Goal: Task Accomplishment & Management: Complete application form

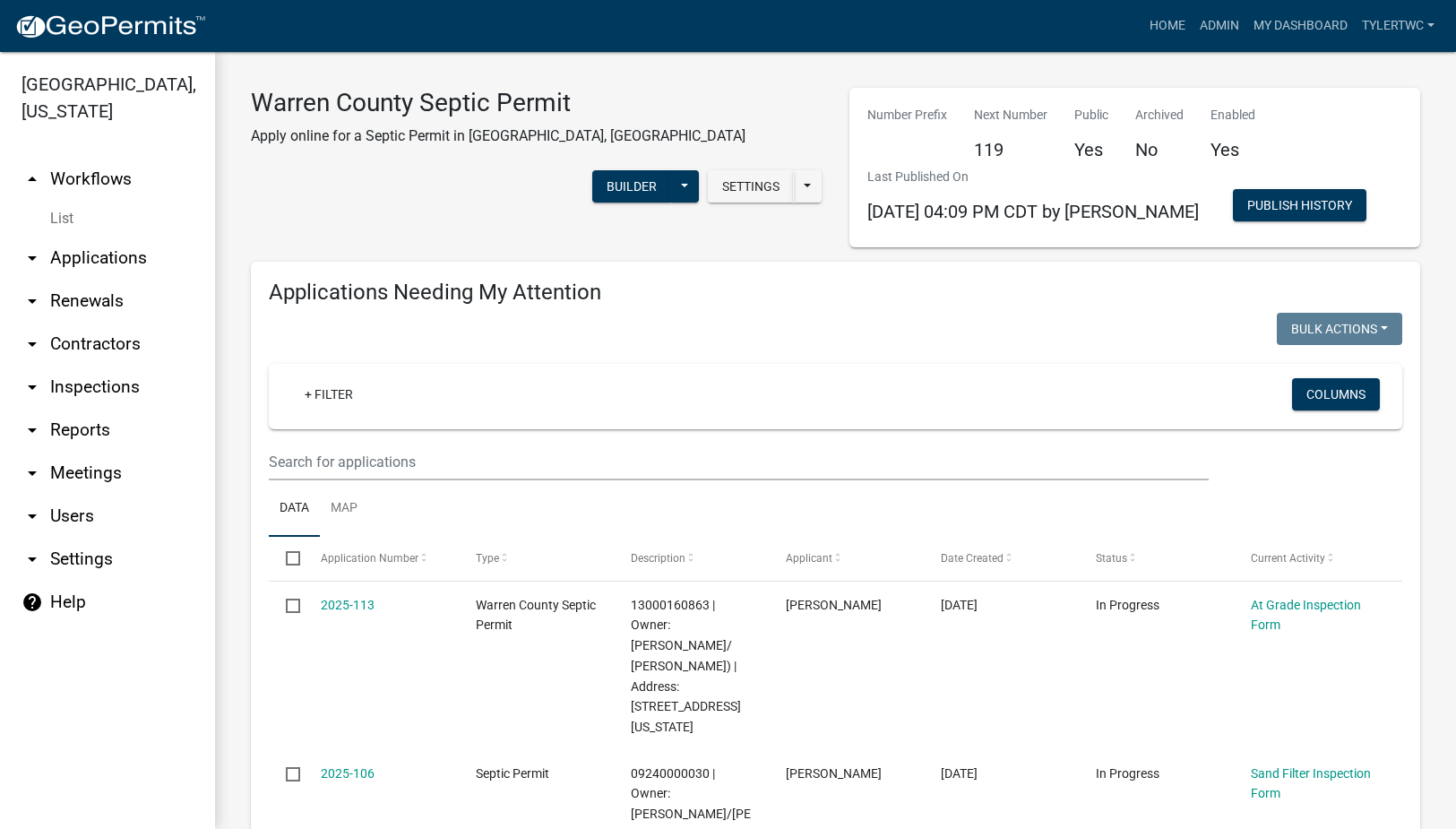
select select "2: 50"
select select "3: 100"
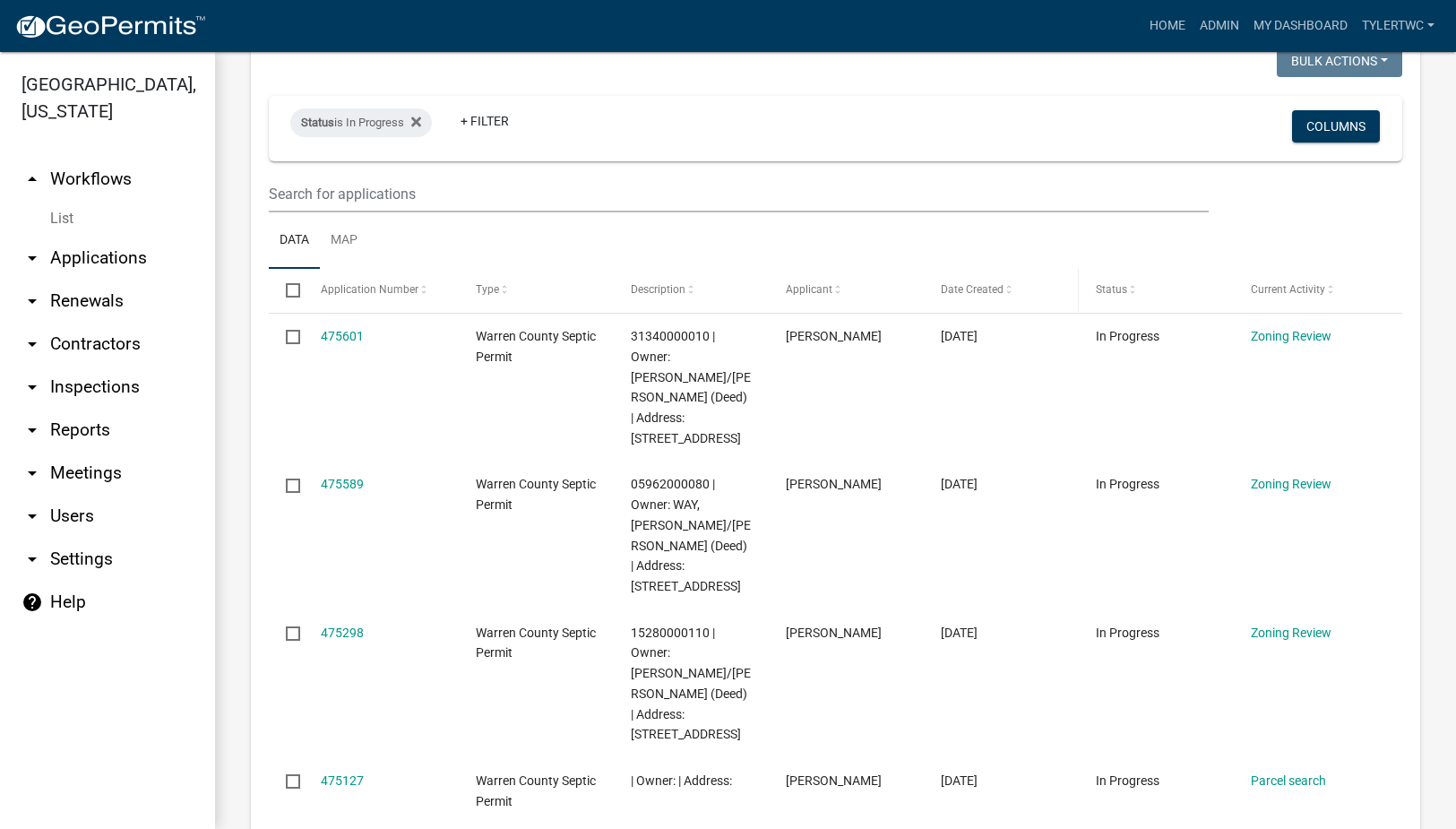
scroll to position [2930, 0]
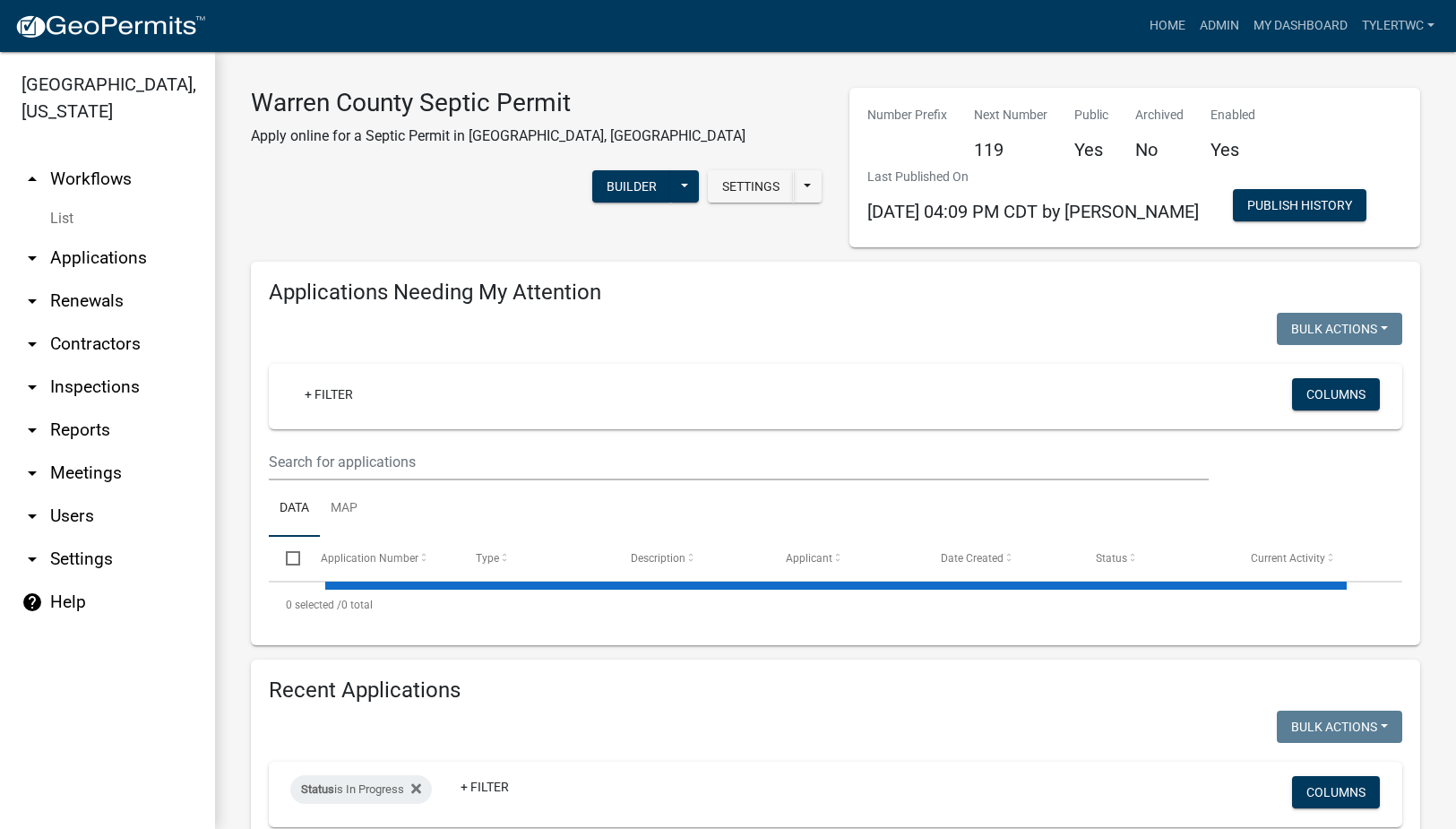
select select "2: 50"
select select "3: 100"
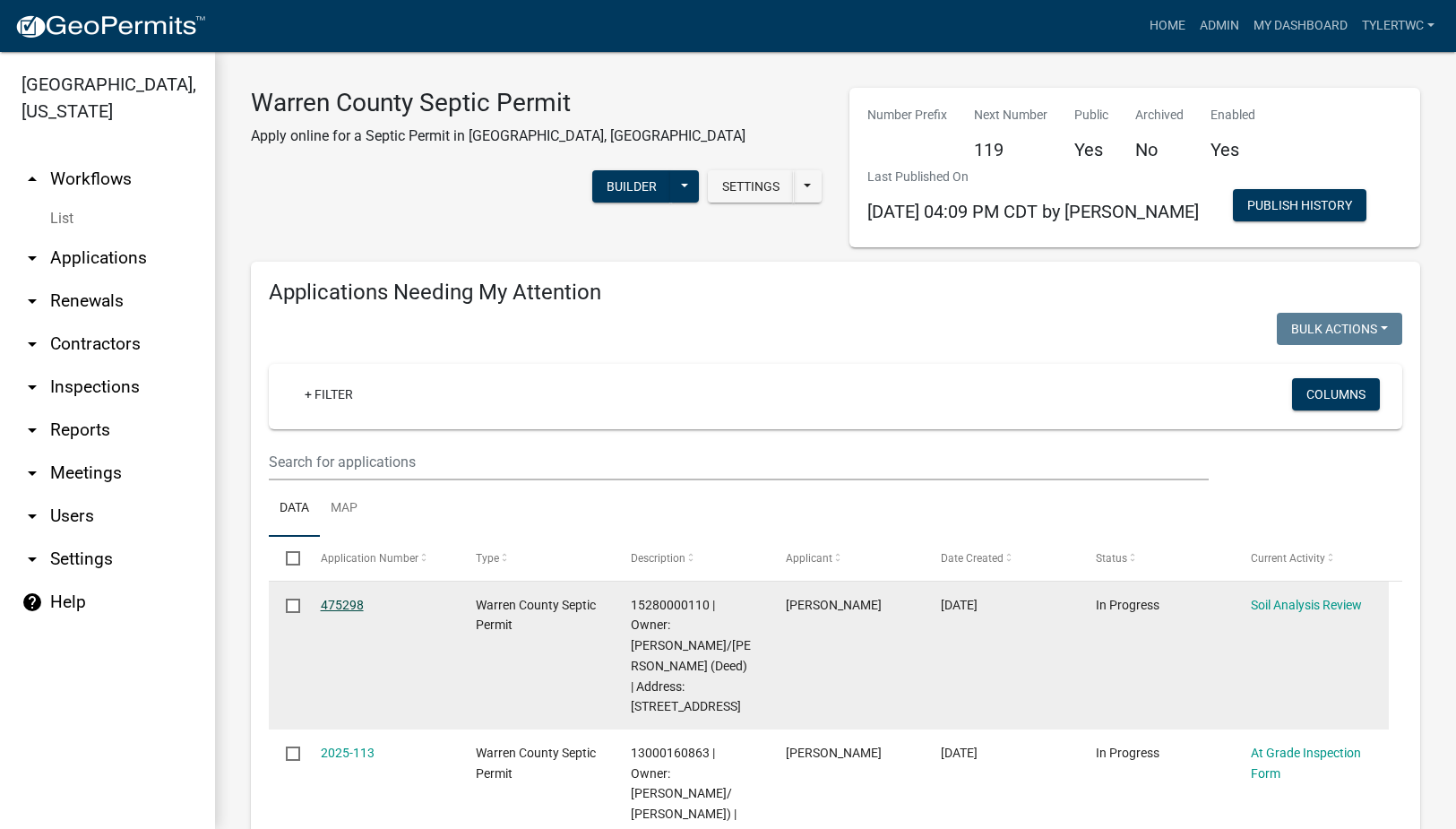
click at [345, 604] on link "475298" at bounding box center [342, 604] width 43 height 14
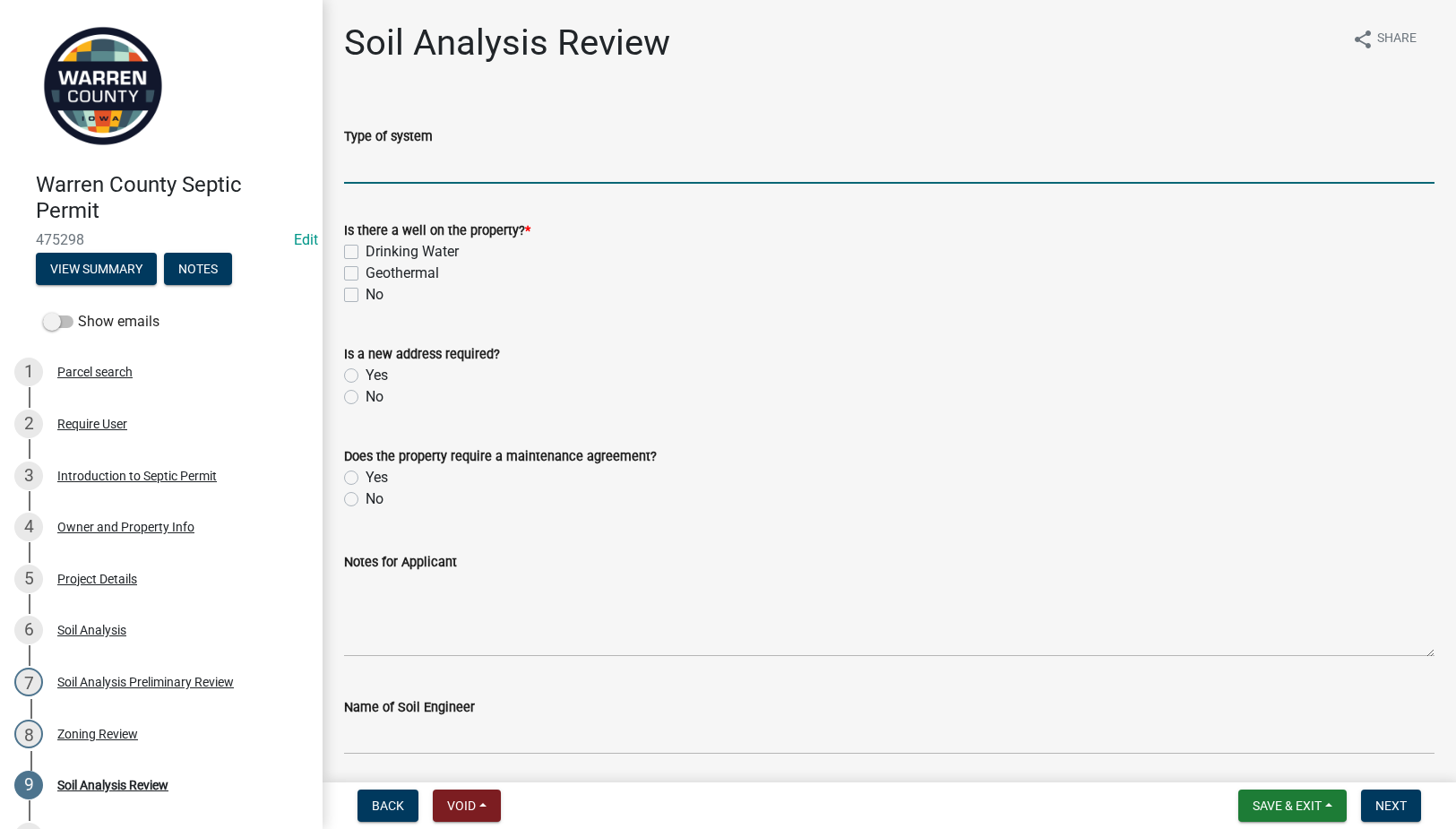
click at [424, 167] on input "Type of system" at bounding box center [889, 165] width 1090 height 36
type input "Sand Filter"
click at [366, 248] on label "Drinking Water" at bounding box center [412, 252] width 94 height 22
click at [366, 248] on input "Drinking Water" at bounding box center [371, 247] width 11 height 11
checkbox input "true"
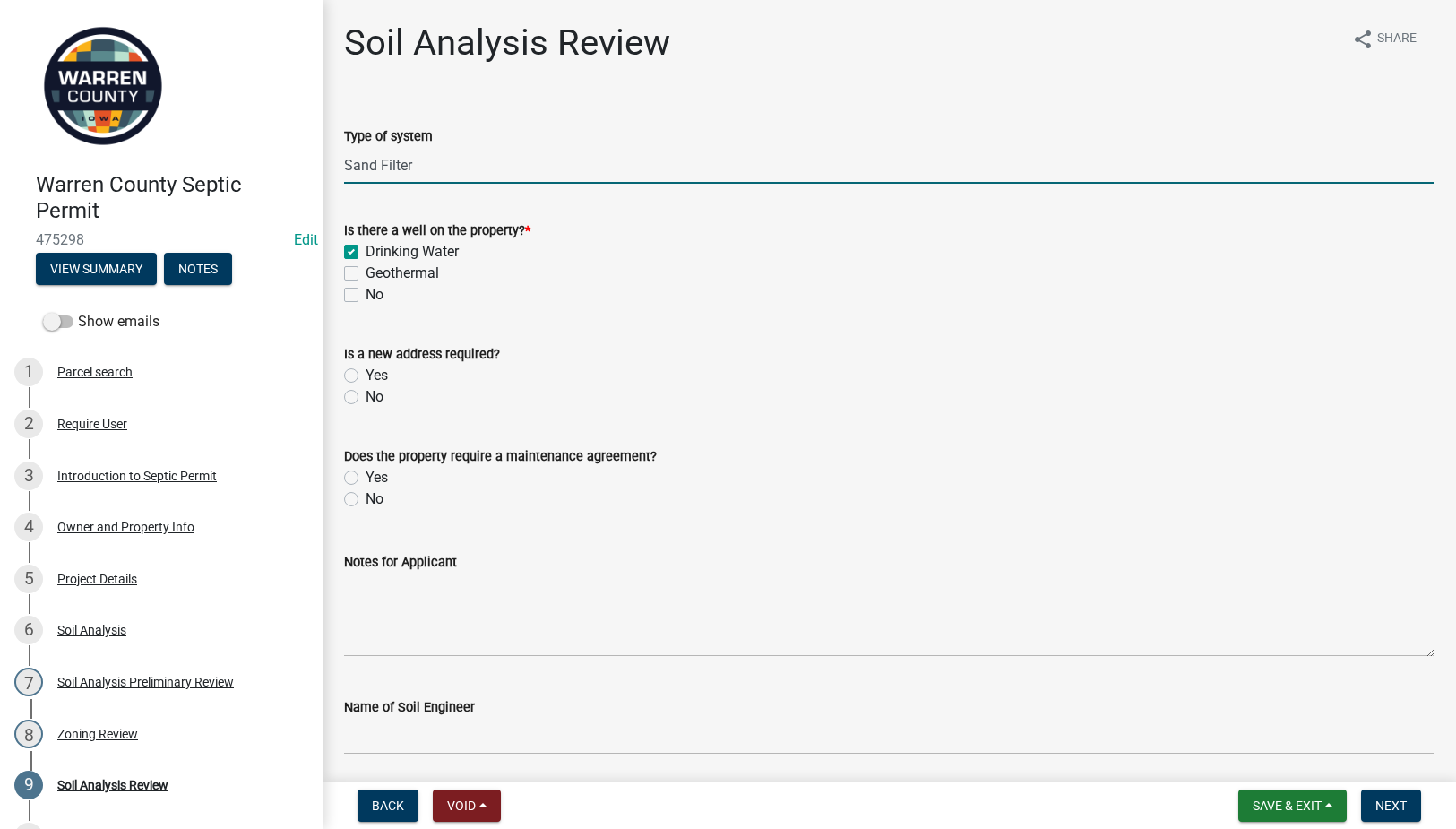
checkbox input "false"
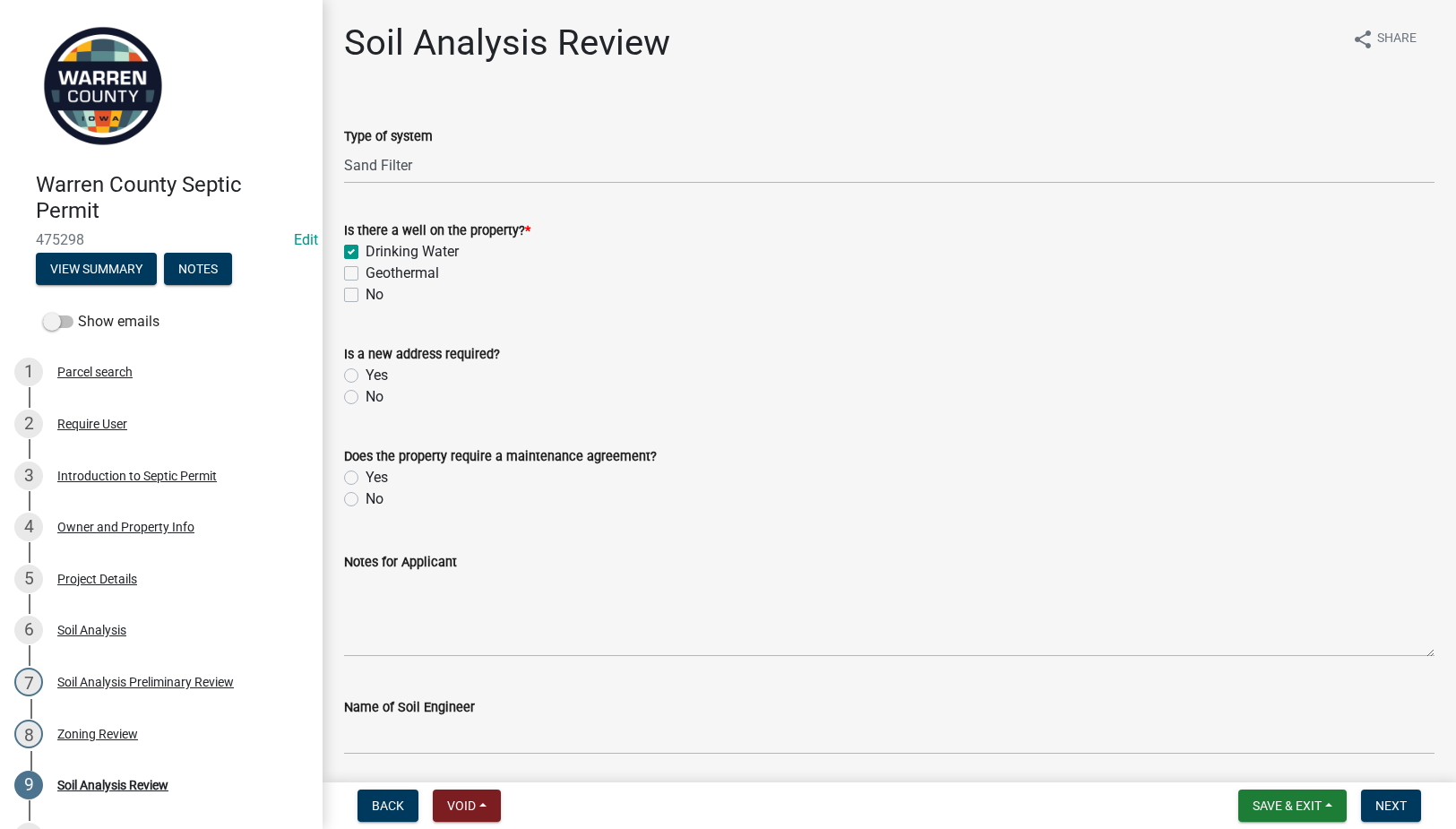
click at [366, 398] on label "No" at bounding box center [374, 397] width 18 height 22
click at [366, 398] on input "No" at bounding box center [371, 392] width 11 height 11
radio input "true"
click at [366, 502] on label "No" at bounding box center [374, 499] width 18 height 22
click at [366, 501] on input "No" at bounding box center [371, 494] width 11 height 11
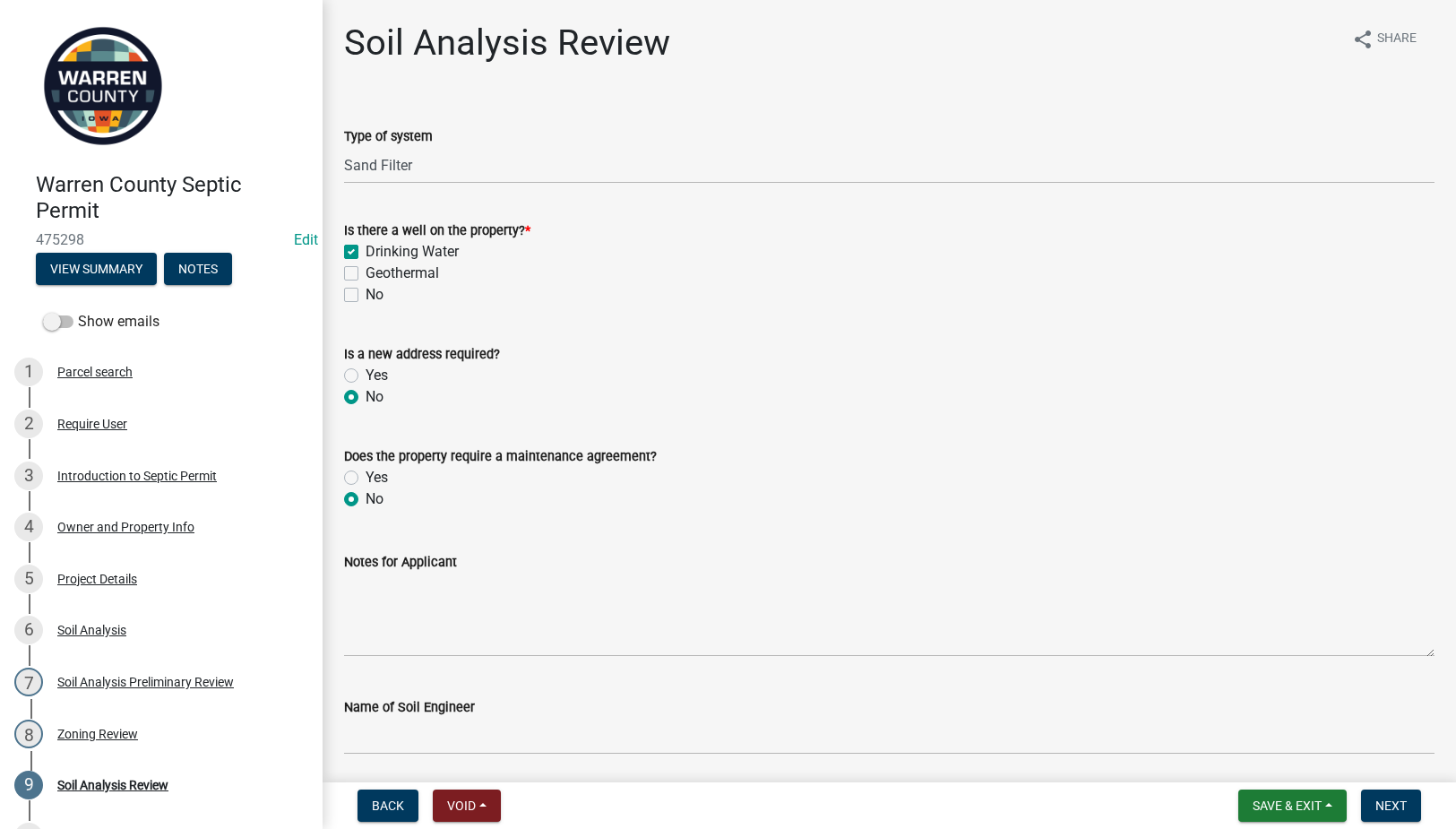
radio input "true"
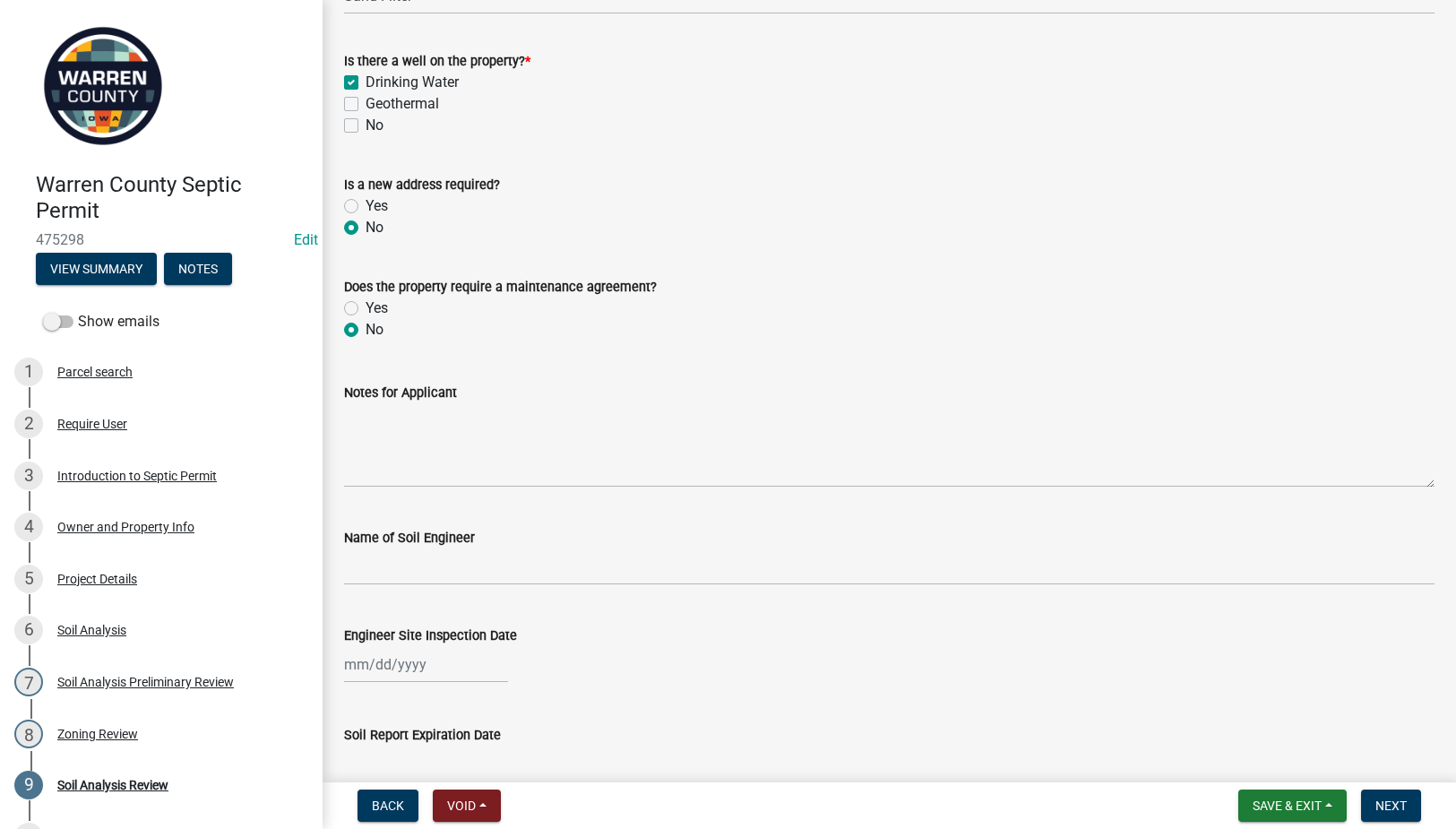
scroll to position [209, 0]
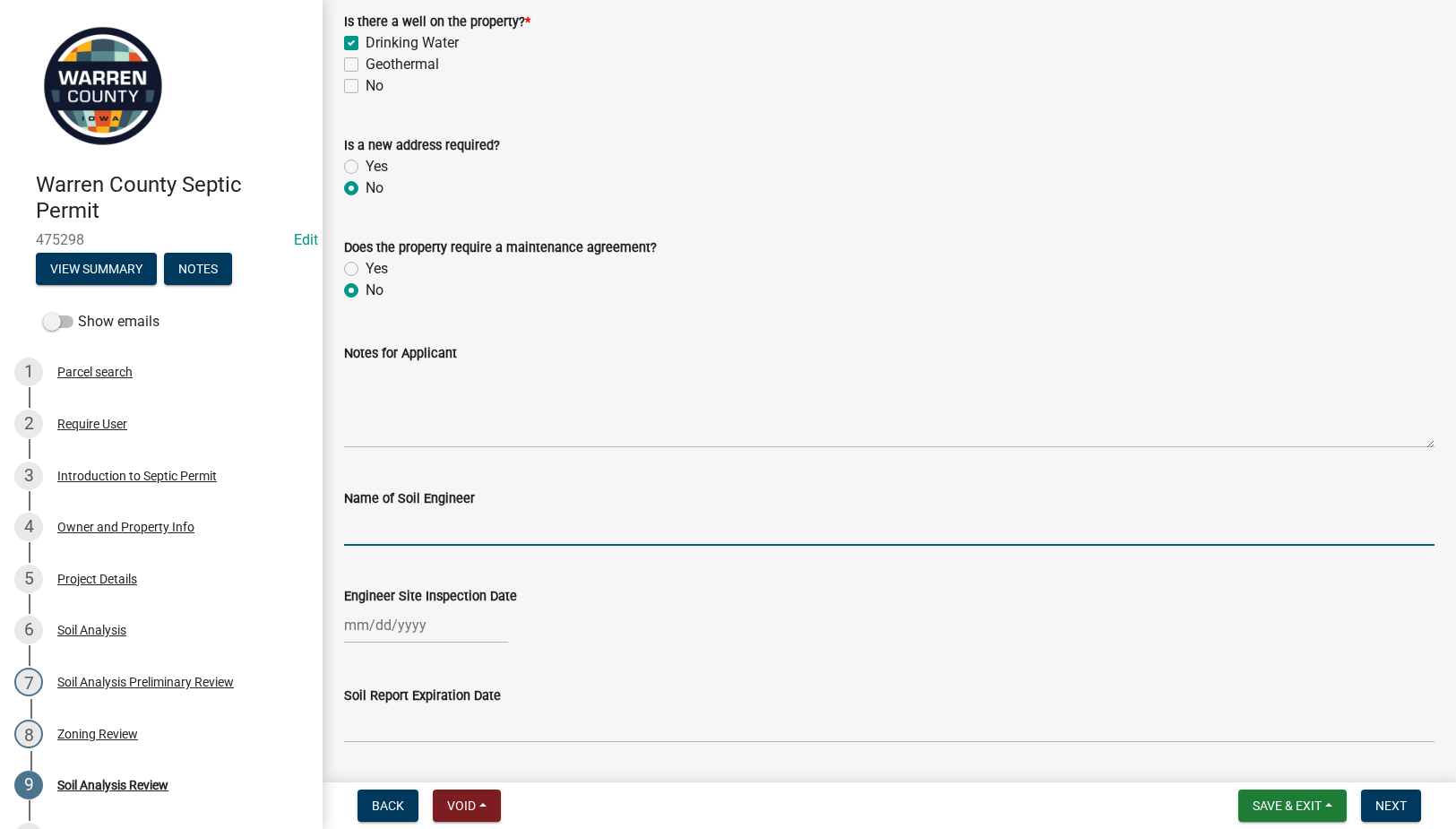
click at [496, 531] on input "Name of Soil Engineer" at bounding box center [889, 527] width 1090 height 36
type input "James Carroll"
click at [415, 625] on div at bounding box center [425, 625] width 164 height 36
select select "9"
select select "2025"
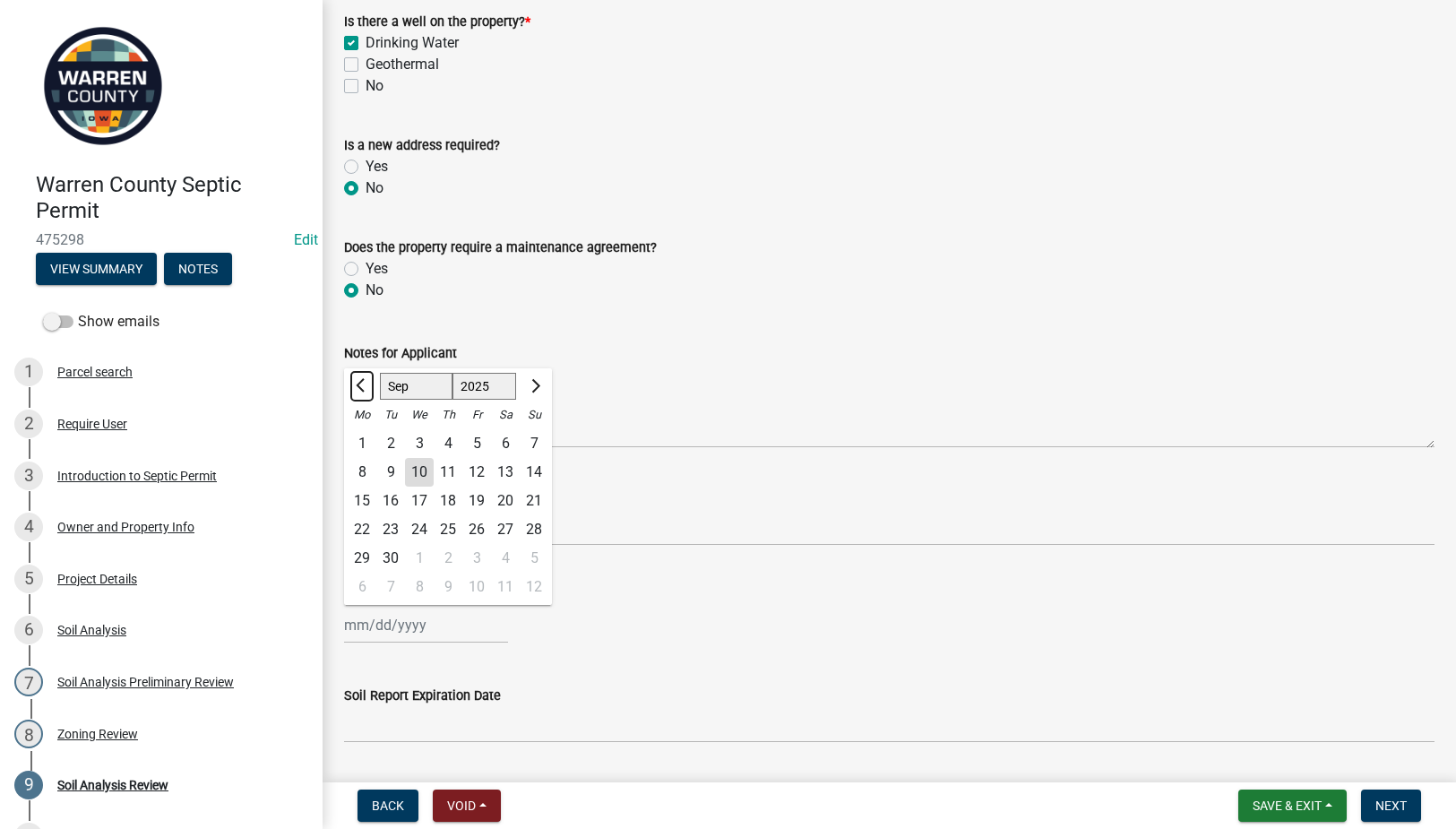
click at [358, 375] on button "Previous month" at bounding box center [362, 386] width 22 height 29
select select "8"
click at [529, 438] on div "3" at bounding box center [534, 444] width 29 height 29
type input "08/03/2025"
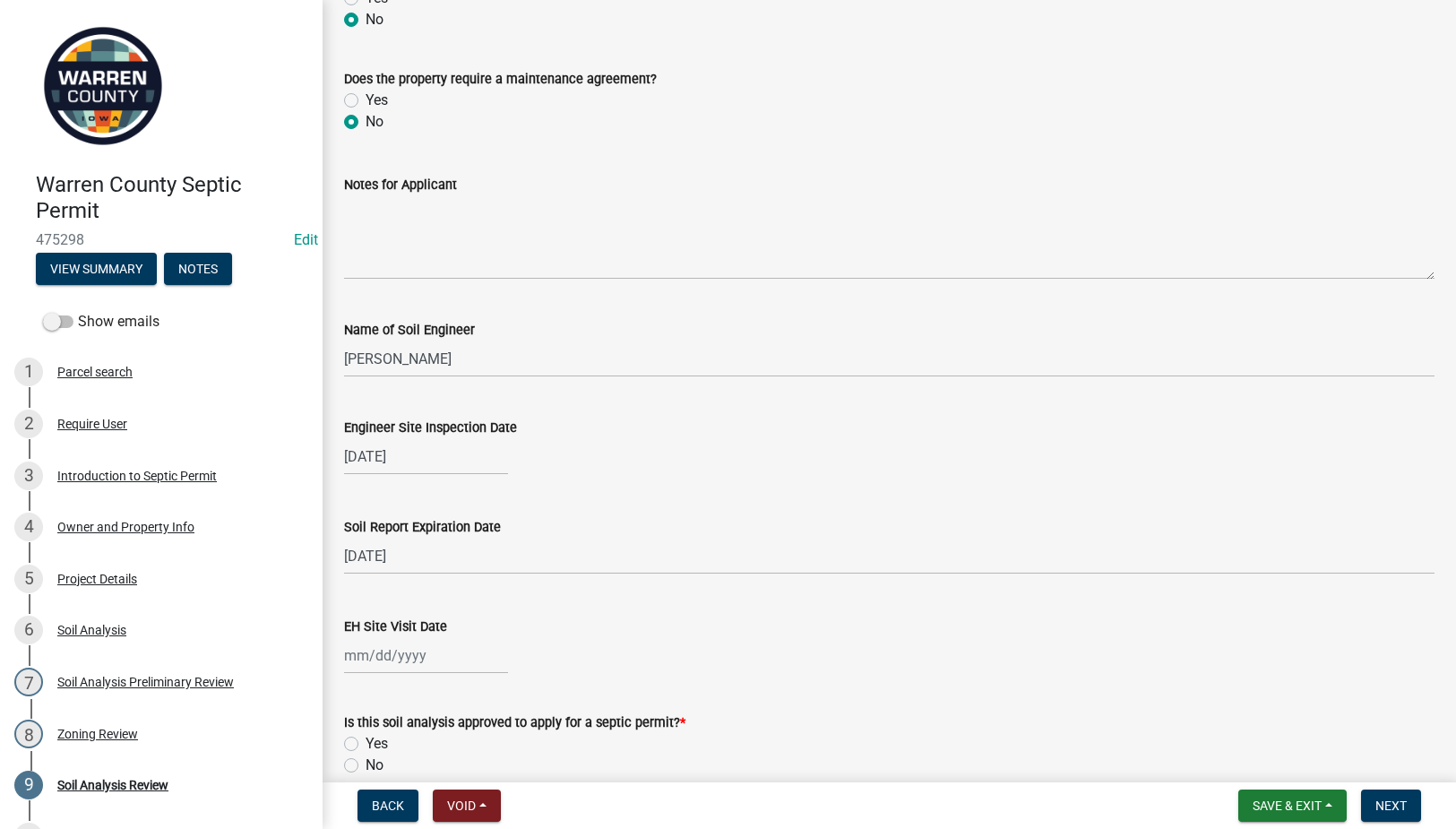
scroll to position [419, 0]
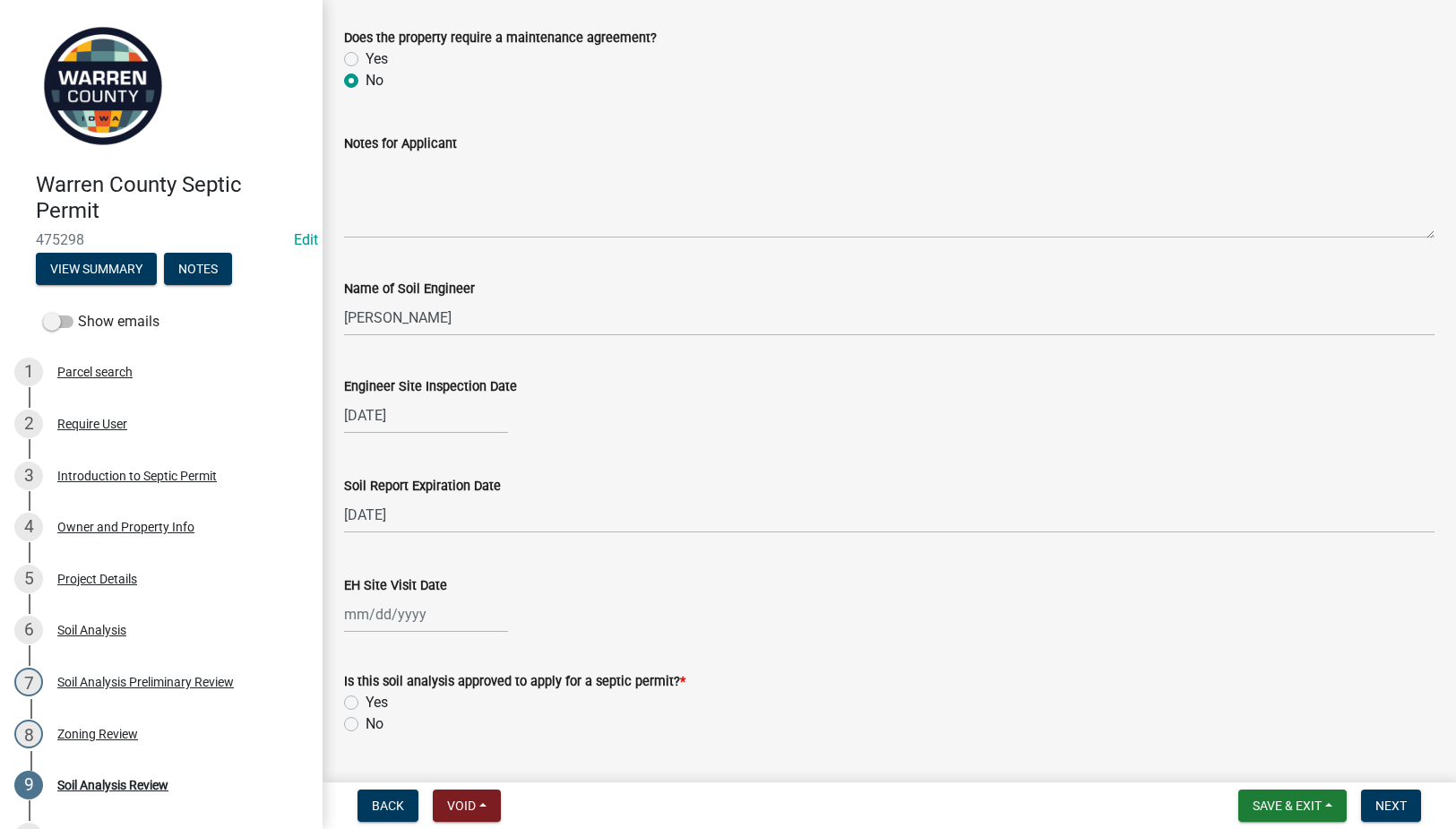
select select "9"
select select "2025"
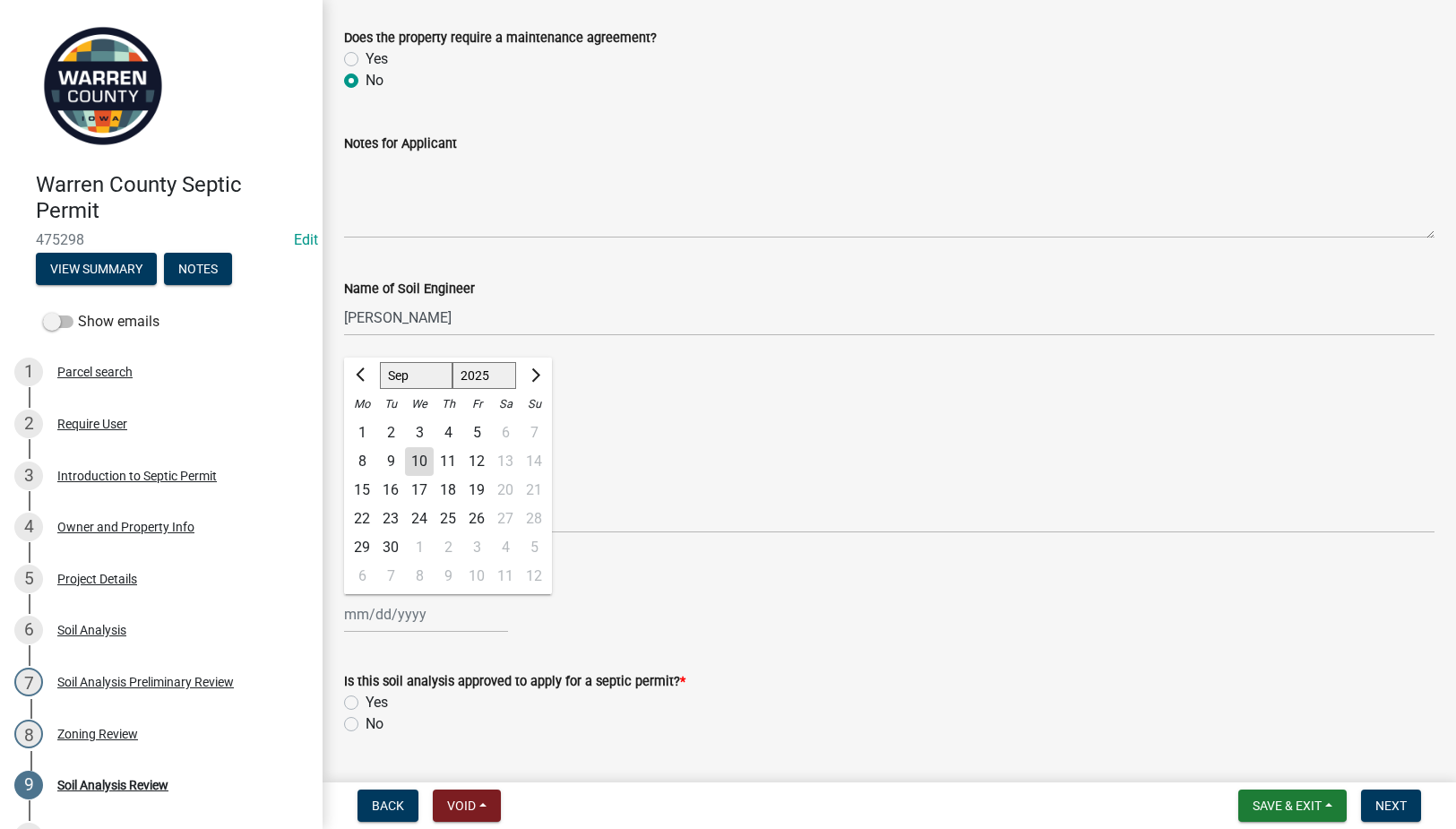
click at [382, 618] on div "Jan Feb Mar Apr May Jun Jul Aug Sep Oct Nov Dec 1525 1526 1527 1528 1529 1530 1…" at bounding box center [425, 614] width 164 height 36
click at [392, 464] on div "9" at bounding box center [391, 461] width 29 height 29
type input "[DATE]"
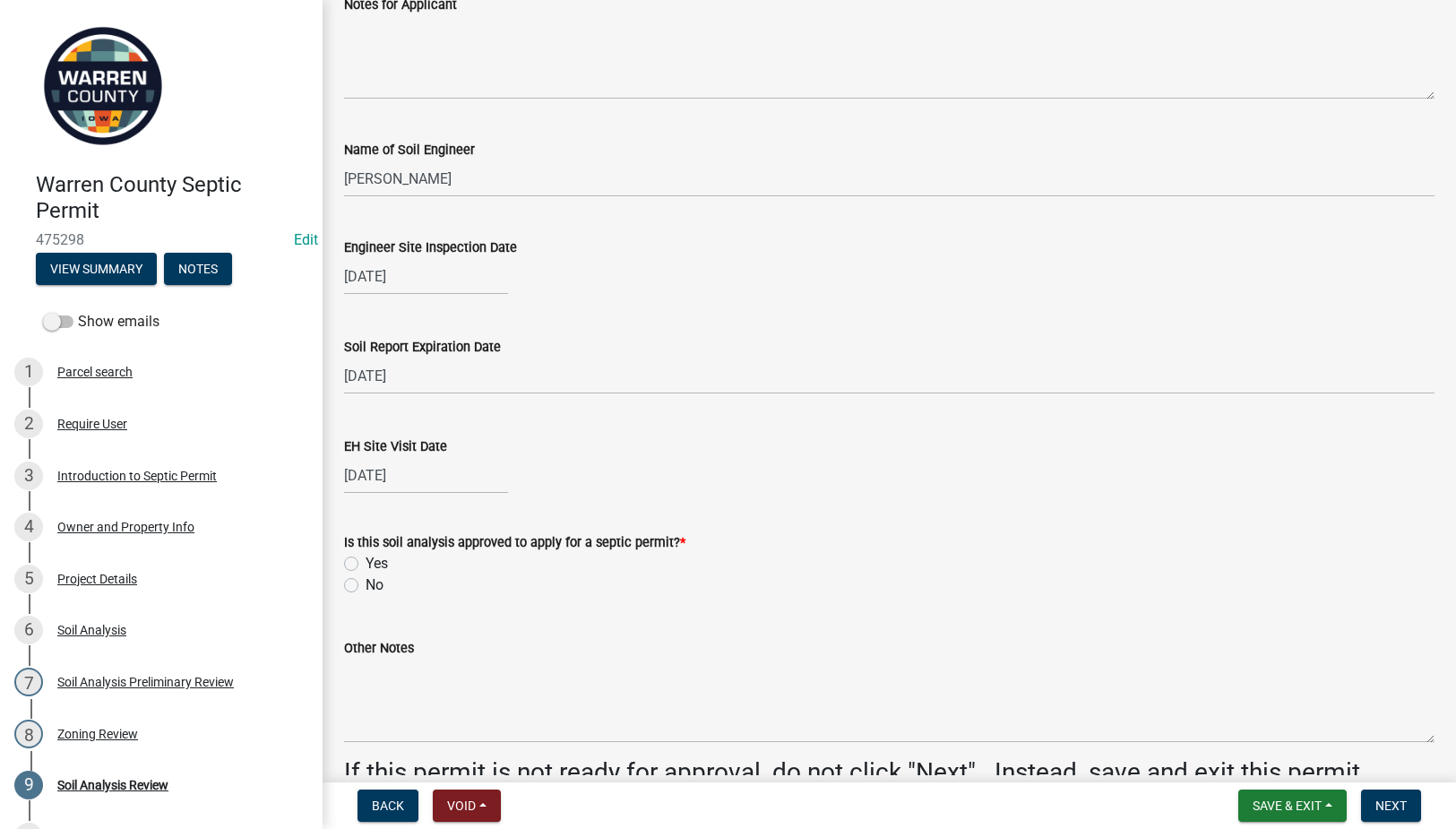
scroll to position [628, 0]
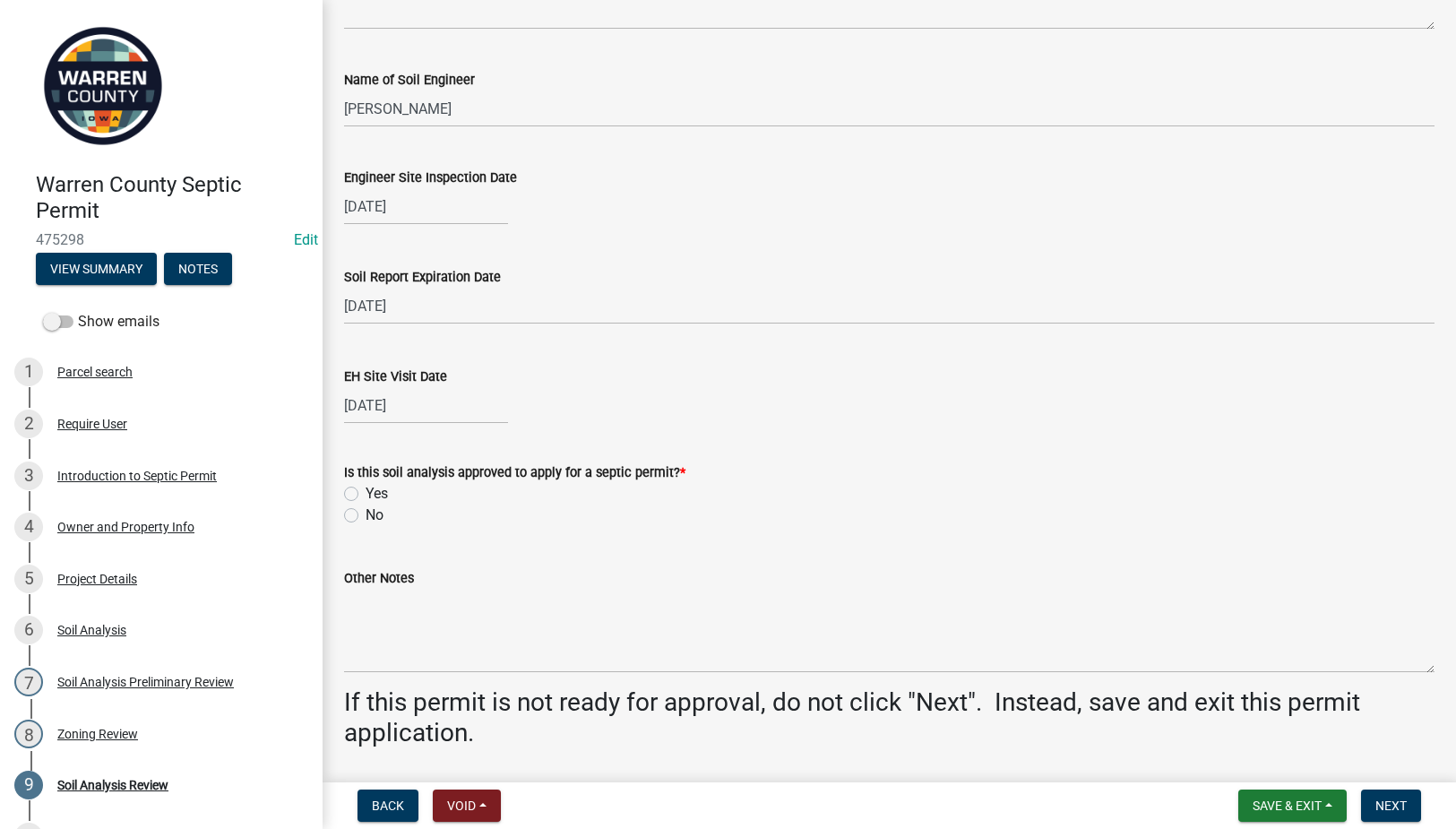
click at [366, 493] on label "Yes" at bounding box center [377, 494] width 22 height 22
click at [366, 493] on input "Yes" at bounding box center [371, 489] width 11 height 11
radio input "true"
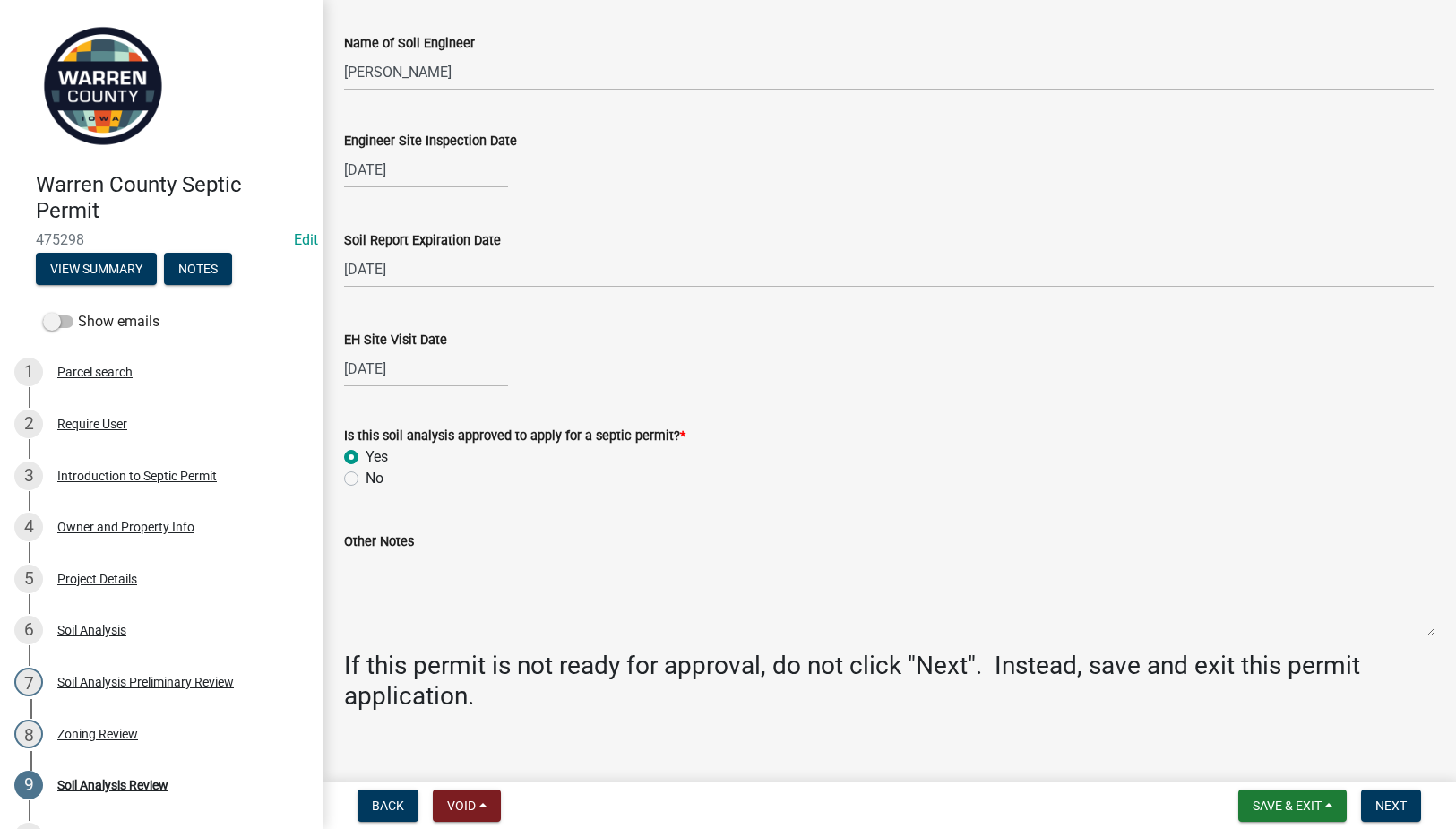
scroll to position [684, 0]
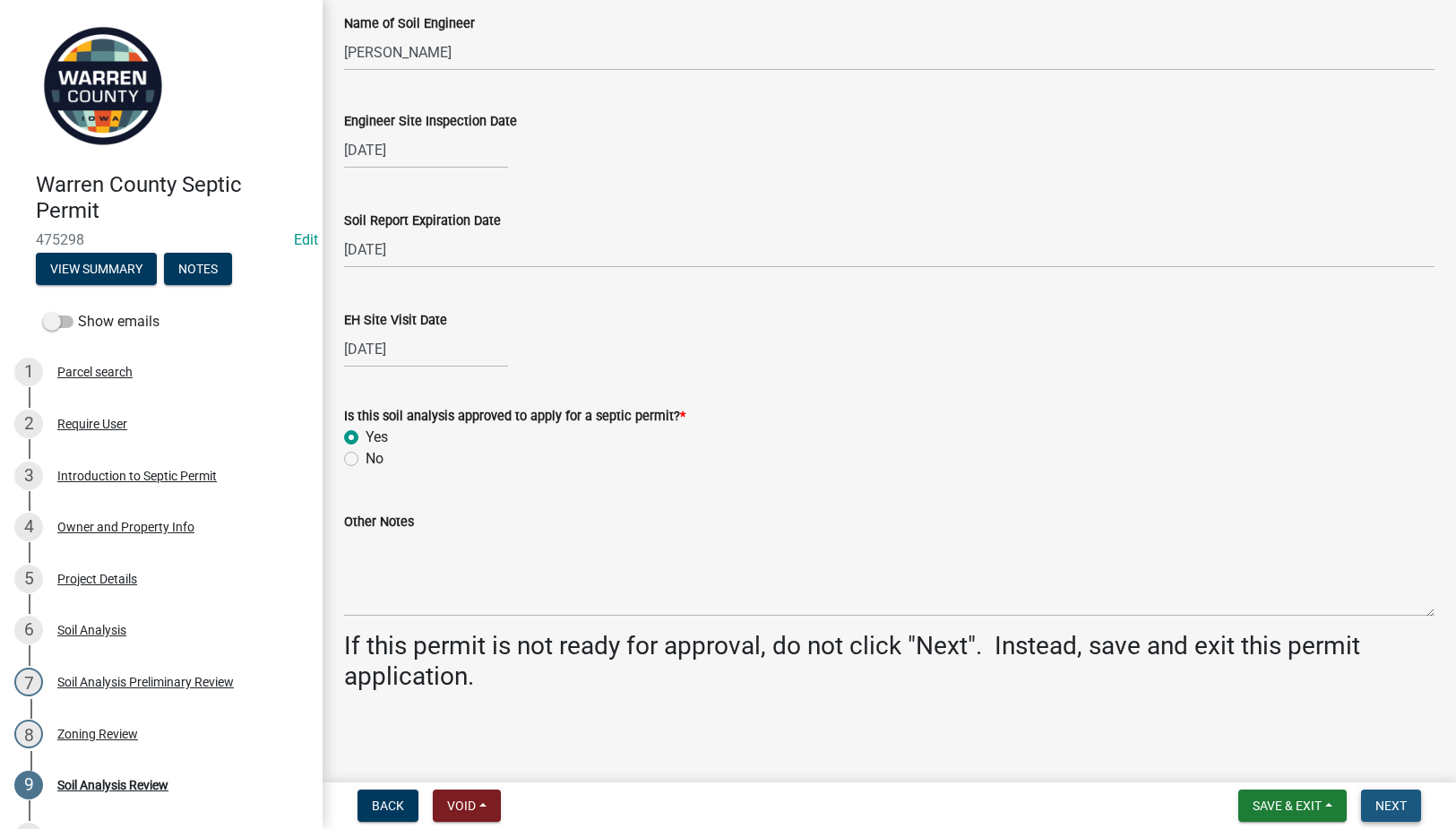
click at [1395, 807] on span "Next" at bounding box center [1391, 806] width 32 height 14
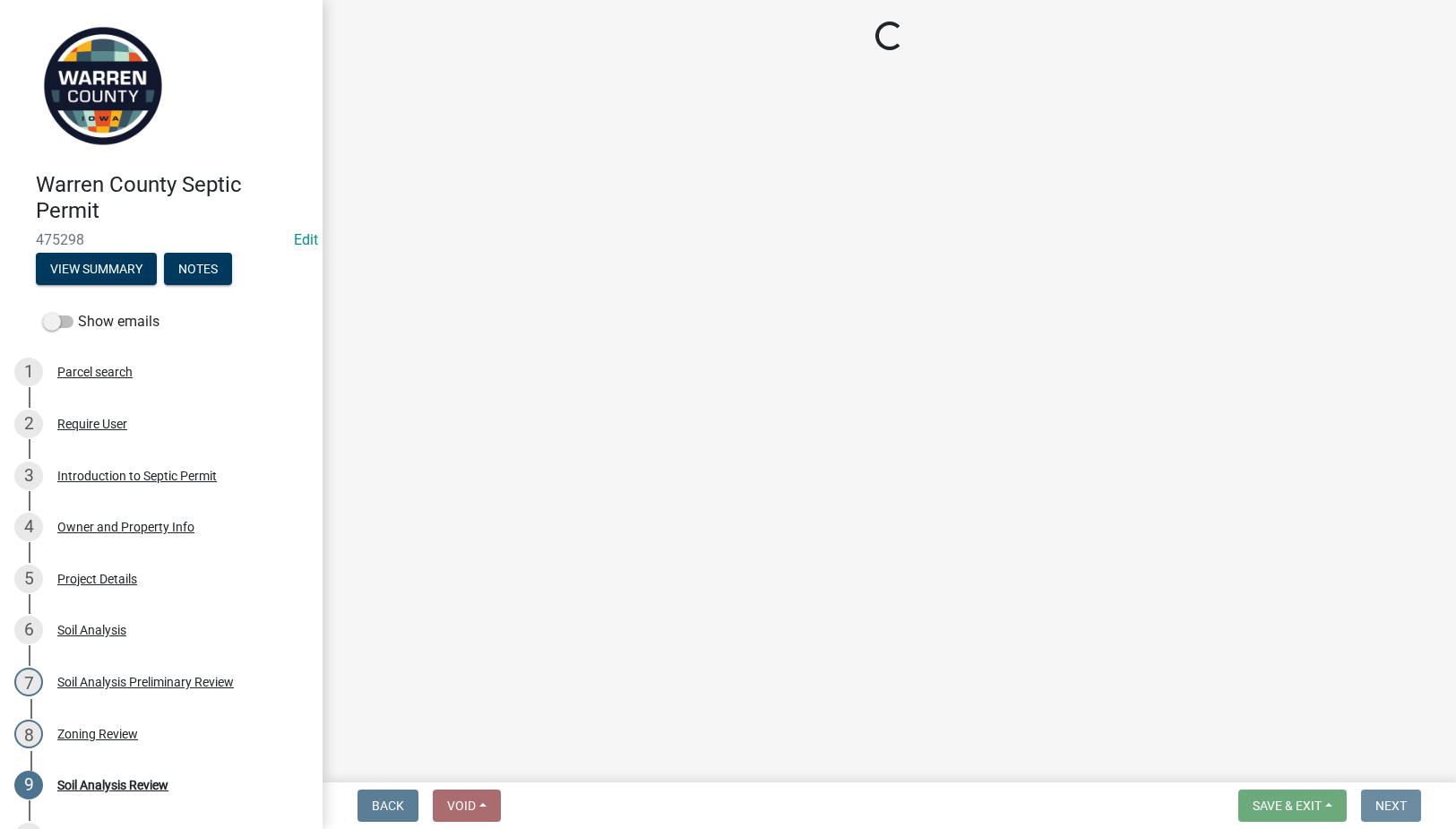
scroll to position [0, 0]
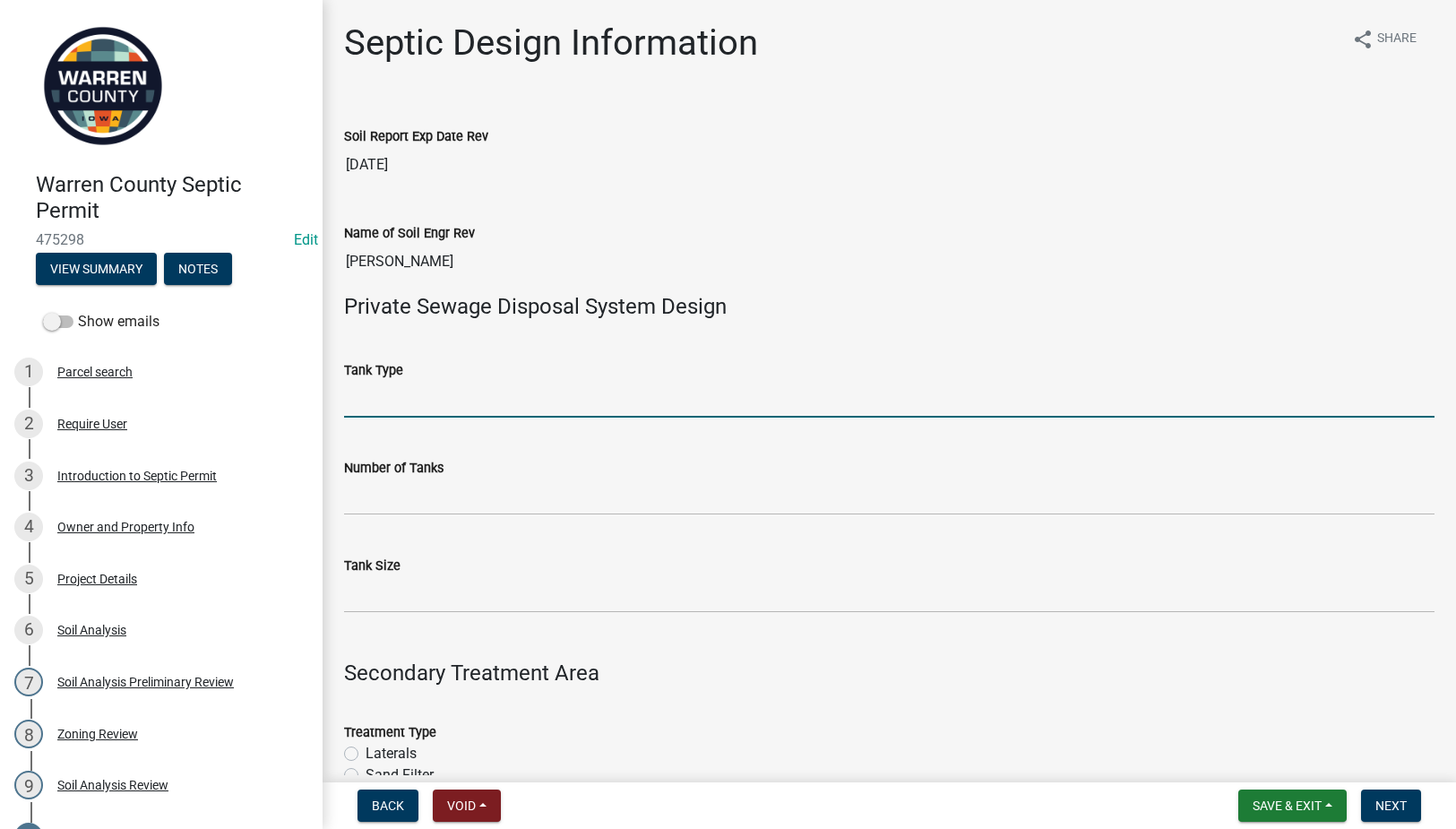
click at [400, 399] on input "Tank Type" at bounding box center [889, 399] width 1090 height 36
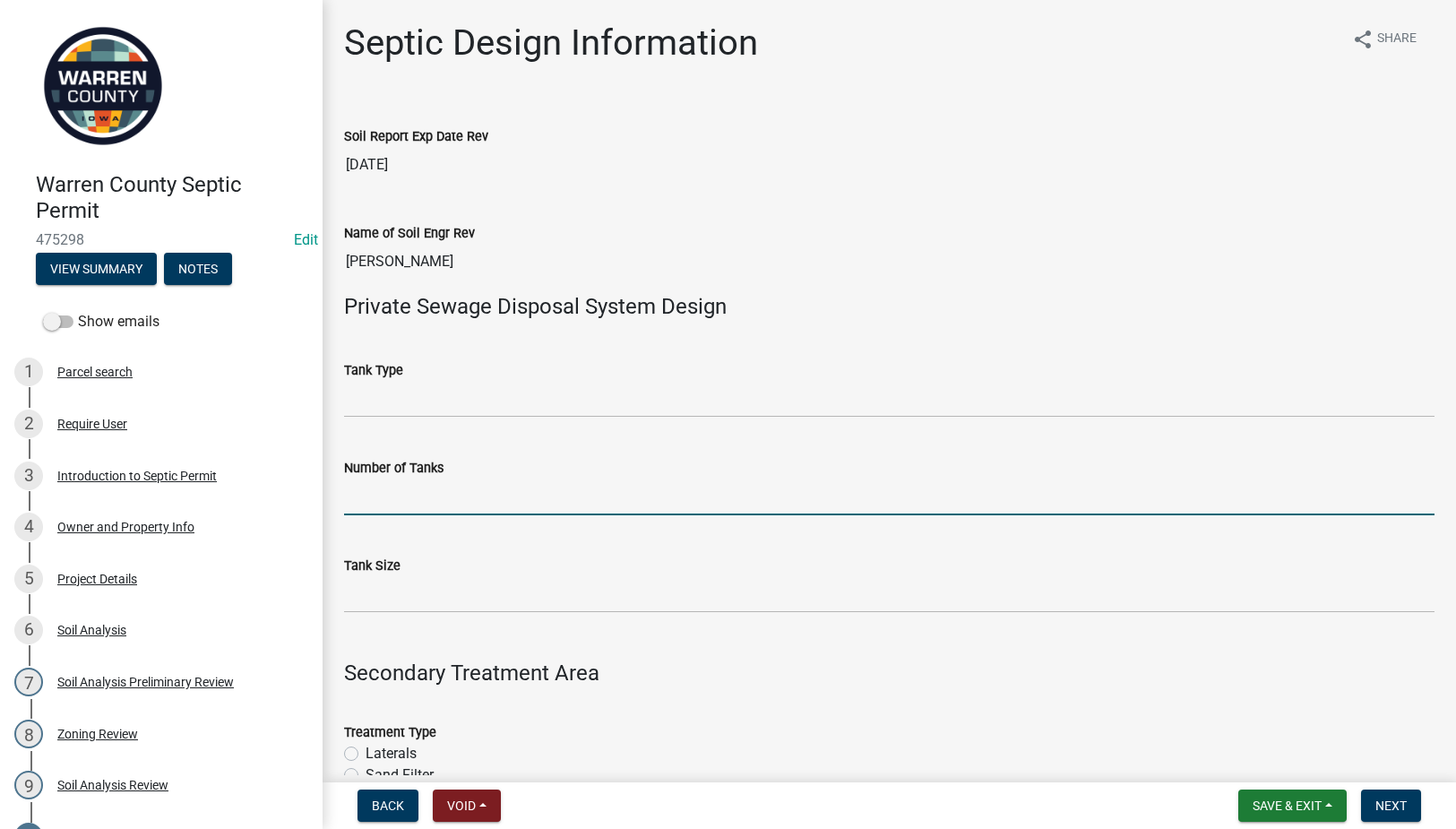
click at [349, 498] on input "Number of Tanks" at bounding box center [889, 497] width 1090 height 36
type input "1"
click at [417, 597] on input "Tank Size" at bounding box center [889, 594] width 1090 height 36
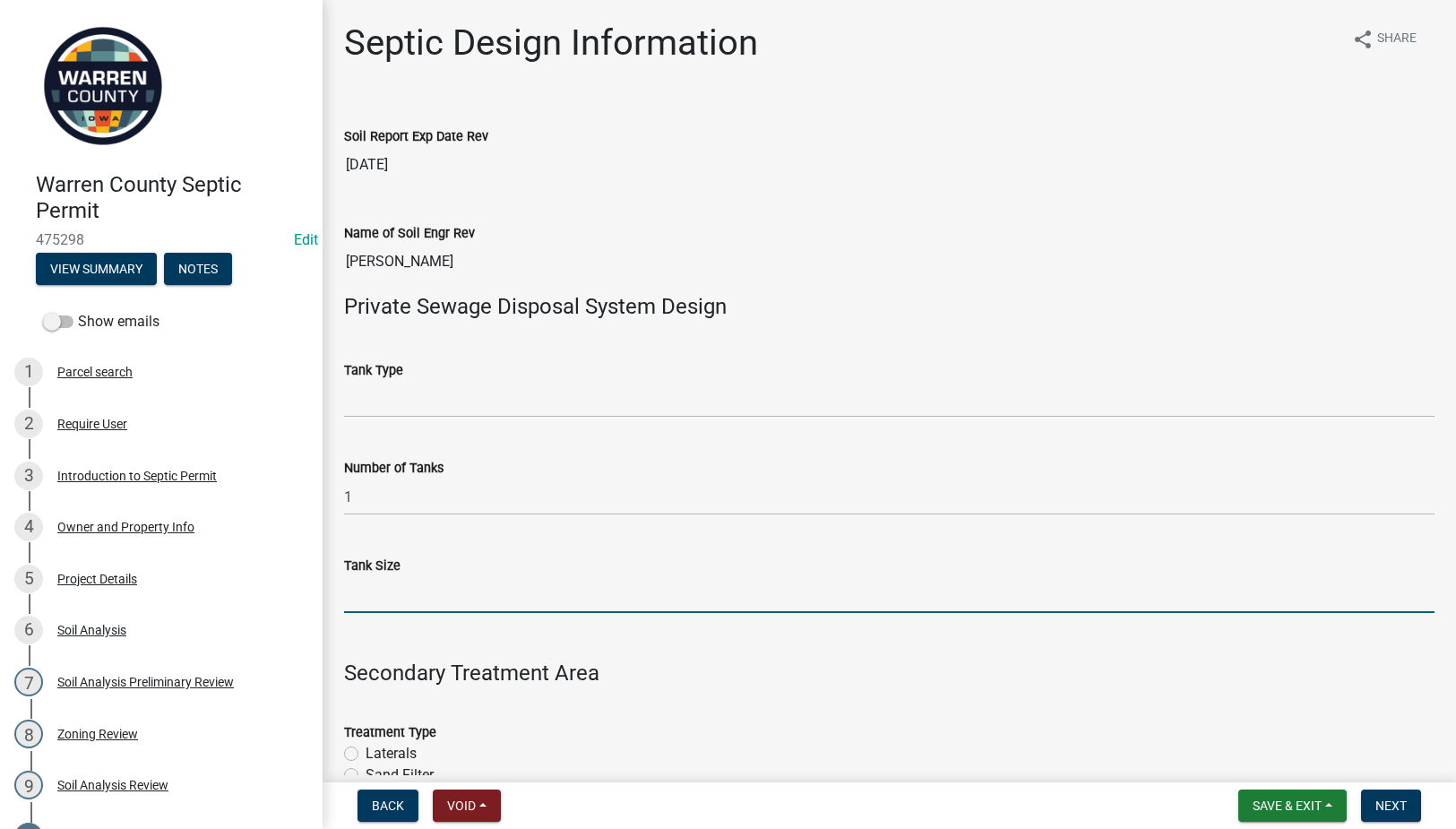
type input "1750"
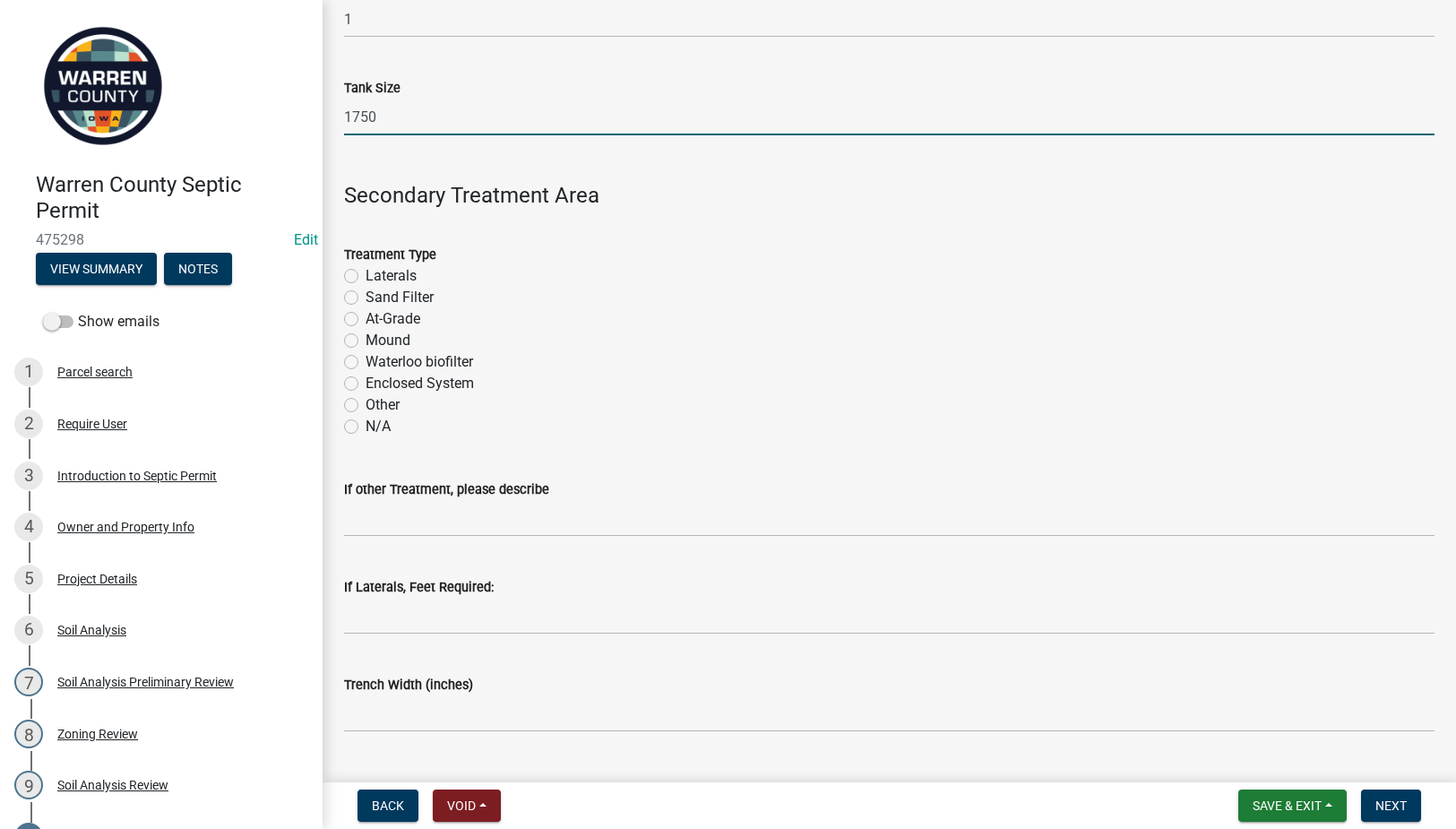
scroll to position [628, 0]
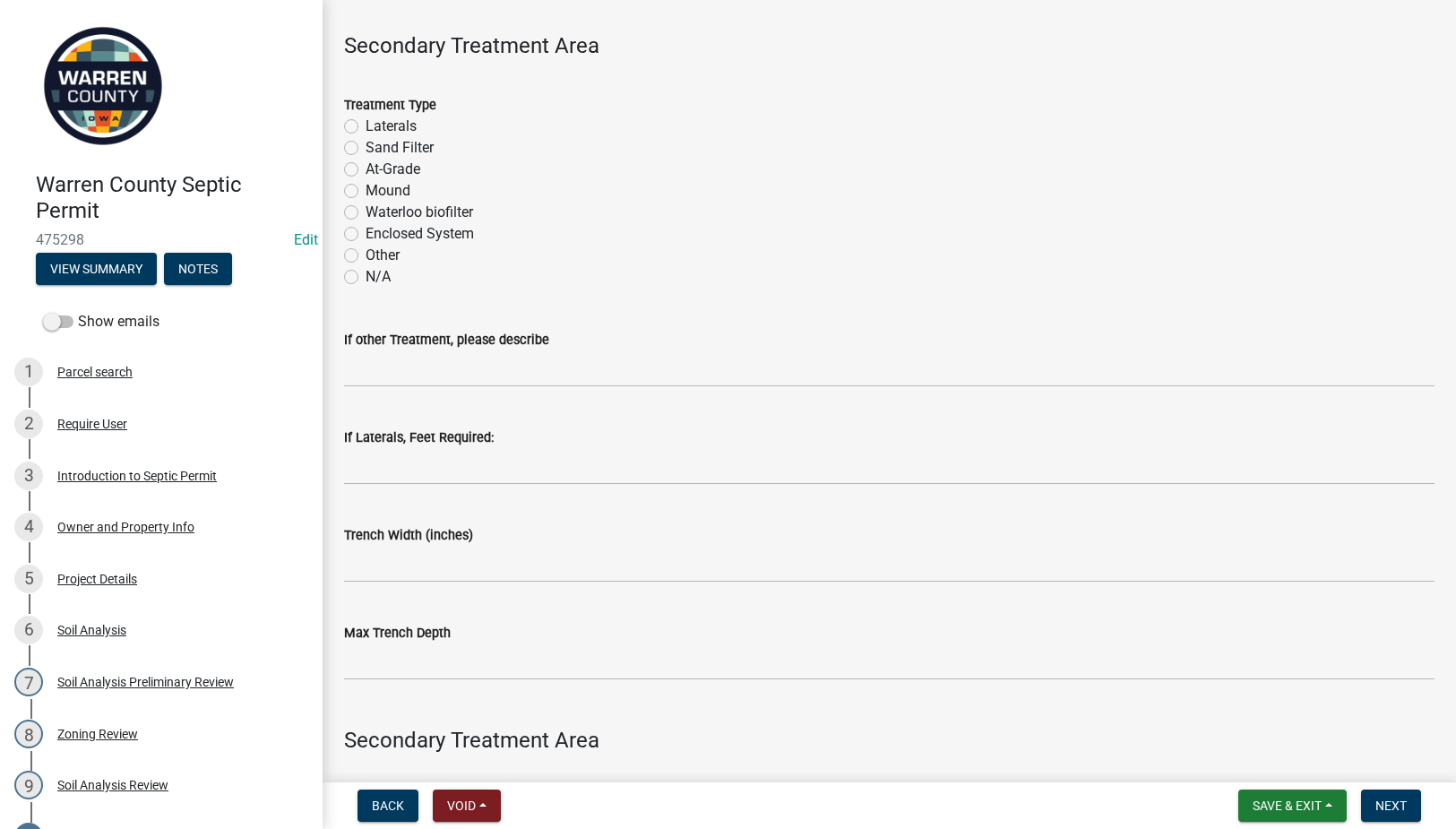
click at [366, 148] on label "Sand Filter" at bounding box center [399, 148] width 68 height 22
click at [366, 148] on input "Sand Filter" at bounding box center [371, 143] width 11 height 11
radio input "true"
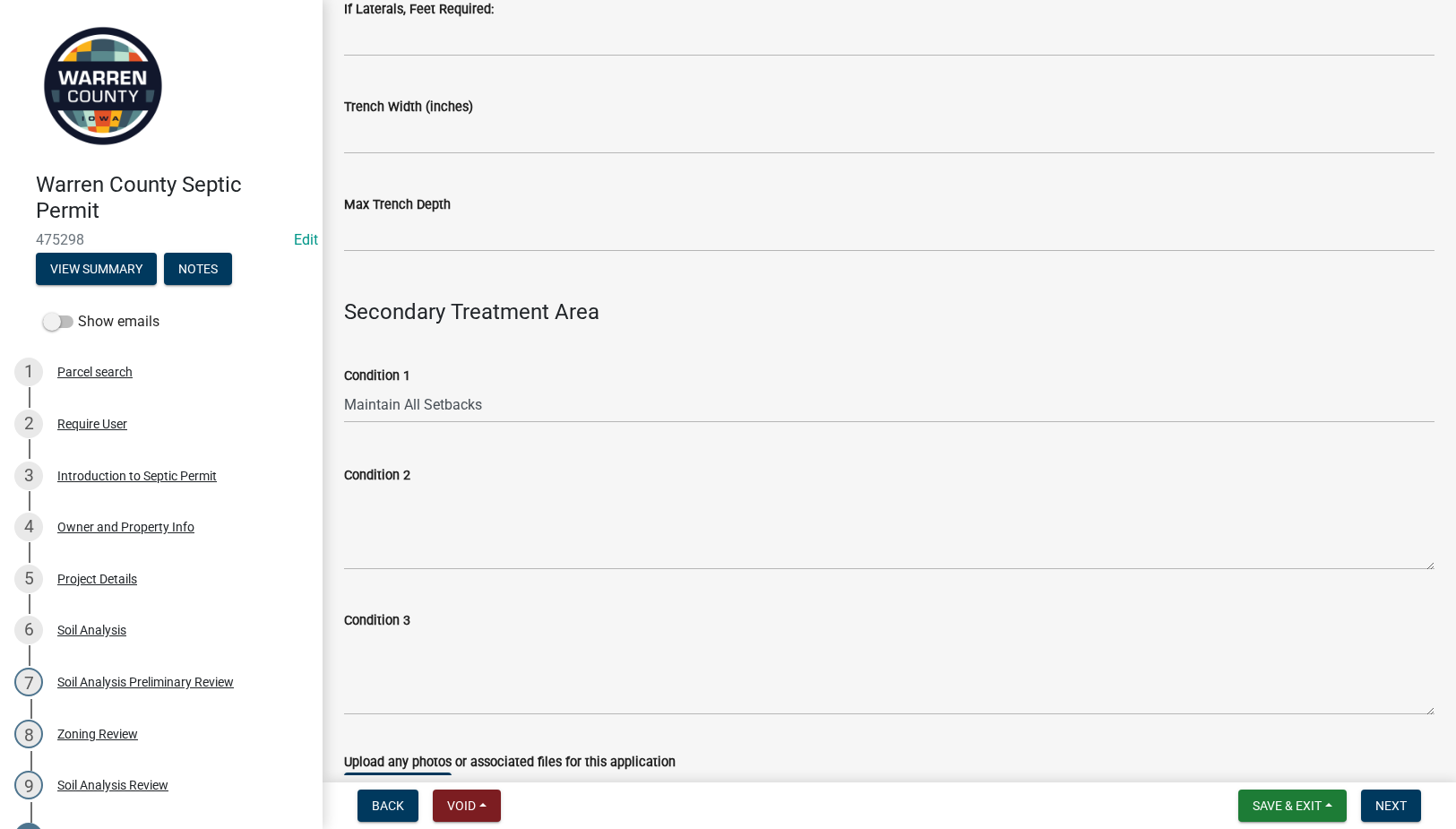
scroll to position [1256, 0]
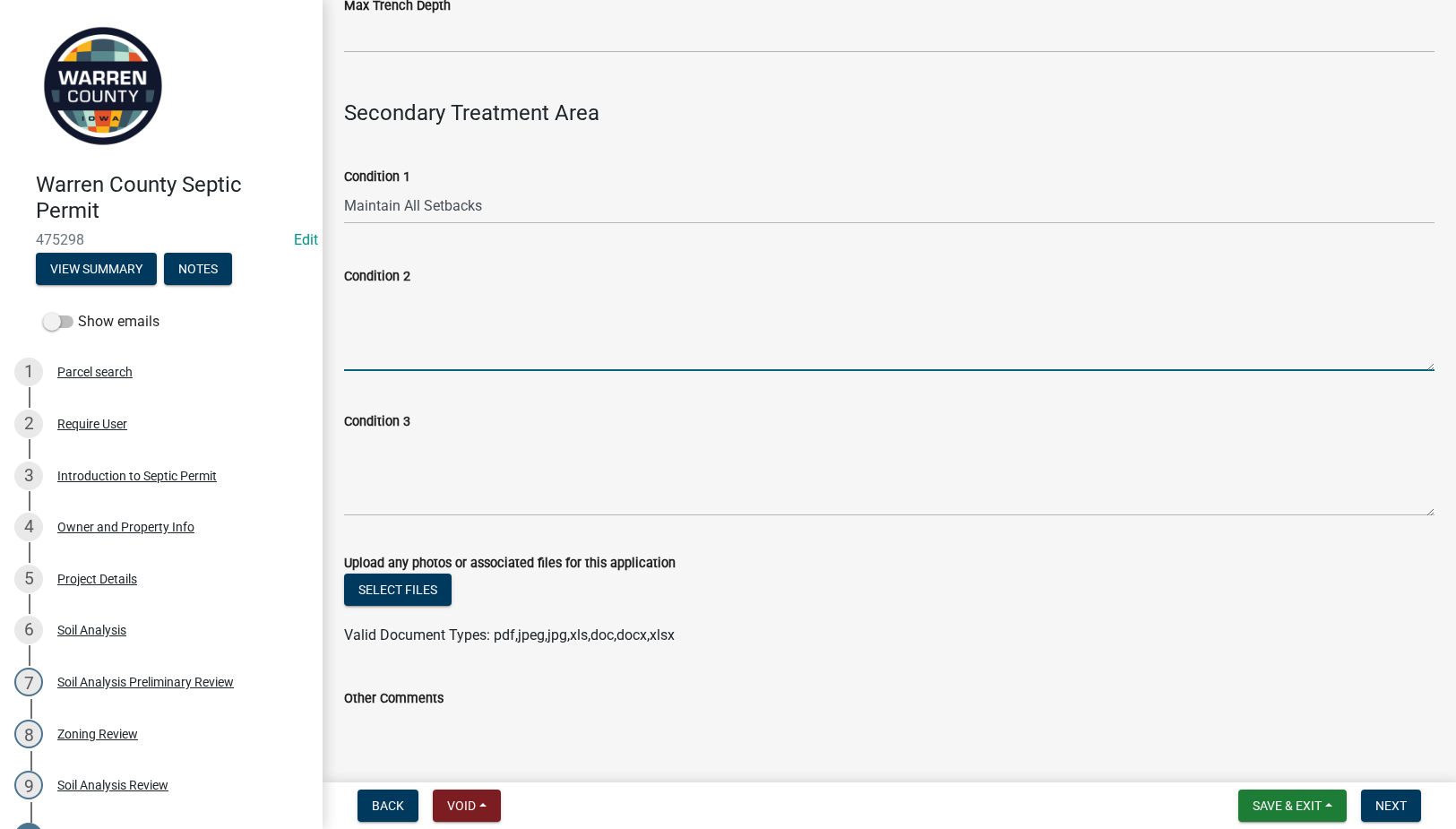
click at [395, 348] on textarea "Condition 2" at bounding box center [889, 329] width 1090 height 84
paste textarea "Schedule 40 plastic pipe or EPS aggregate is required."
click at [346, 315] on textarea "Schedule 40 plastic pipe or EPS aggregate is required." at bounding box center [889, 329] width 1090 height 84
type textarea "Schedule 40 plastic pipe or EPS aggregate is required."
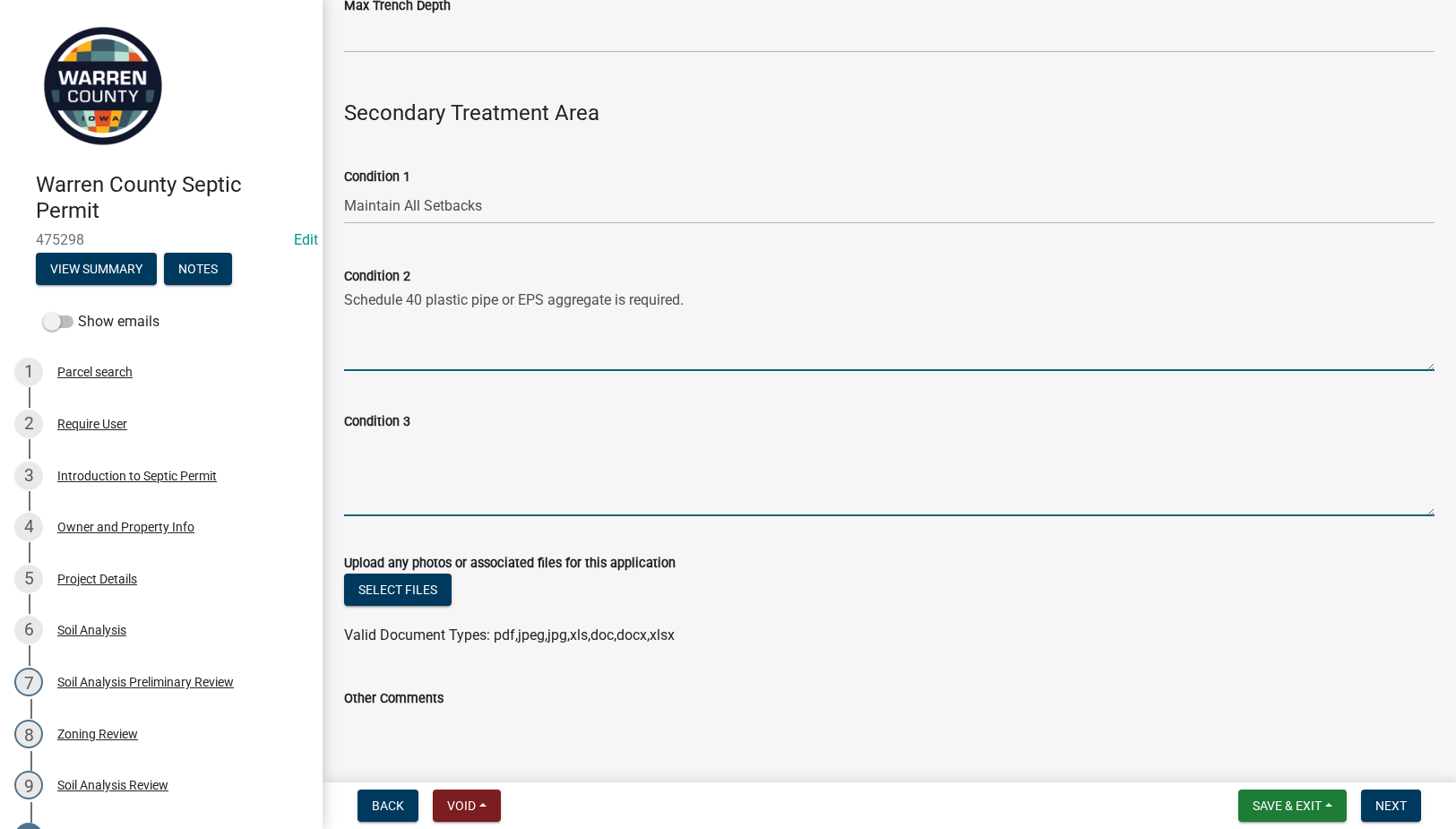
click at [434, 457] on textarea "Condition 3" at bounding box center [889, 474] width 1090 height 84
click at [377, 448] on textarea "Condition 3" at bounding box center [889, 474] width 1090 height 84
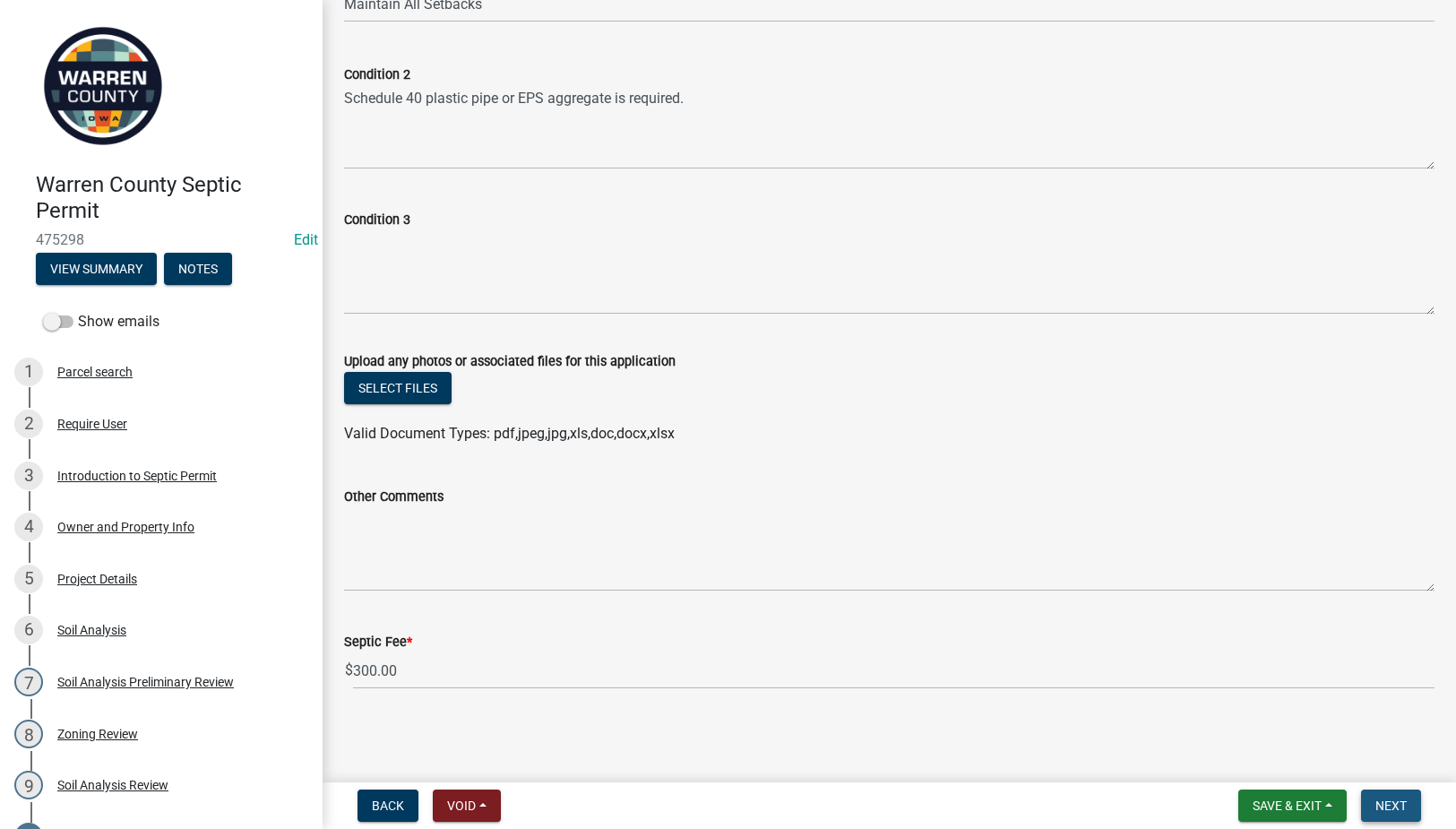
click at [1400, 807] on span "Next" at bounding box center [1391, 806] width 32 height 14
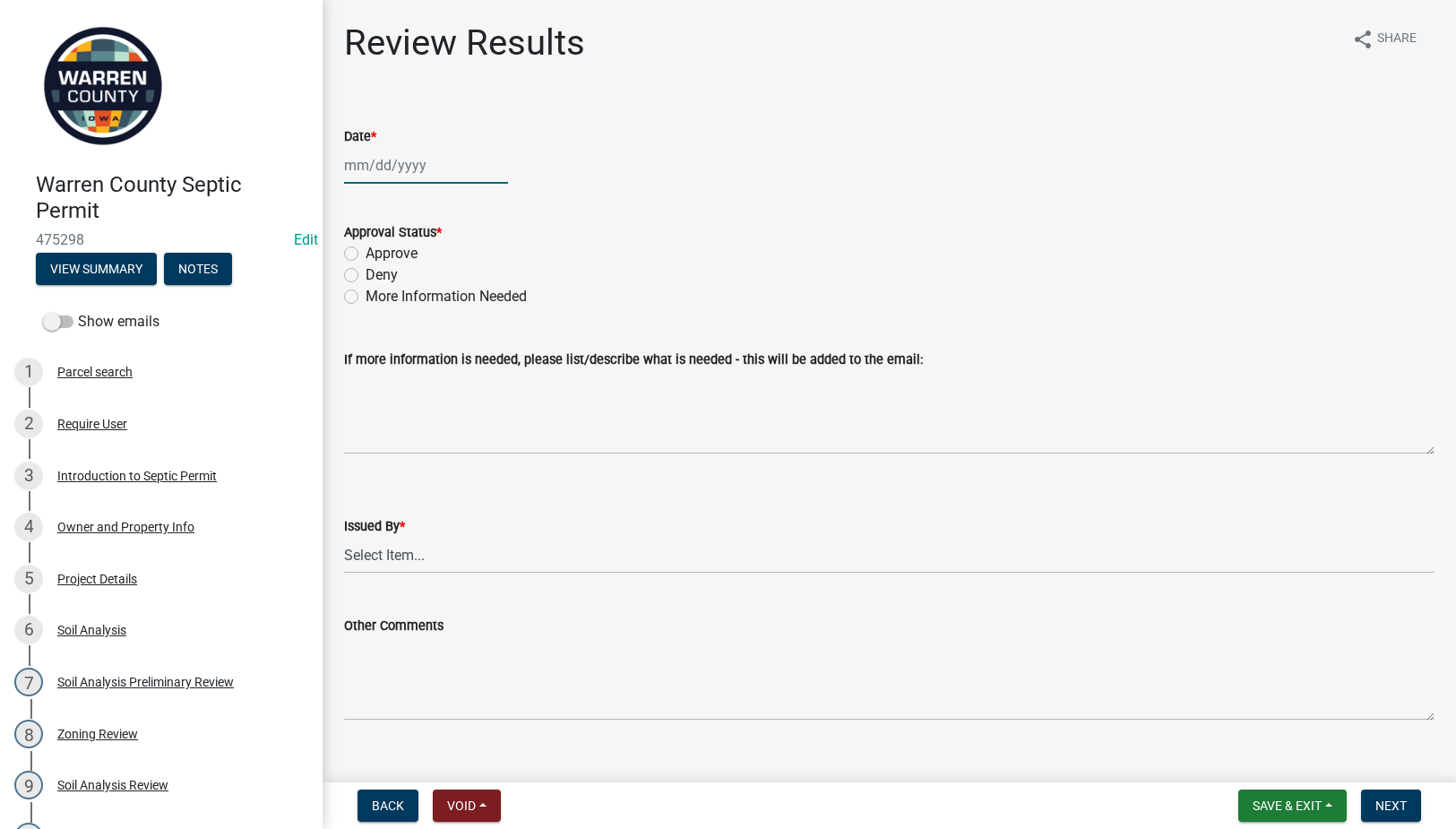
click at [398, 170] on div at bounding box center [425, 165] width 164 height 36
select select "9"
select select "2025"
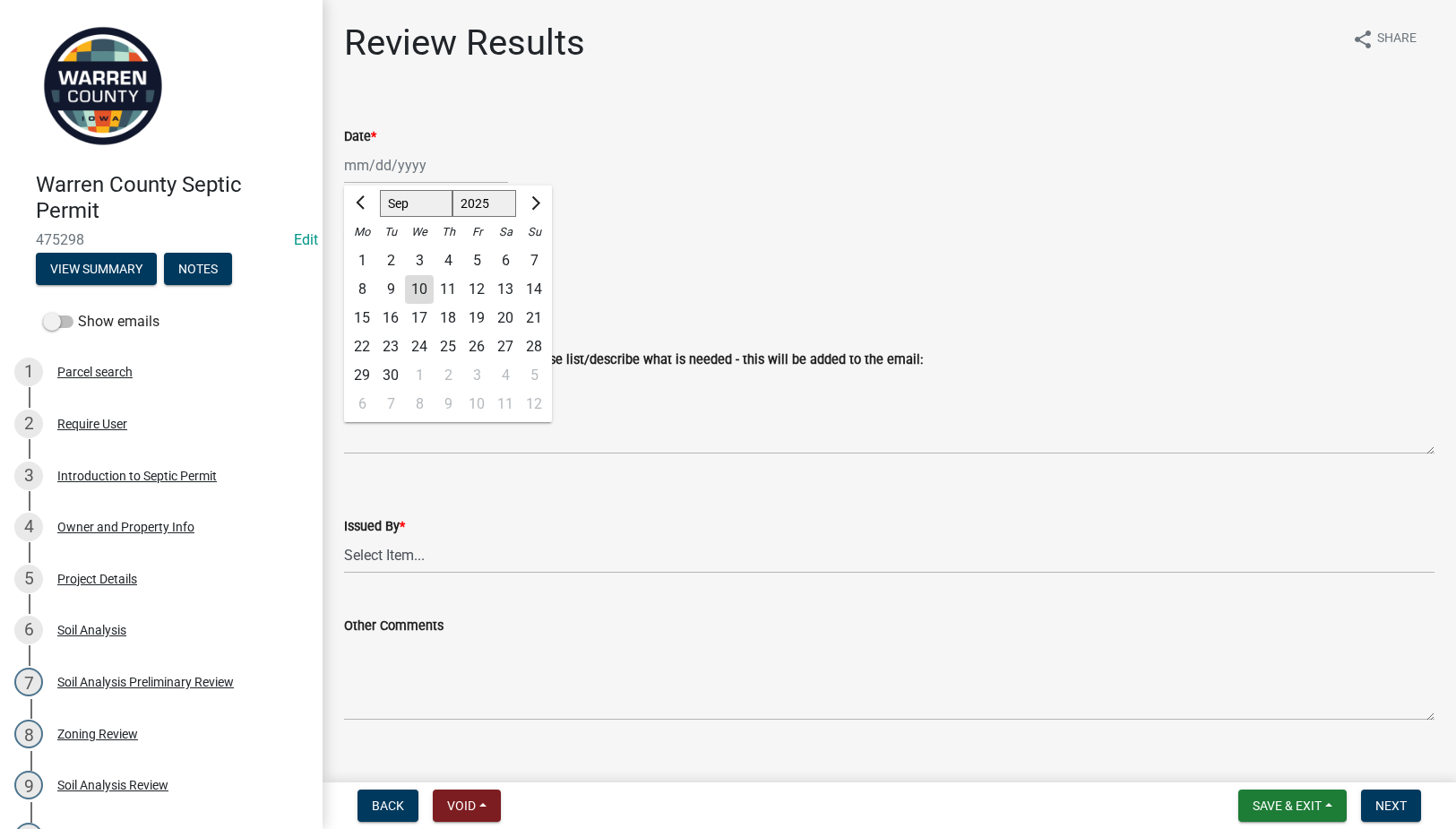
click at [422, 286] on div "10" at bounding box center [419, 289] width 29 height 29
type input "09/10/2025"
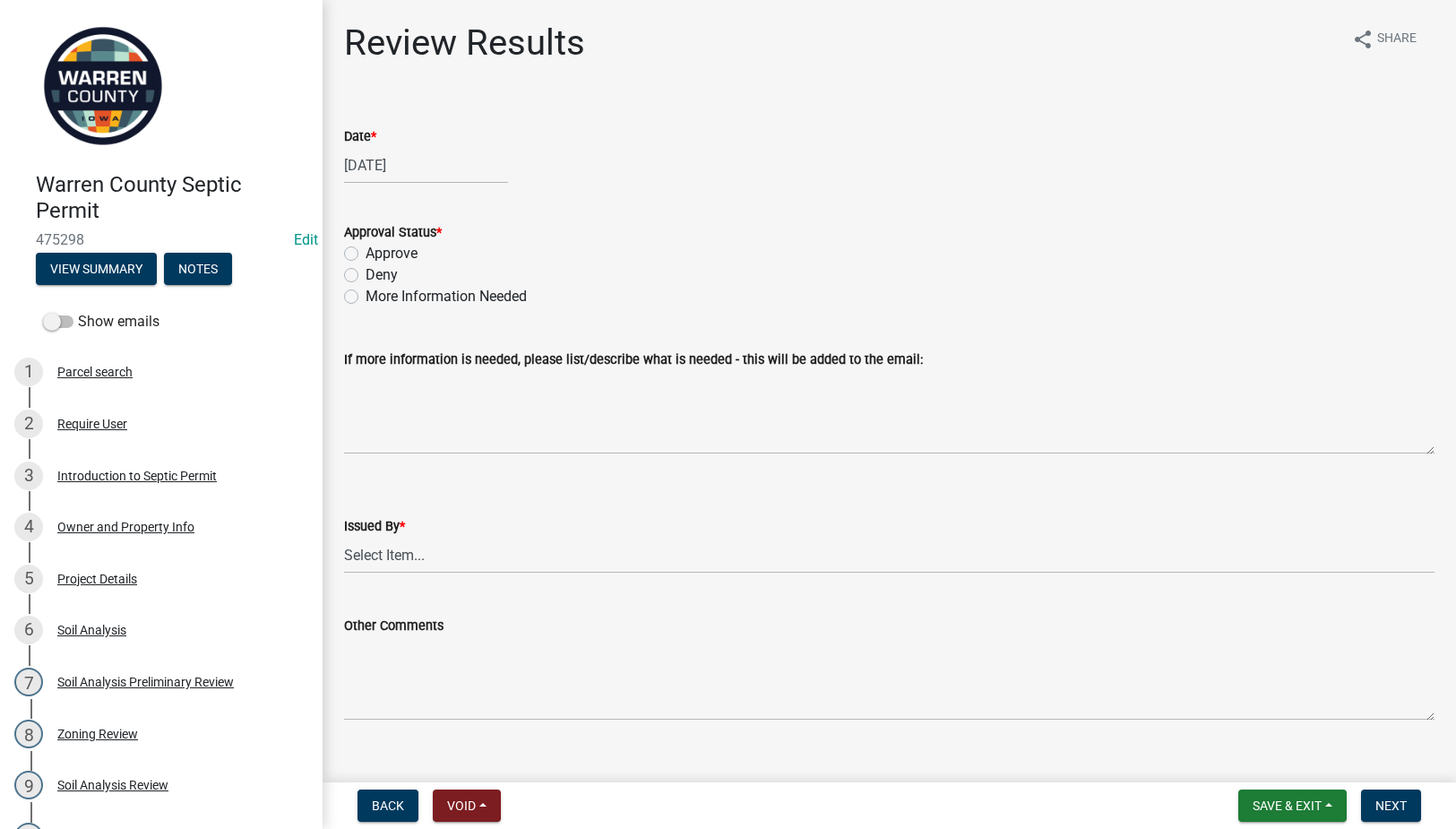
click at [366, 252] on label "Approve" at bounding box center [392, 254] width 52 height 22
click at [366, 252] on input "Approve" at bounding box center [371, 249] width 11 height 11
radio input "true"
click at [399, 560] on select "Select Item... Tyler Till Jeff Hines" at bounding box center [889, 555] width 1090 height 36
click at [344, 537] on select "Select Item... Tyler Till Jeff Hines" at bounding box center [889, 555] width 1090 height 36
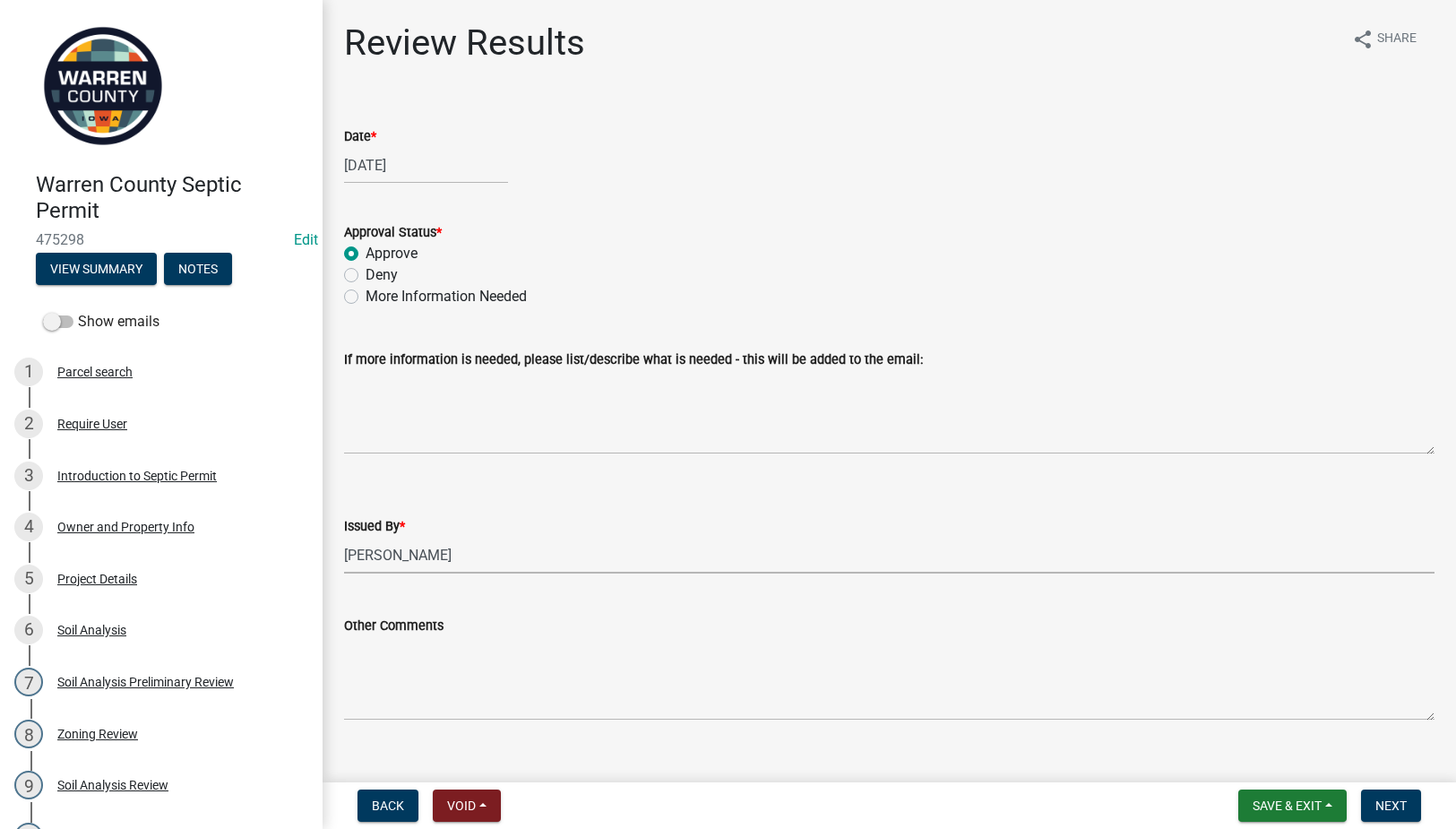
select select "2f6c2d72-ab04-4add-87ae-7a9750ff19b9"
click at [1379, 809] on span "Next" at bounding box center [1391, 806] width 32 height 14
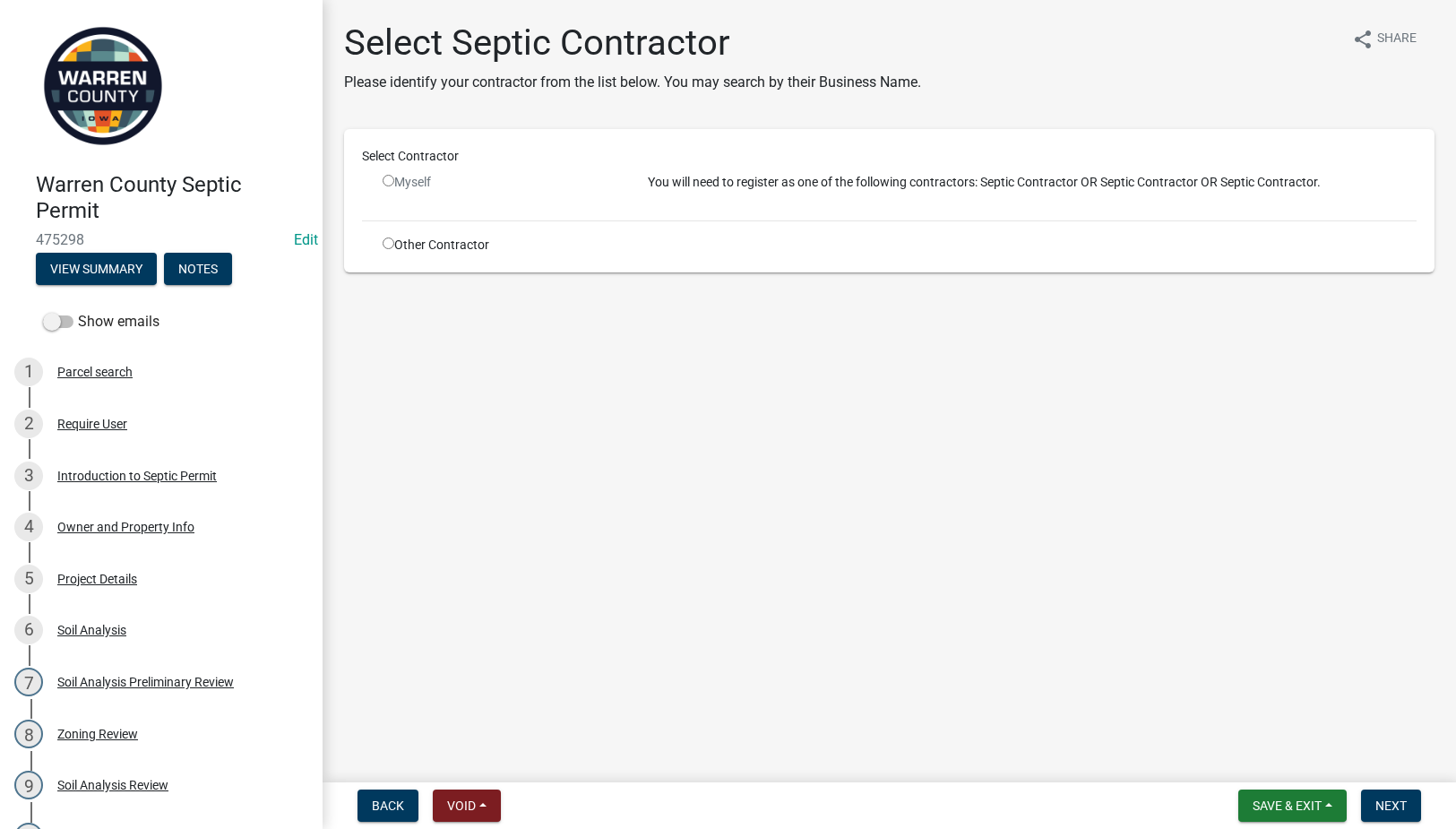
click at [386, 244] on input "radio" at bounding box center [388, 243] width 11 height 11
radio input "true"
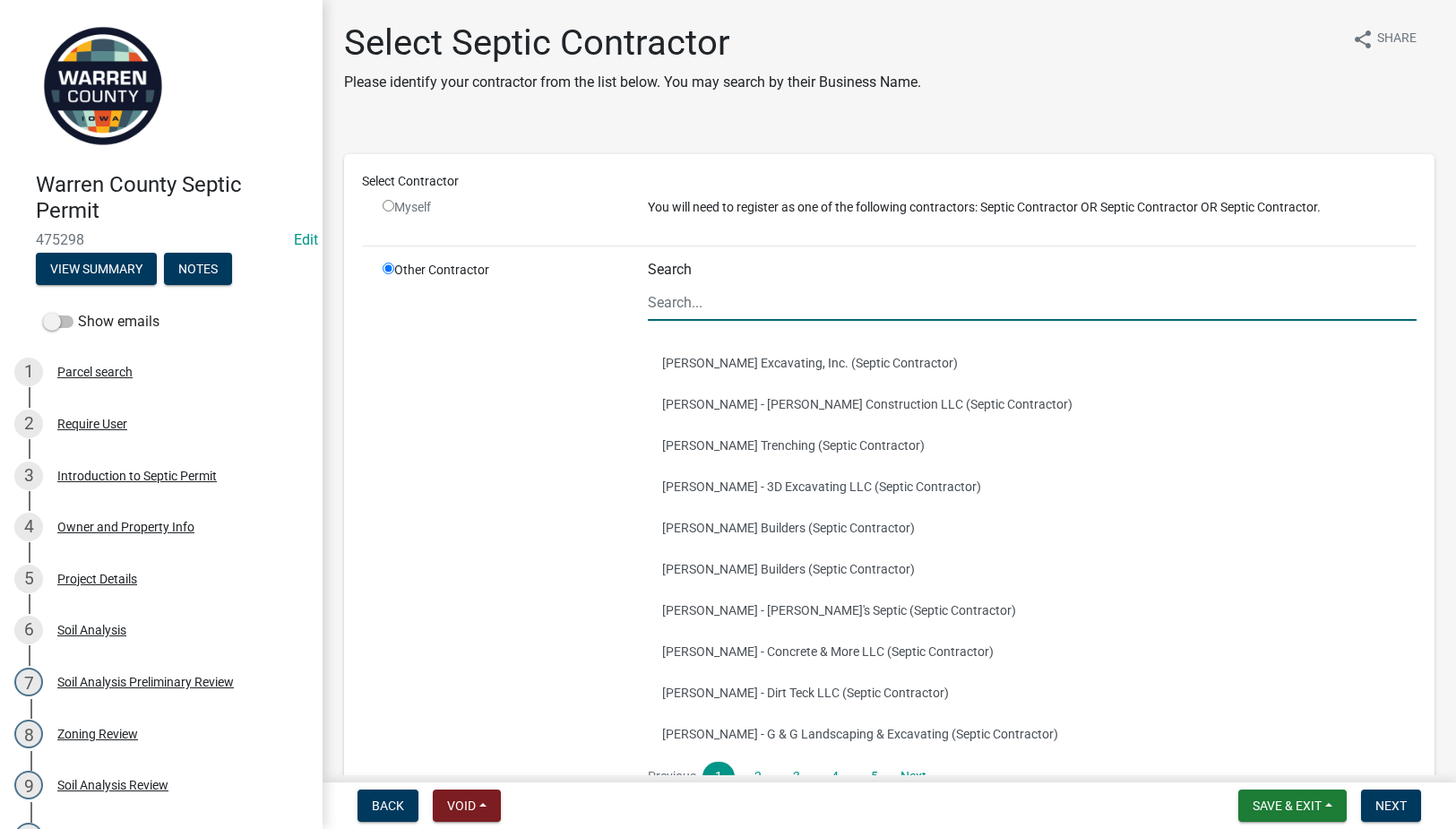
click at [699, 313] on input "Search" at bounding box center [1032, 302] width 769 height 36
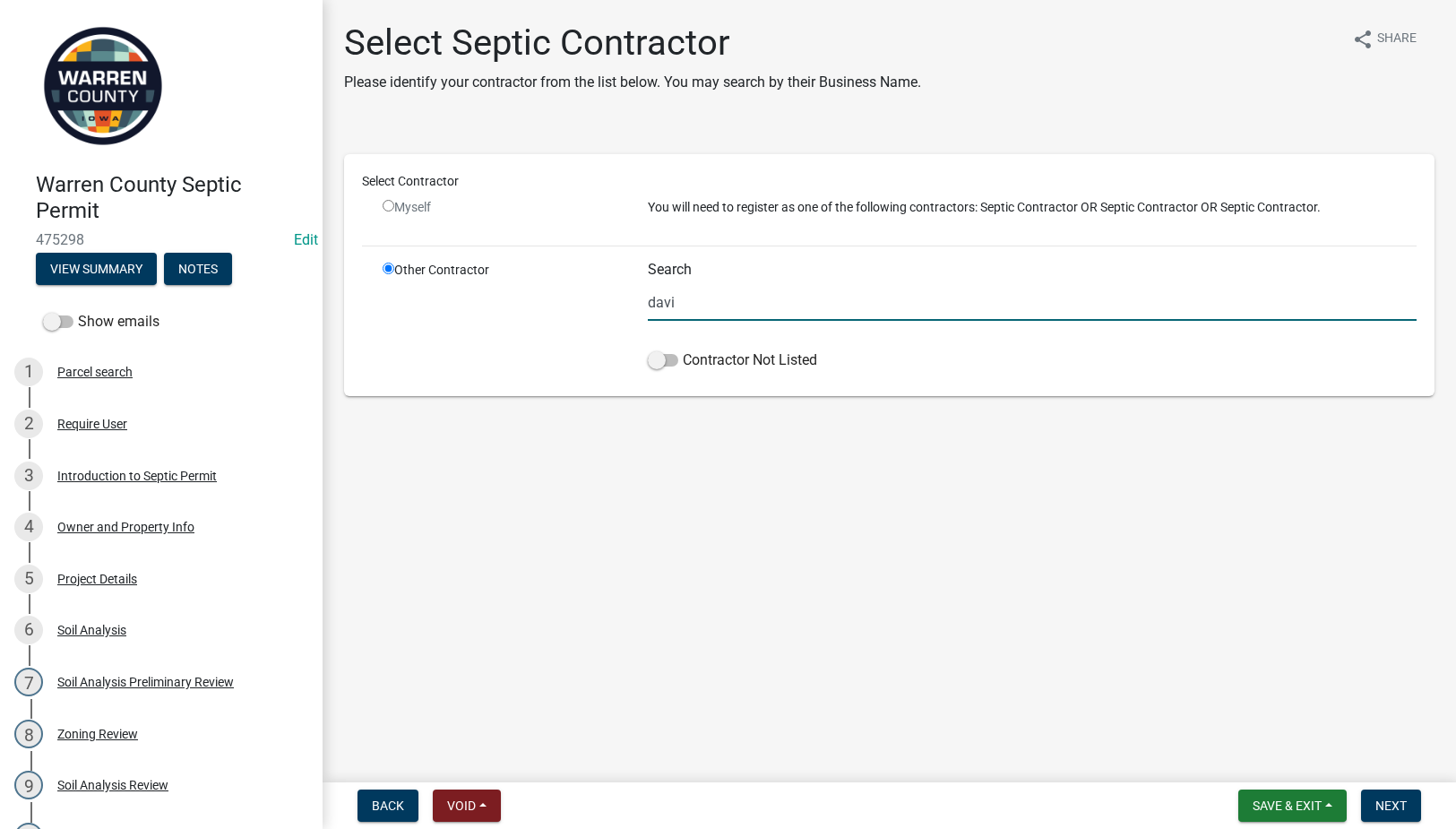
type input "david"
drag, startPoint x: 694, startPoint y: 301, endPoint x: 556, endPoint y: 334, distance: 141.9
click at [542, 292] on div "Other Contractor Search david Contractor Not Listed" at bounding box center [900, 320] width 1061 height 118
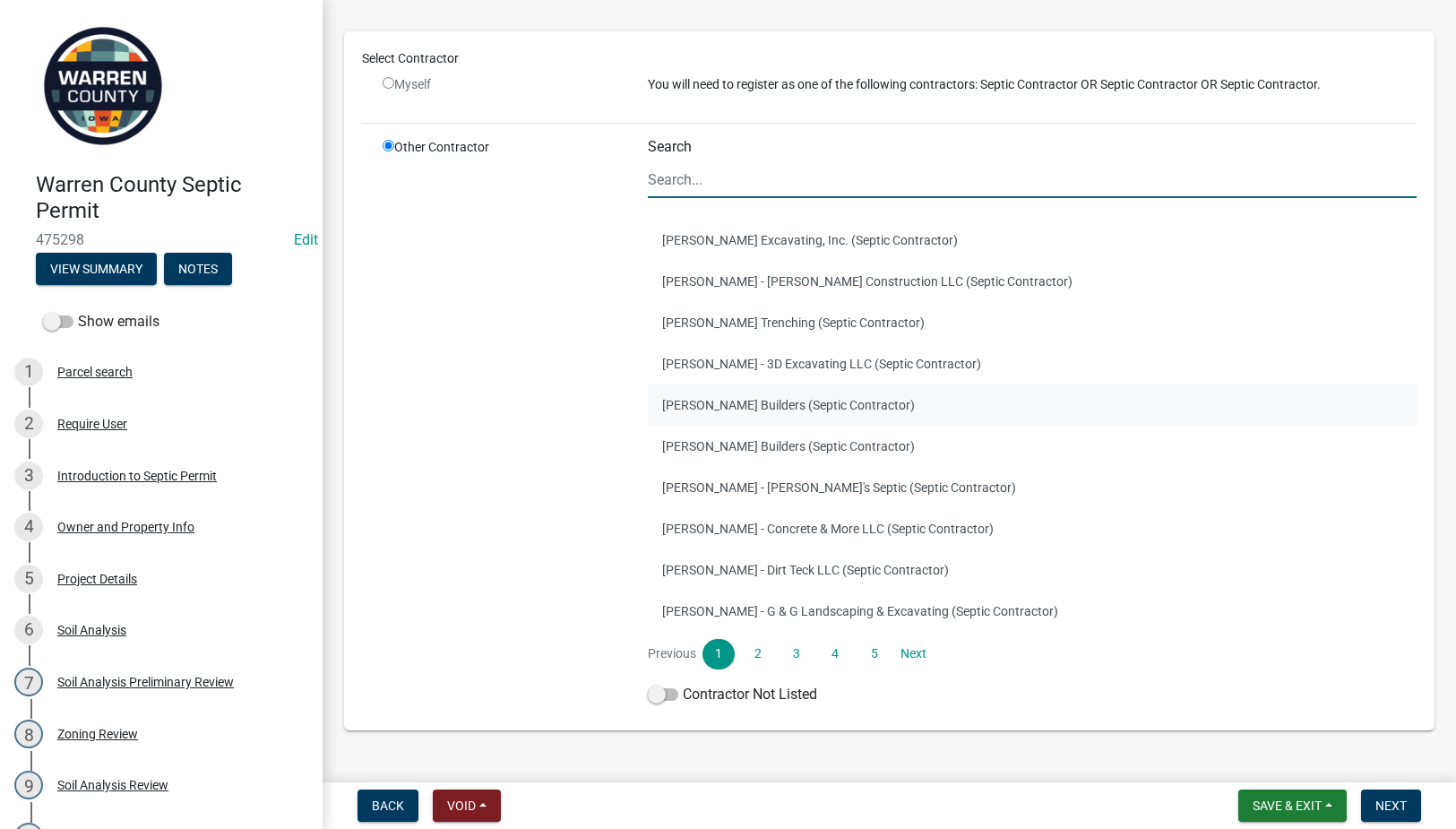
scroll to position [162, 0]
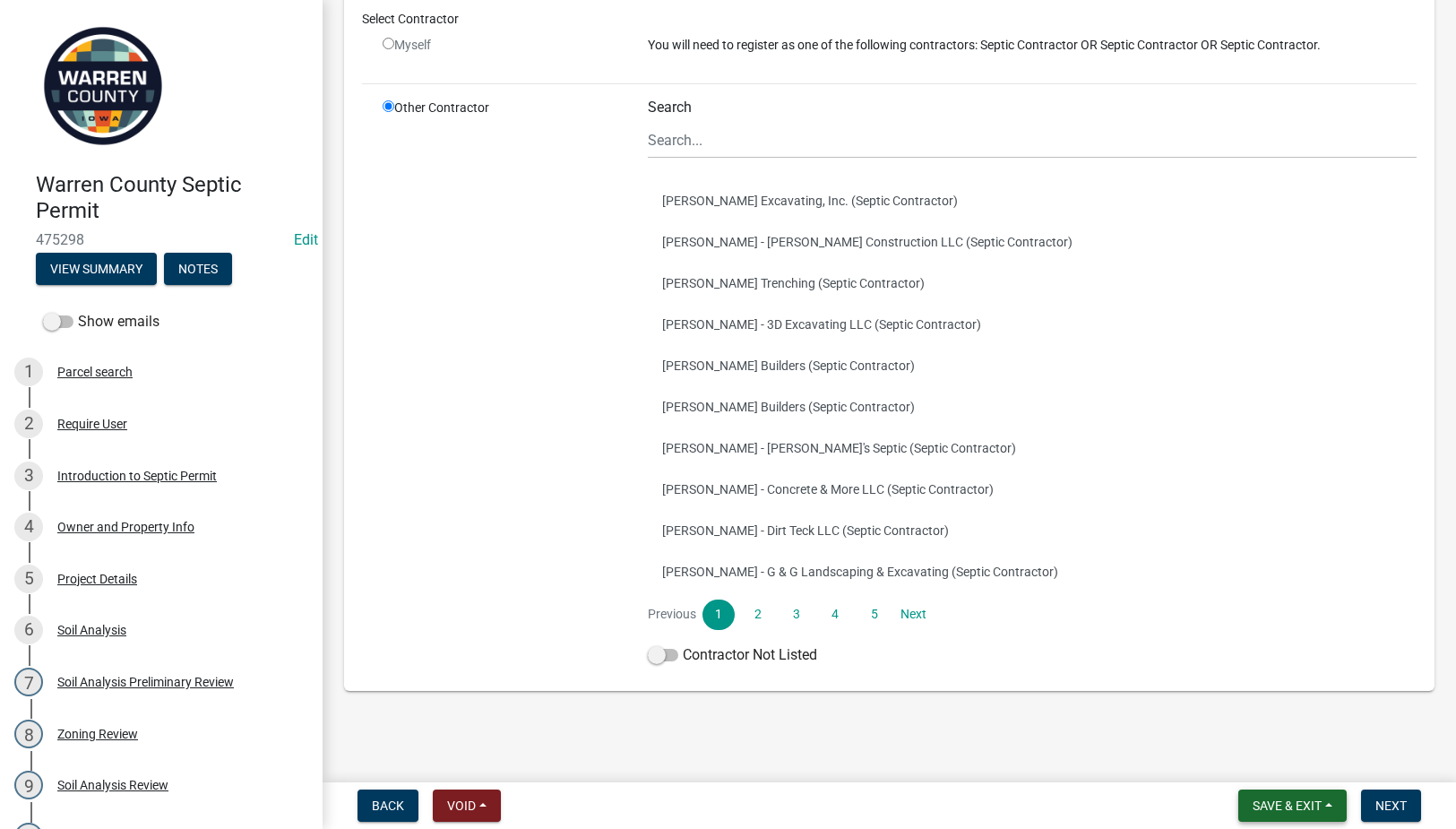
click at [1282, 799] on span "Save & Exit" at bounding box center [1288, 806] width 69 height 14
click at [1242, 760] on button "Save & Exit" at bounding box center [1275, 760] width 143 height 43
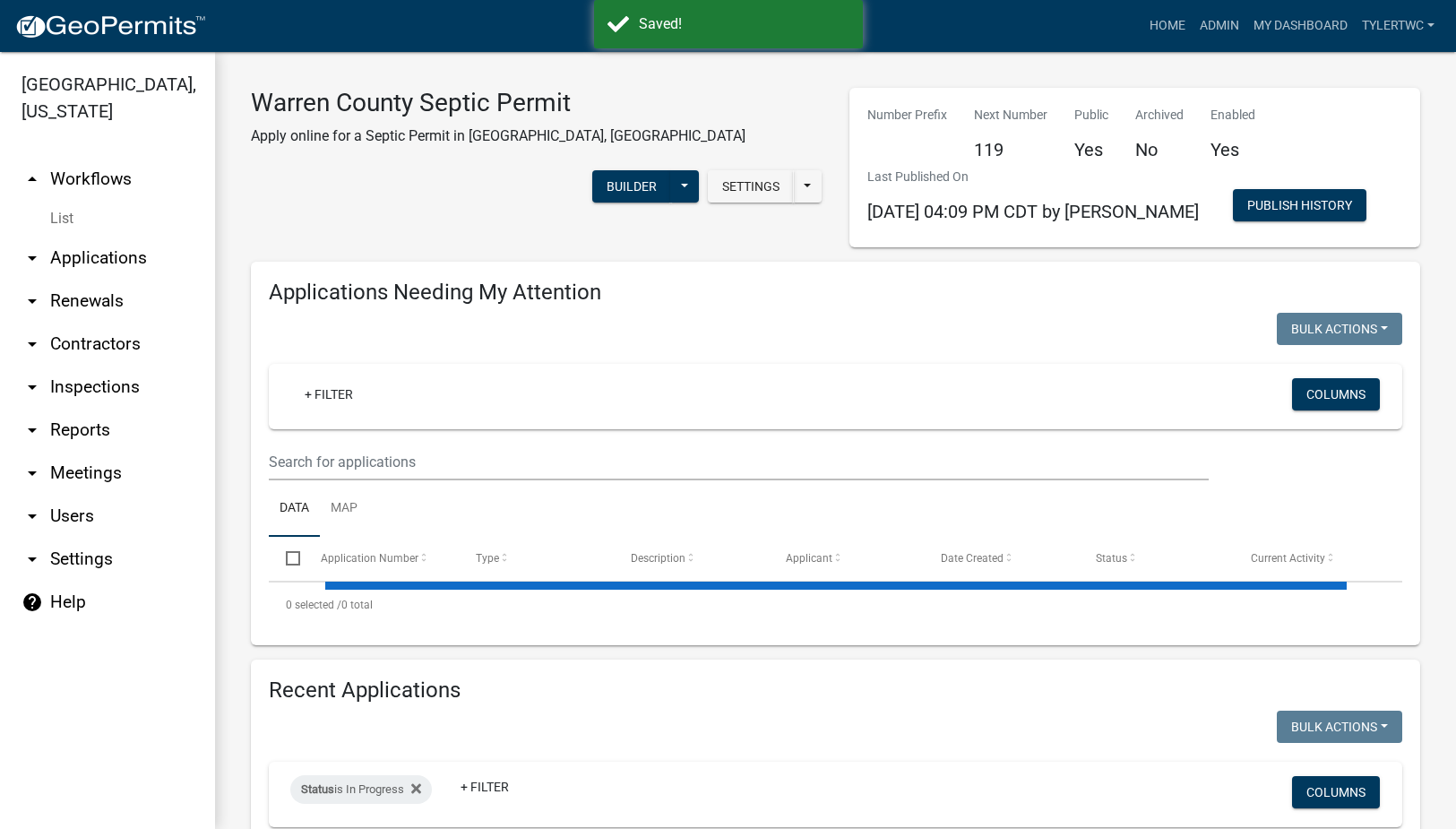
select select "2: 50"
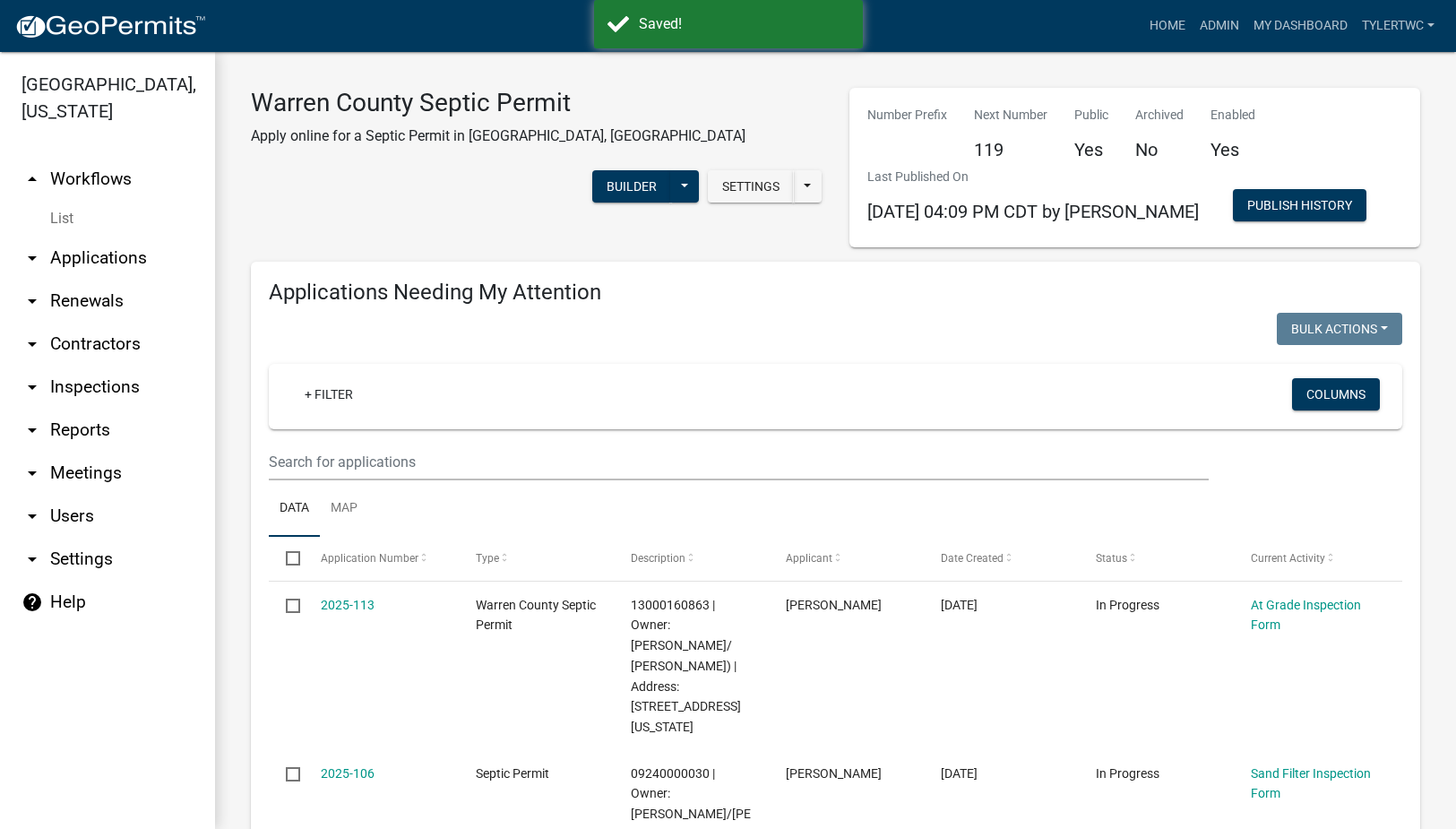
select select "3: 100"
click at [82, 323] on link "arrow_drop_down Contractors" at bounding box center [108, 344] width 215 height 43
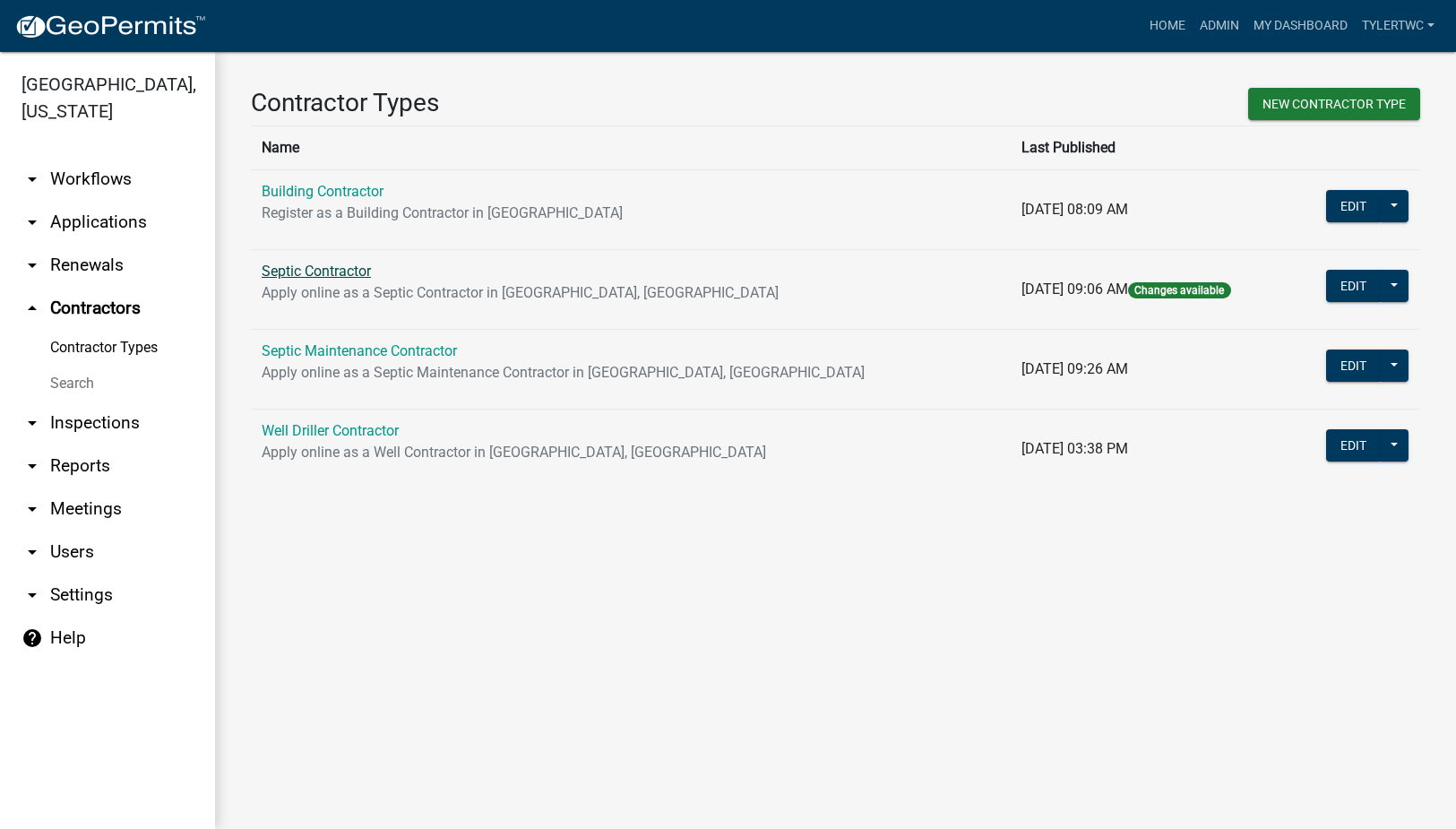
click at [324, 265] on link "Septic Contractor" at bounding box center [316, 271] width 109 height 17
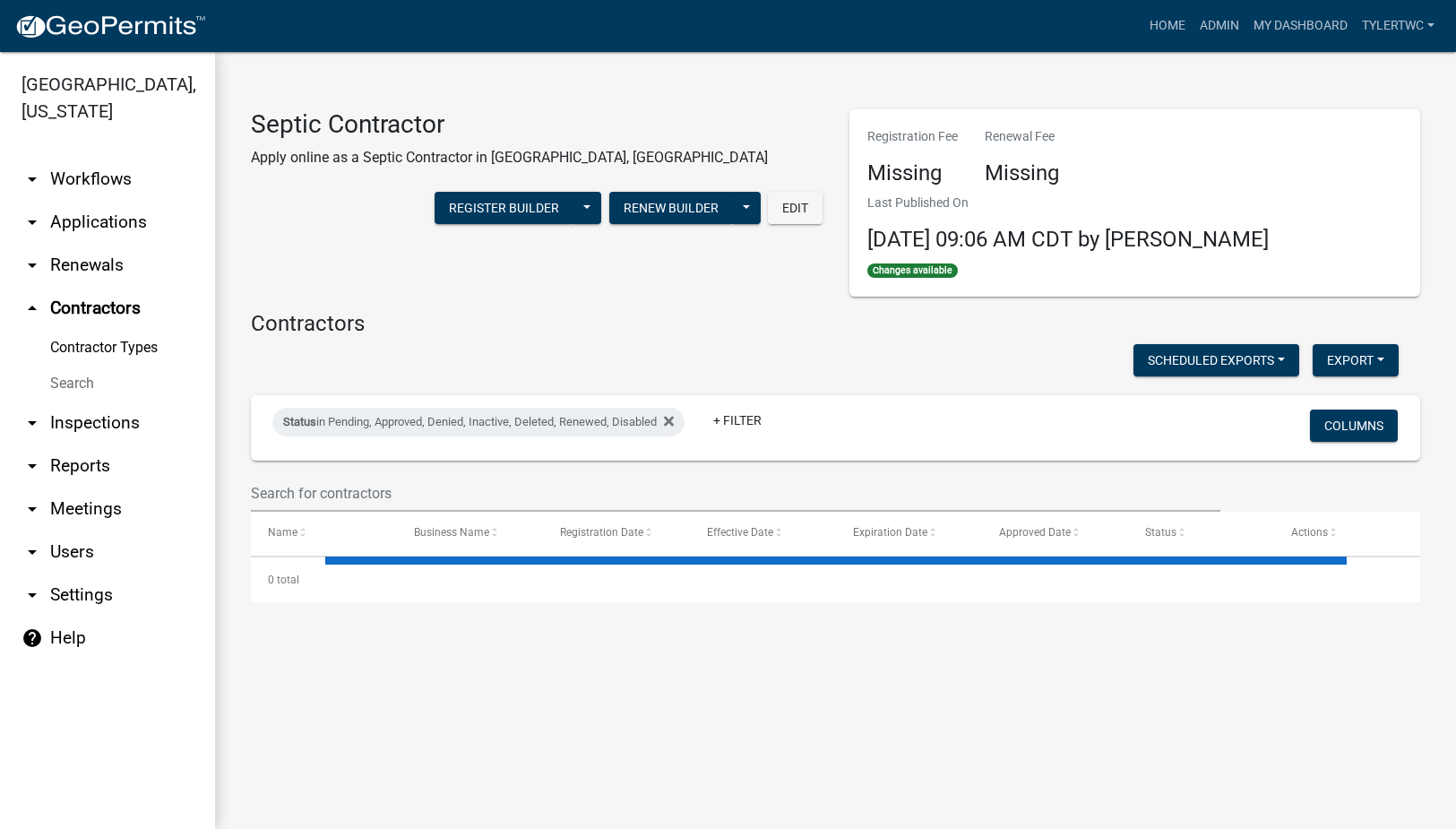
select select "3: 100"
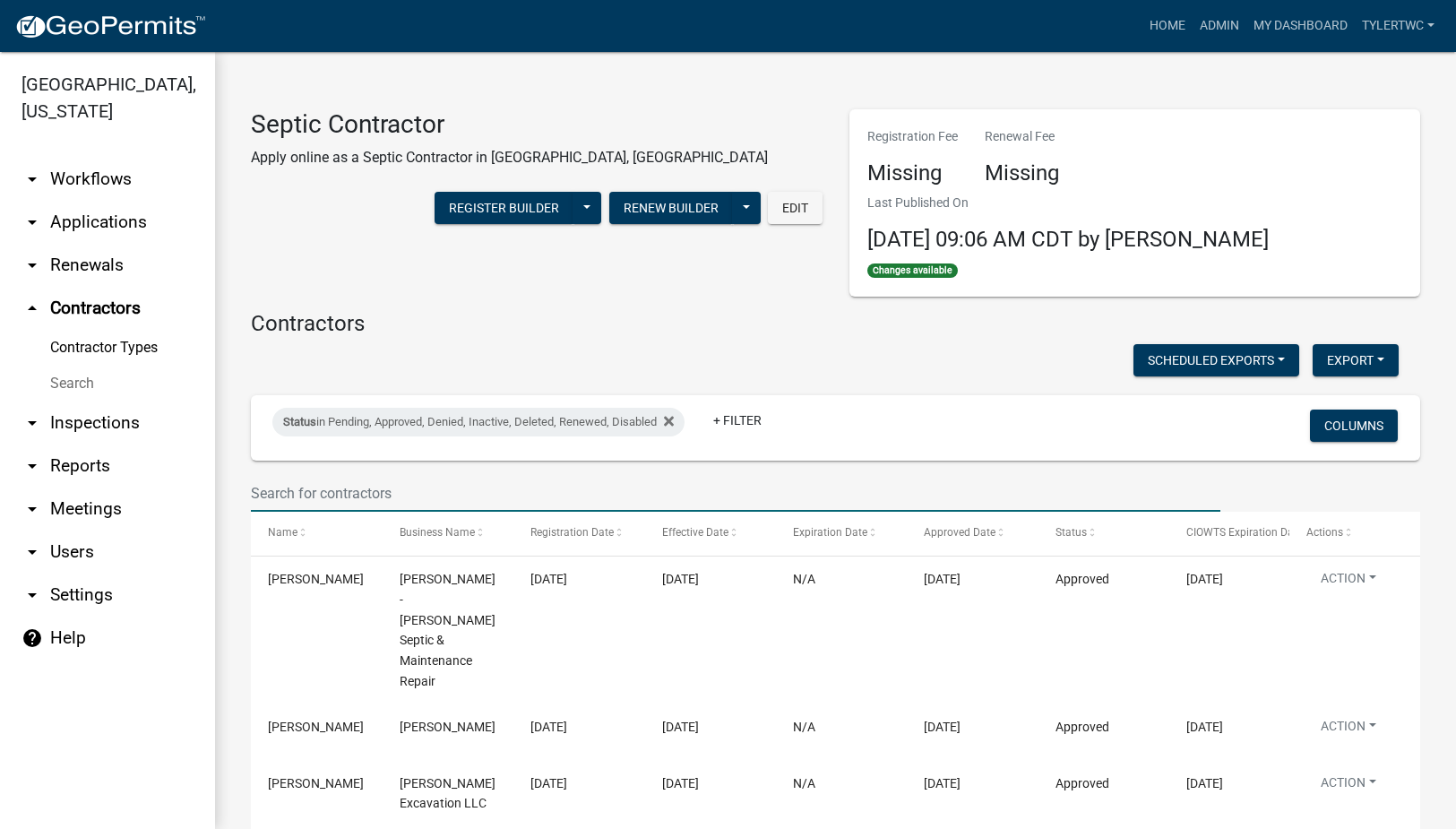
click at [482, 504] on input "text" at bounding box center [735, 493] width 970 height 36
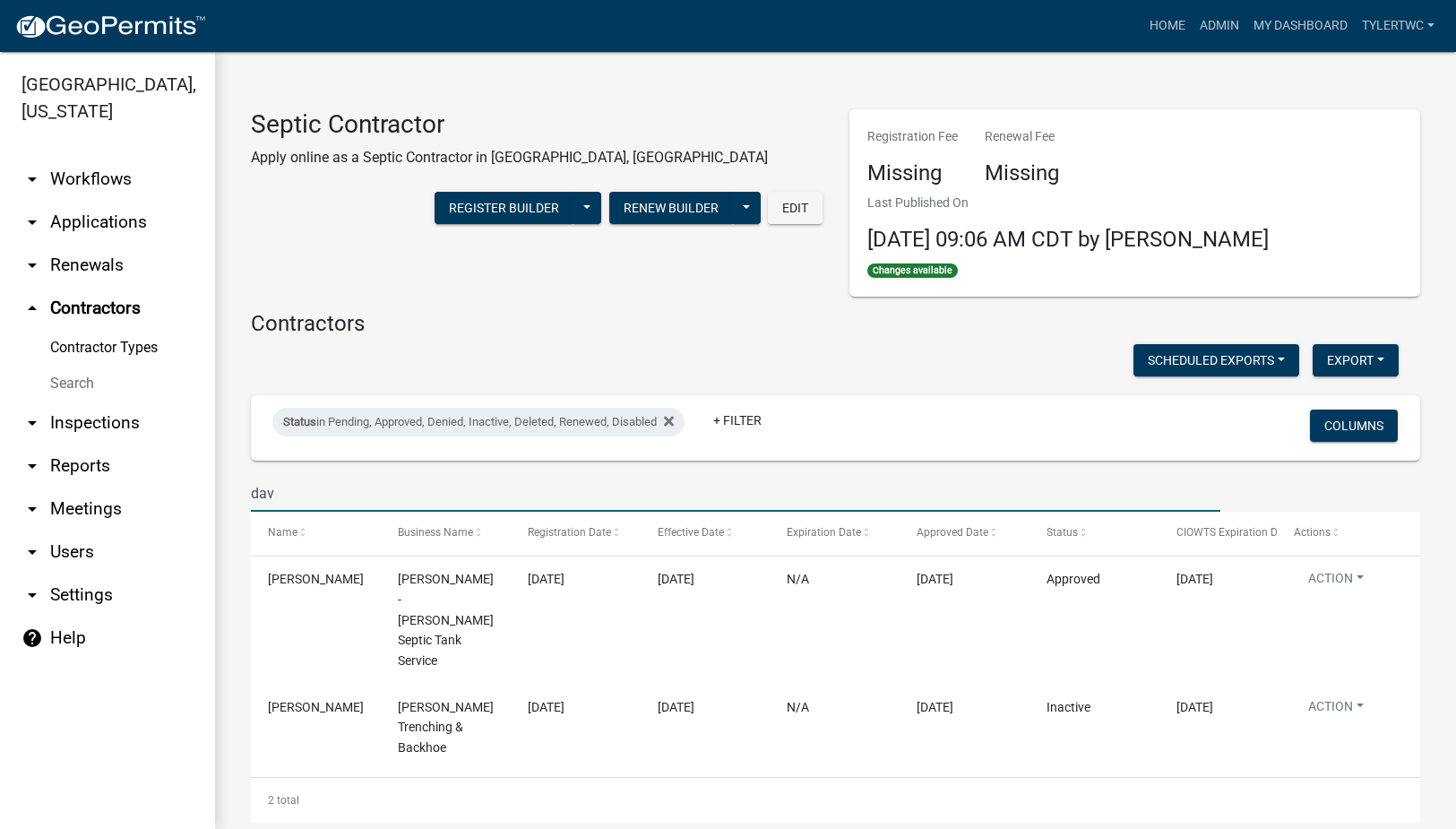
type input "dav"
click at [76, 244] on link "arrow_drop_down Renewals" at bounding box center [108, 266] width 215 height 43
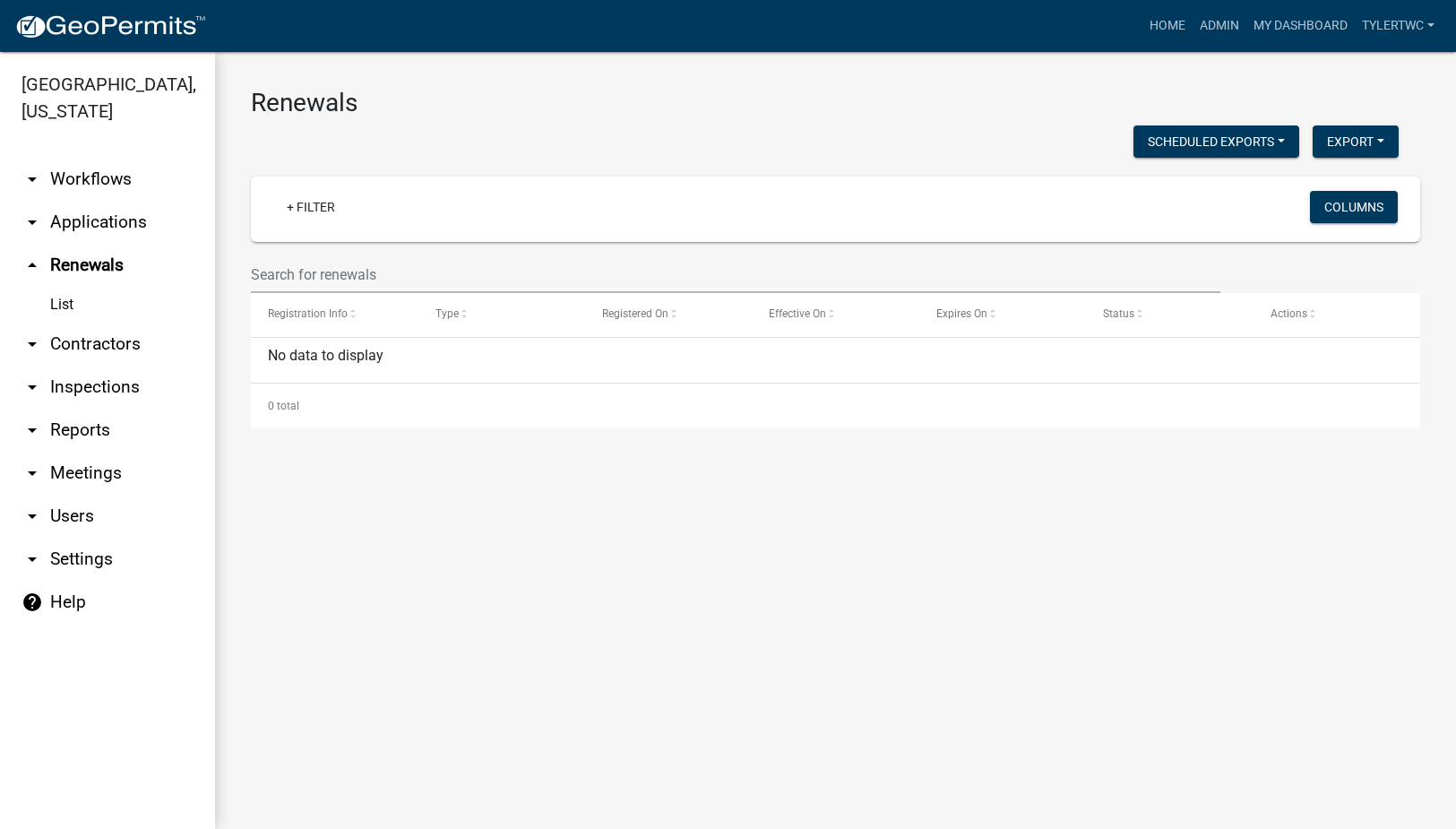
click at [85, 323] on link "arrow_drop_down Contractors" at bounding box center [108, 344] width 215 height 43
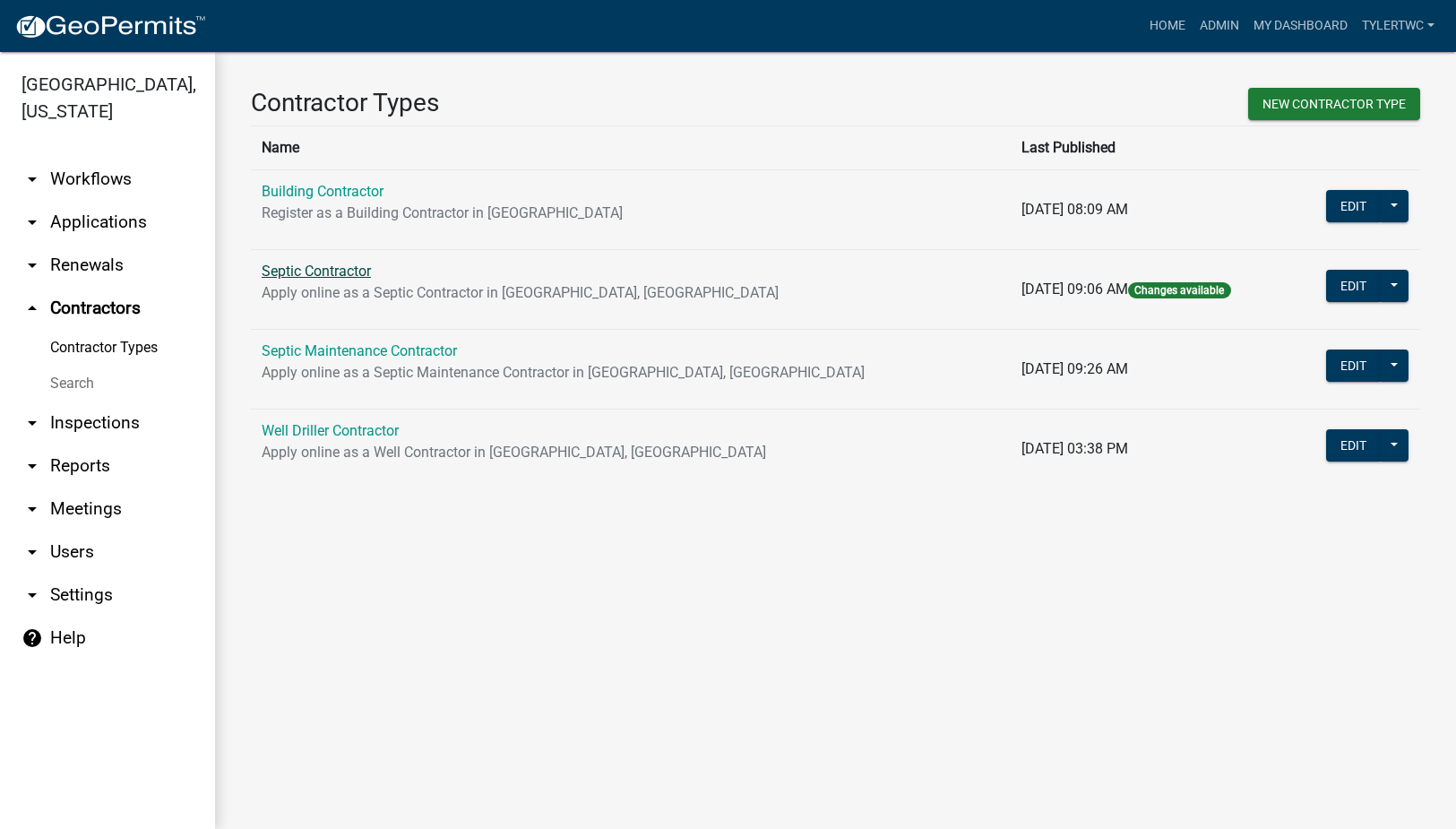
click at [339, 274] on link "Septic Contractor" at bounding box center [316, 271] width 109 height 17
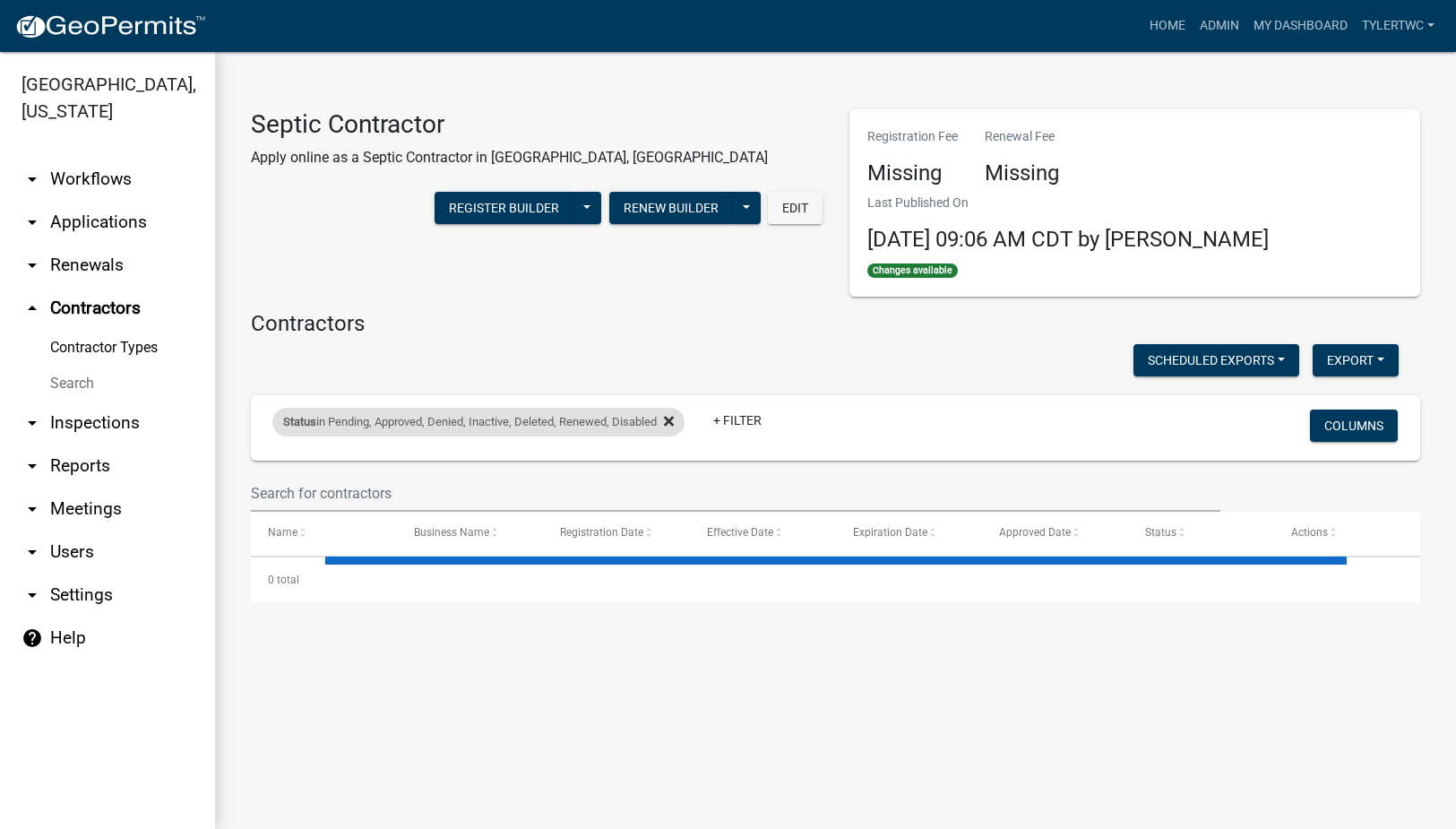
select select "3: 100"
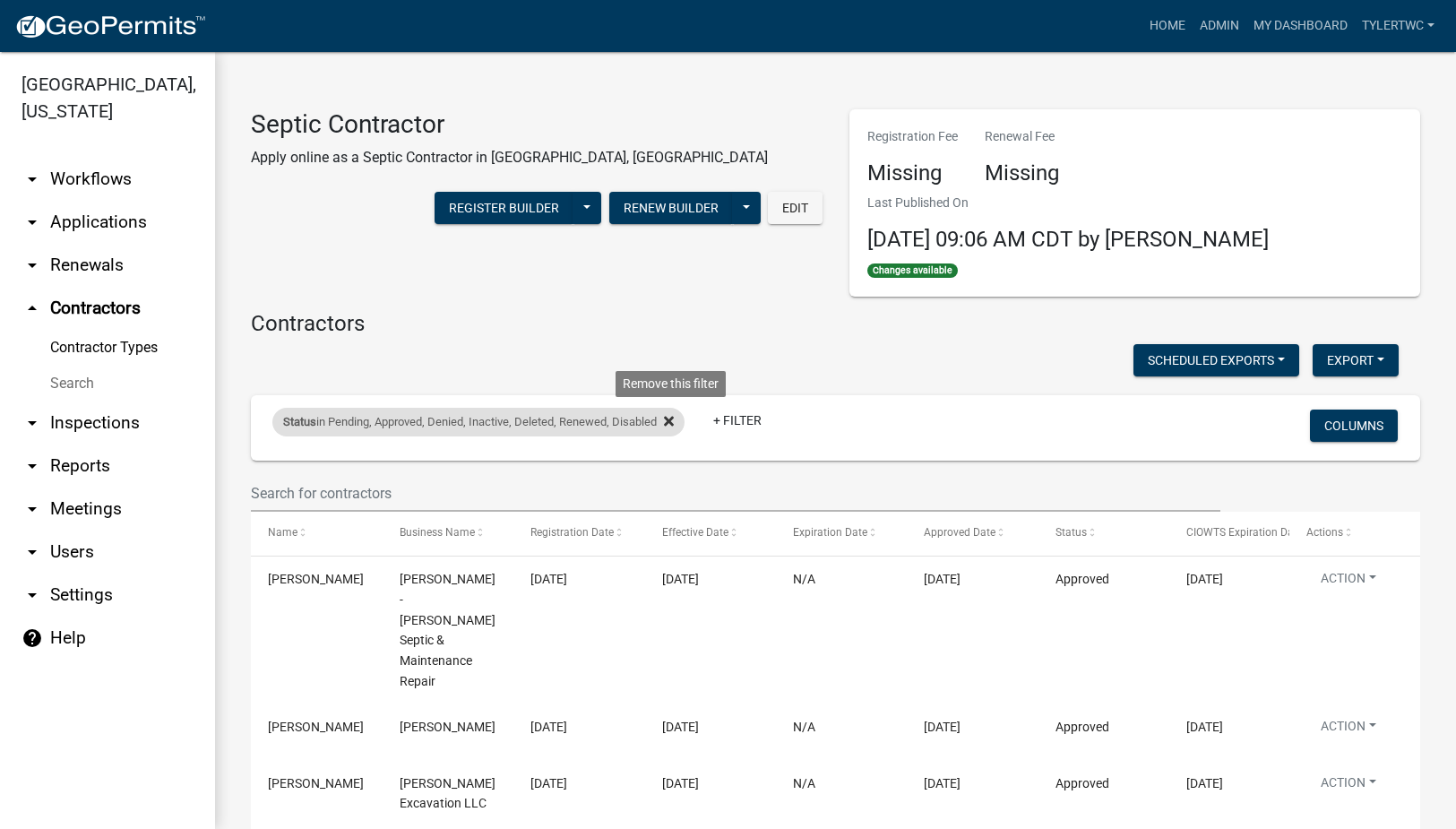
click at [674, 420] on icon at bounding box center [669, 422] width 10 height 10
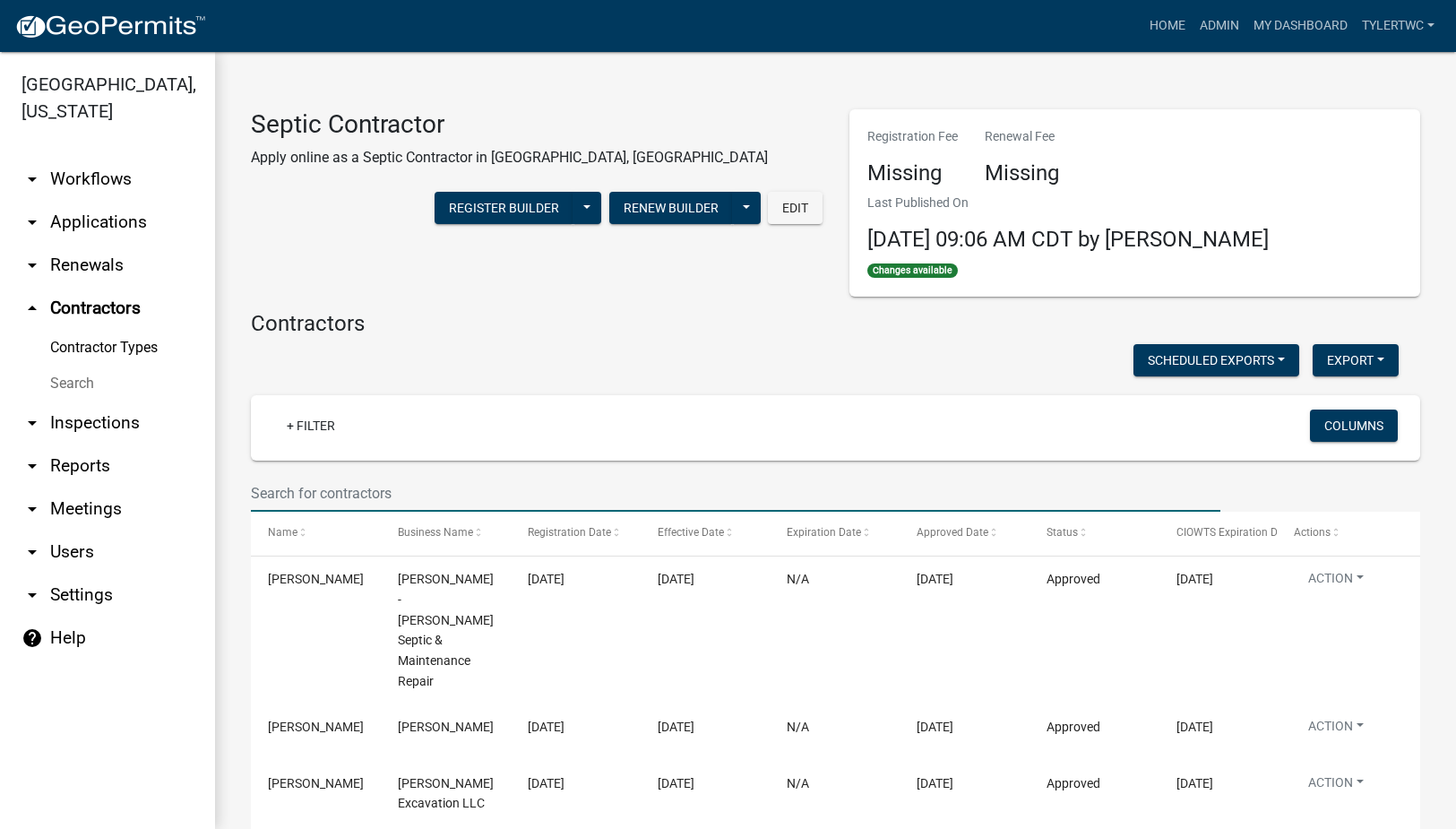
click at [435, 493] on input "text" at bounding box center [735, 493] width 970 height 36
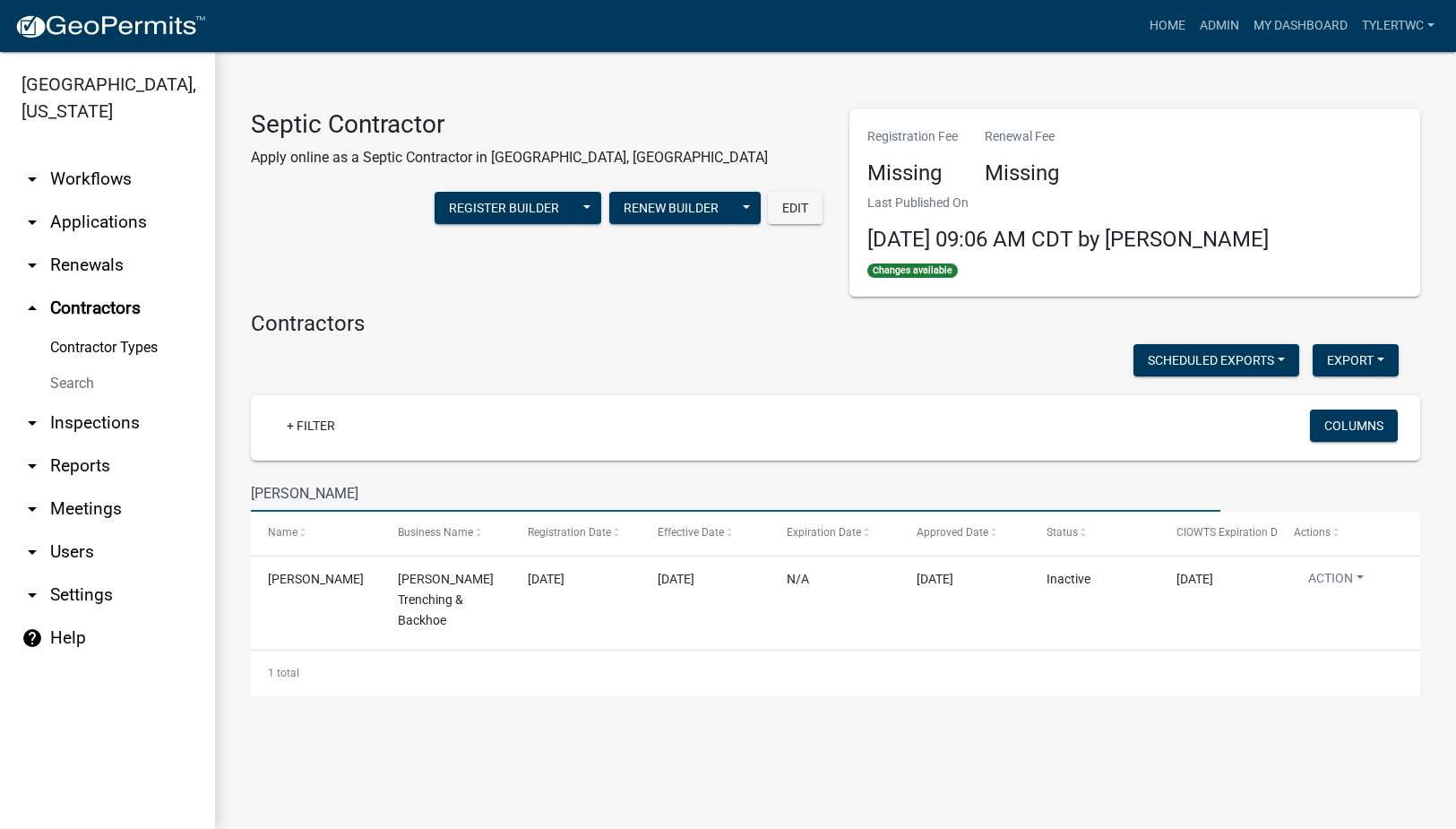
type input "david"
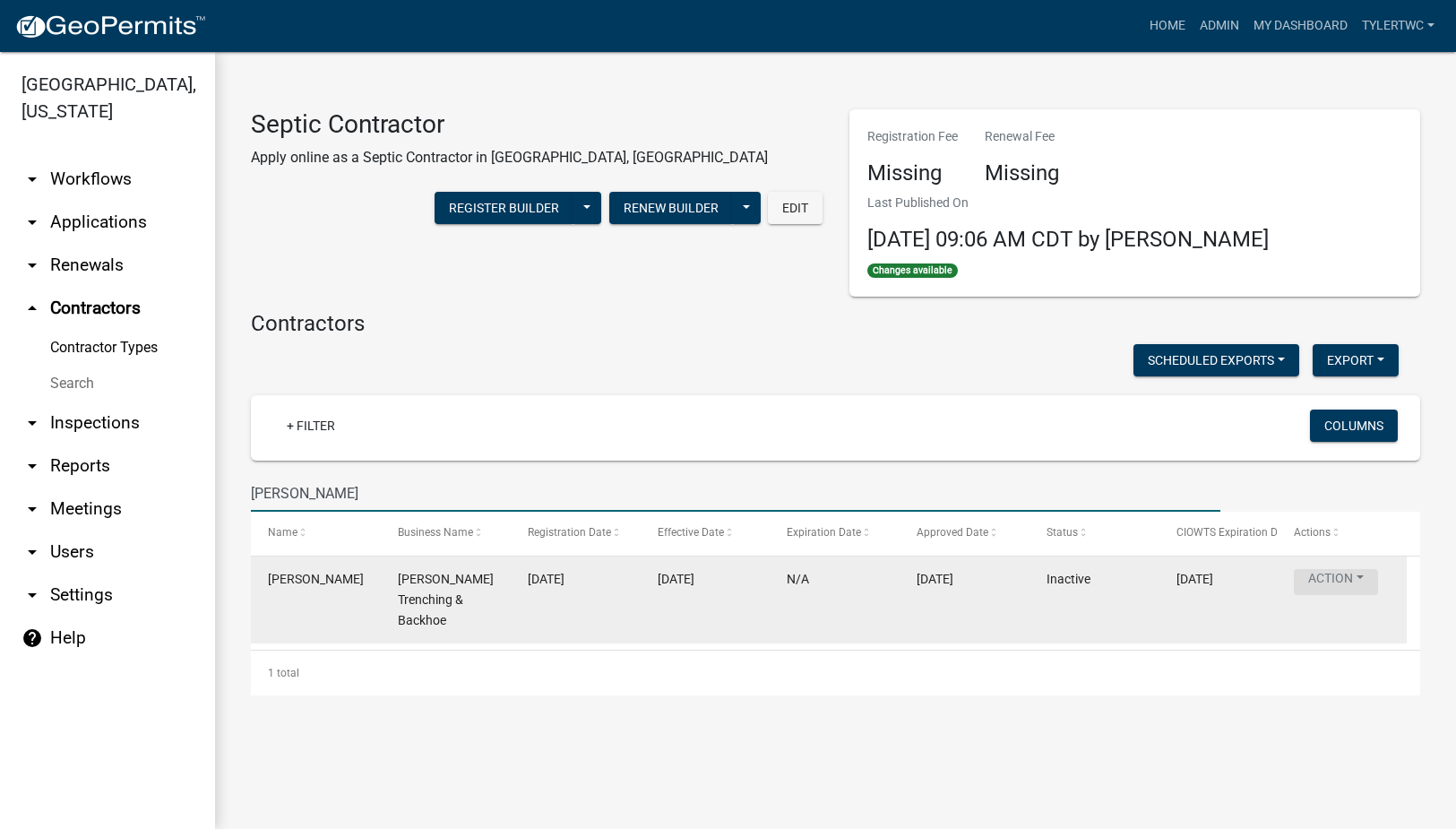
click at [1346, 571] on button "Action" at bounding box center [1336, 583] width 84 height 26
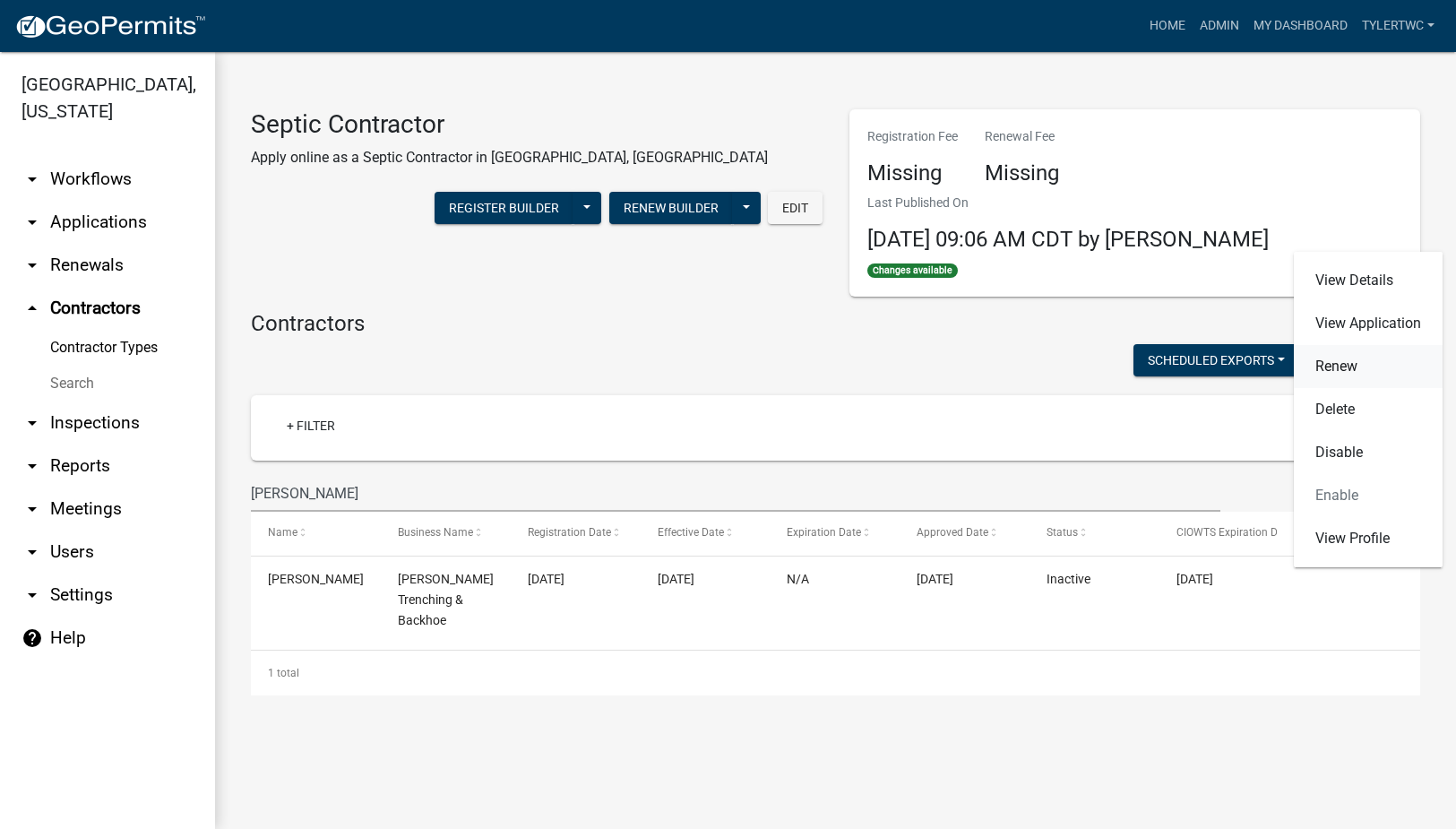
click at [1331, 360] on link "Renew" at bounding box center [1368, 367] width 149 height 43
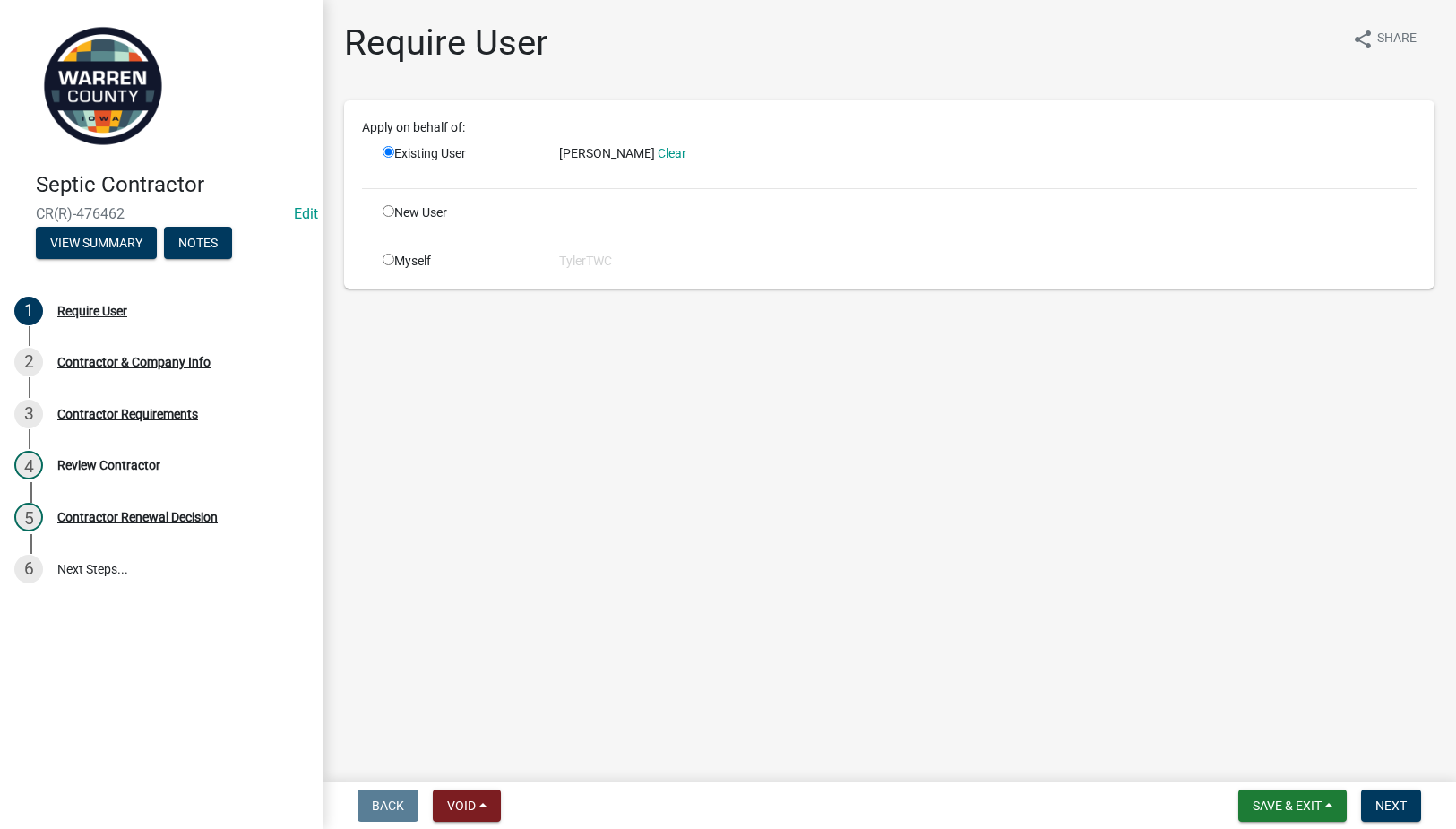
click at [484, 169] on div "Existing User" at bounding box center [457, 159] width 177 height 30
click at [1380, 813] on span "Next" at bounding box center [1391, 806] width 32 height 14
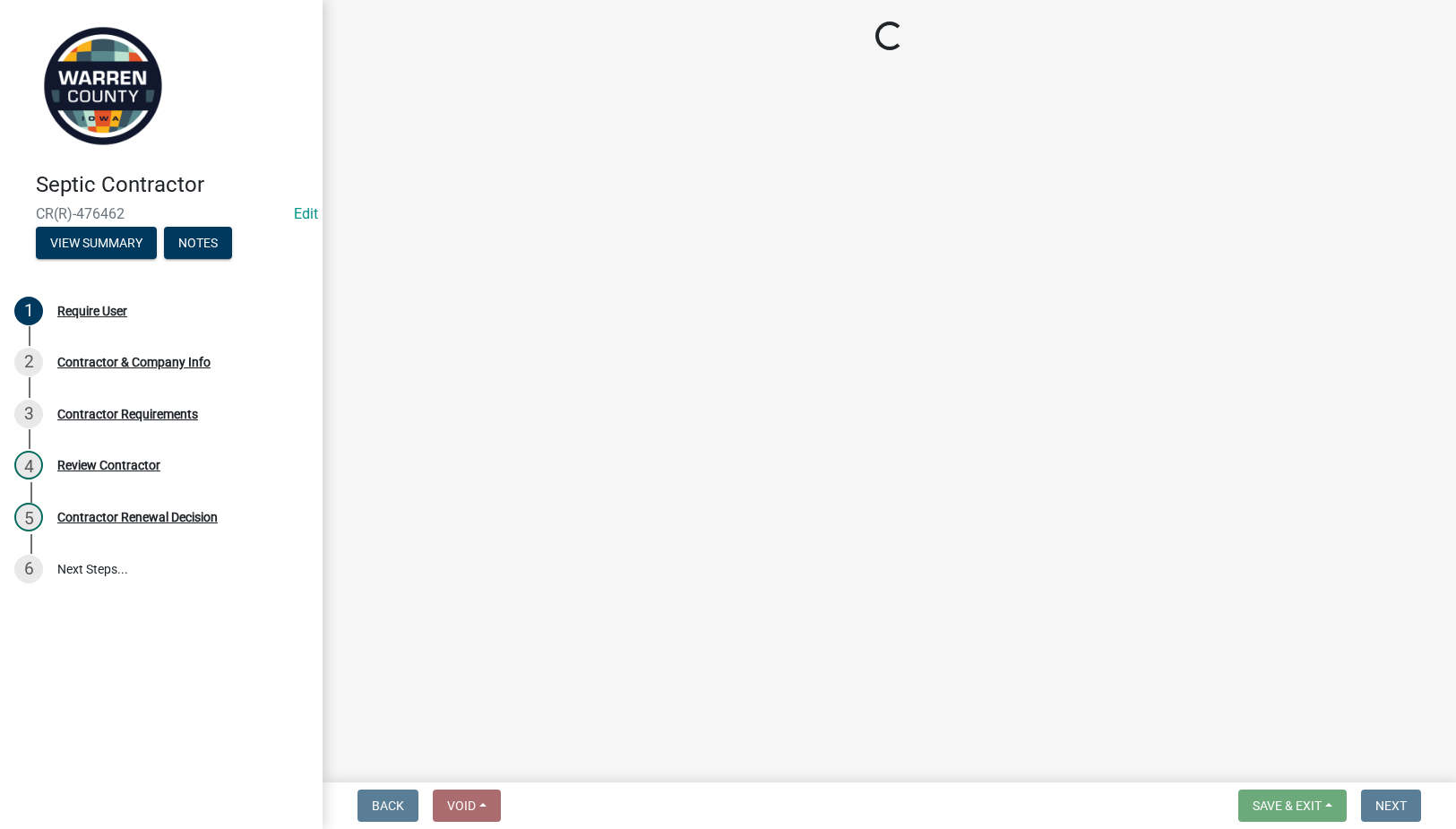
select select "IA"
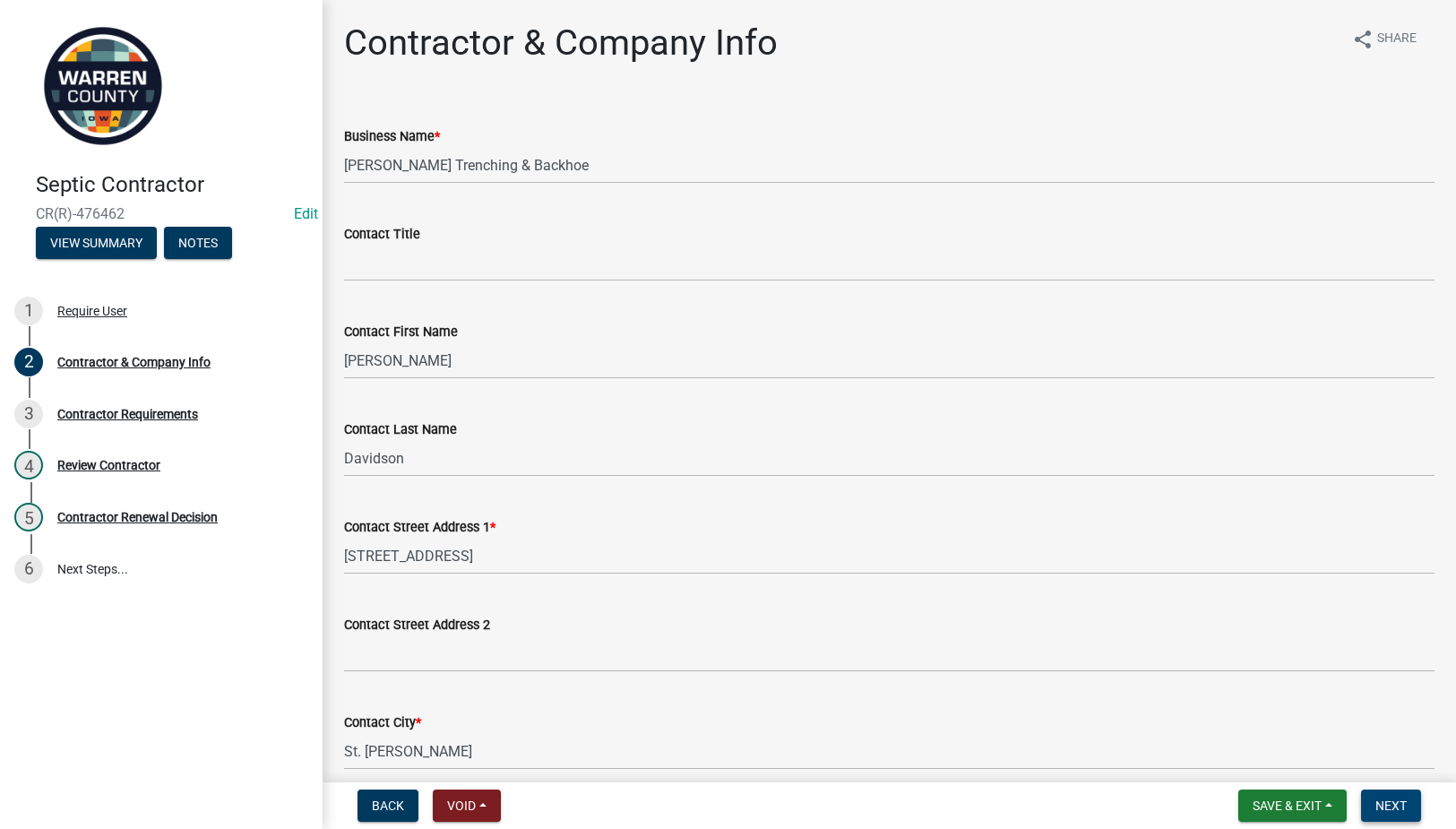
click at [1401, 812] on span "Next" at bounding box center [1391, 806] width 32 height 14
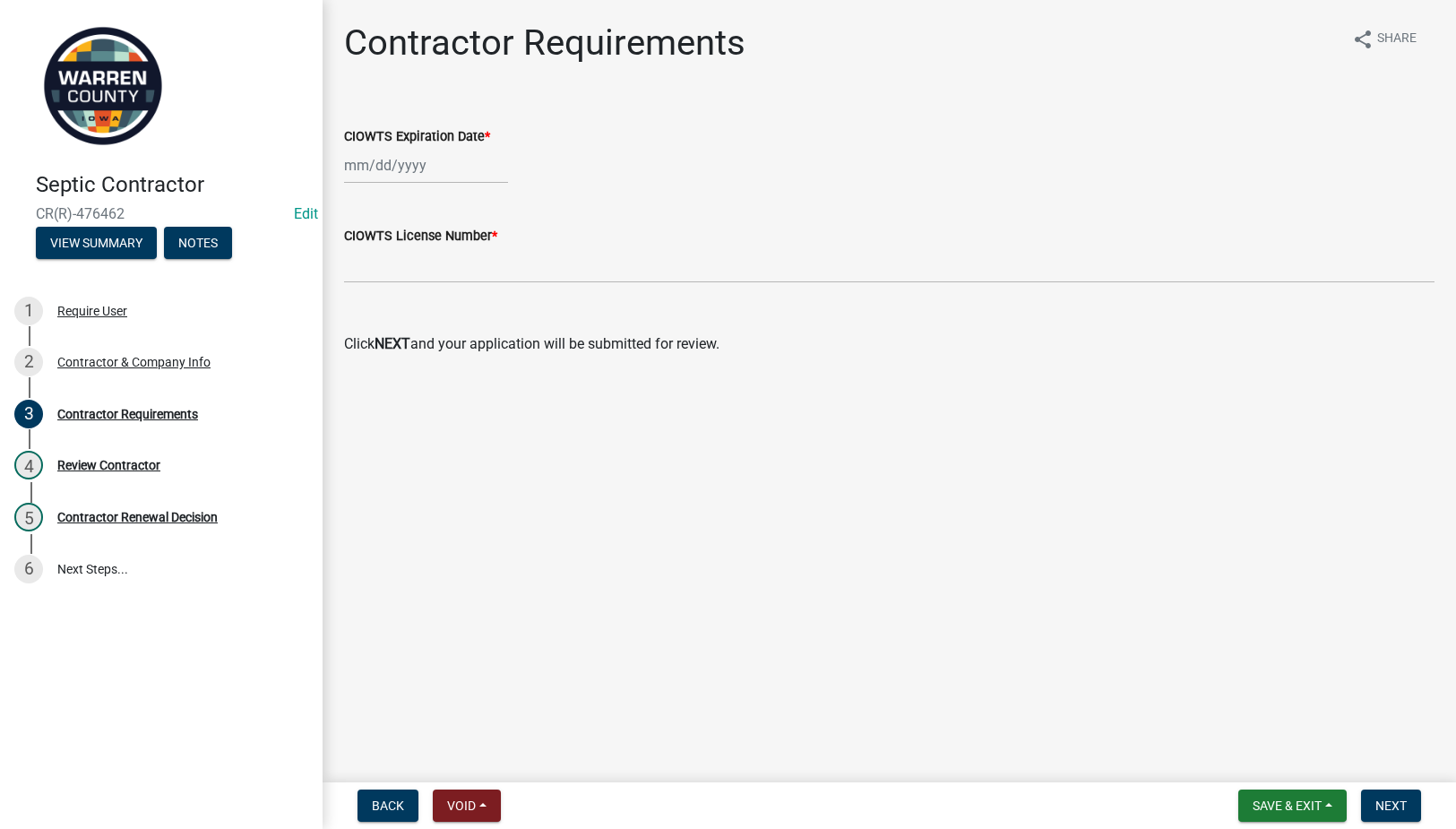
click at [408, 163] on div at bounding box center [425, 165] width 164 height 36
click at [486, 203] on select "2025 2026 2027 2028 2029 2030 2031 2032 2033 2034 2035 2036 2037 2038 2039 2040…" at bounding box center [481, 203] width 72 height 27
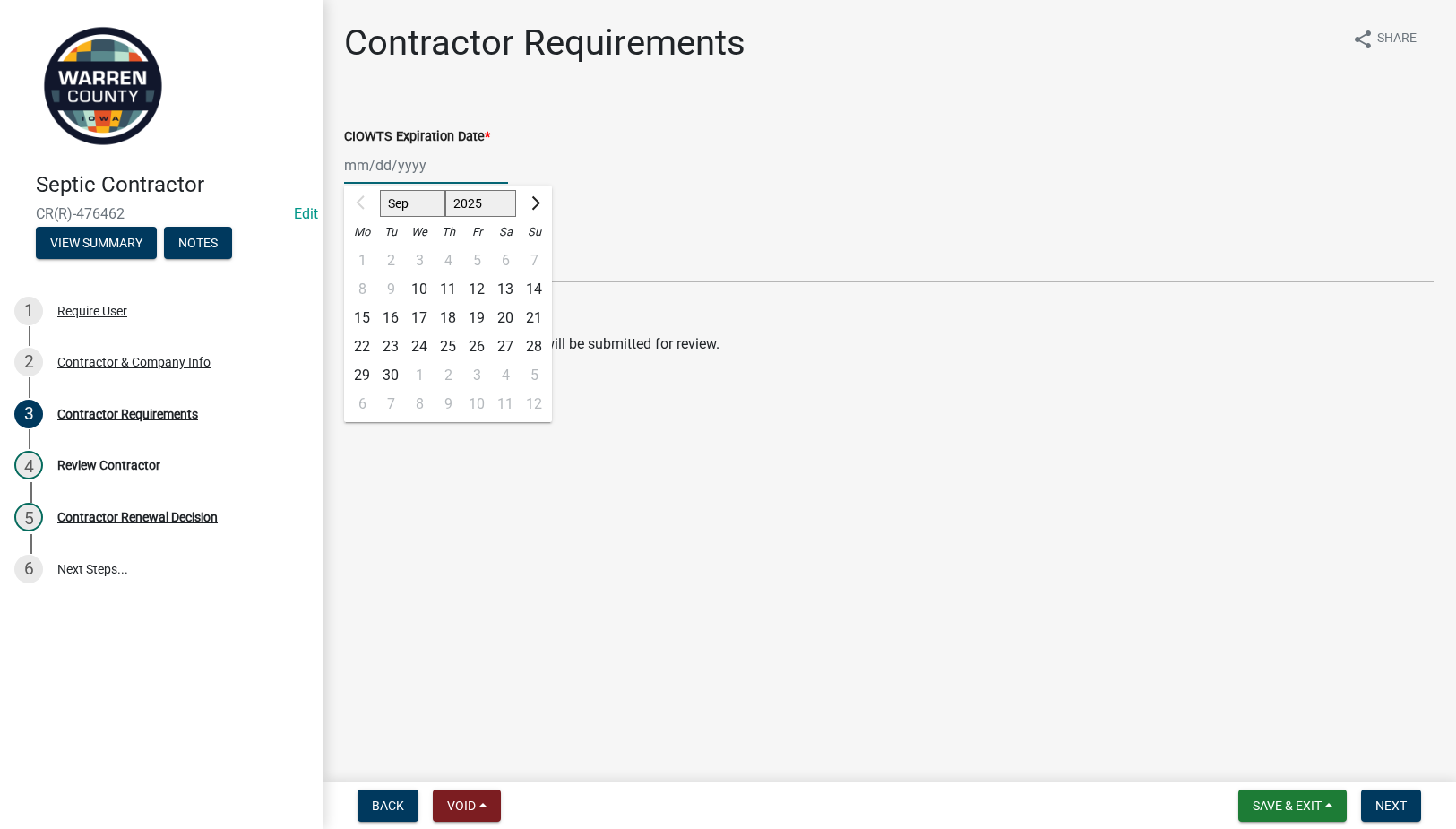
select select "2027"
click at [445, 190] on select "2025 2026 2027 2028 2029 2030 2031 2032 2033 2034 2035 2036 2037 2038 2039 2040…" at bounding box center [481, 203] width 72 height 27
click at [355, 200] on button "Previous month" at bounding box center [362, 203] width 22 height 29
select select "8"
click at [389, 404] on div "31" at bounding box center [391, 404] width 29 height 29
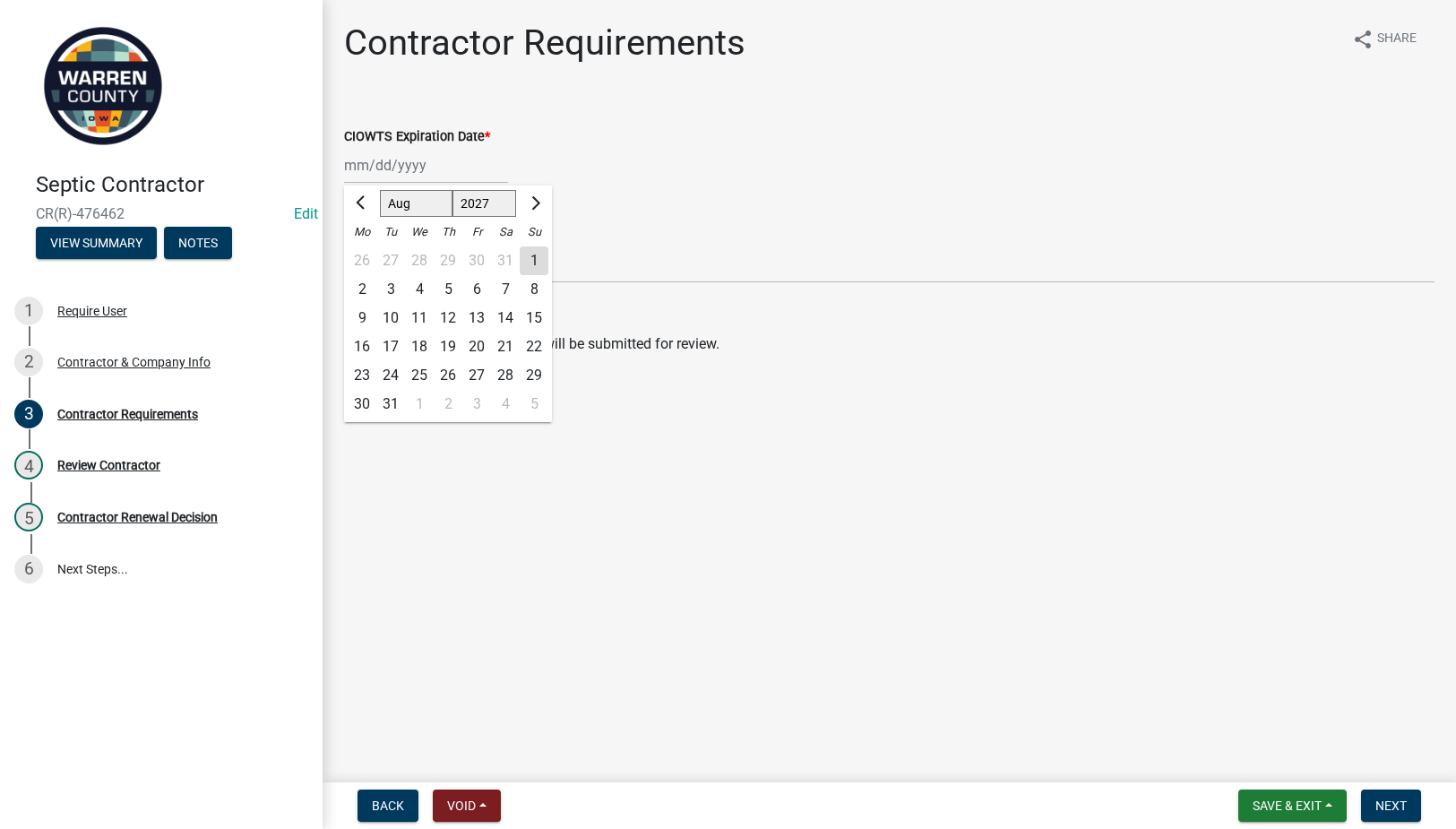
type input "08/31/2027"
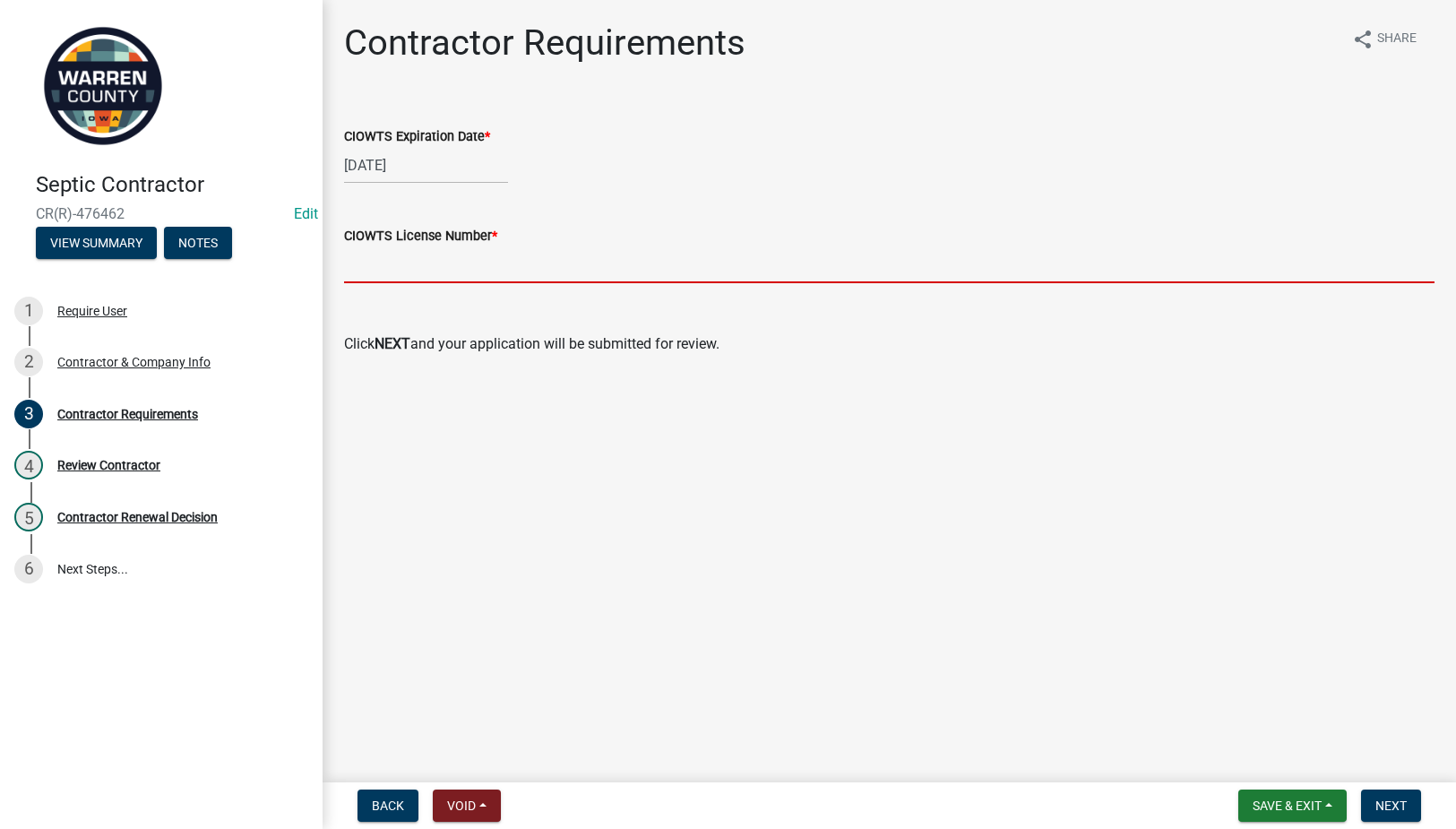
click at [367, 270] on input "CIOWTS License Number *" at bounding box center [889, 265] width 1090 height 36
paste input "504190"
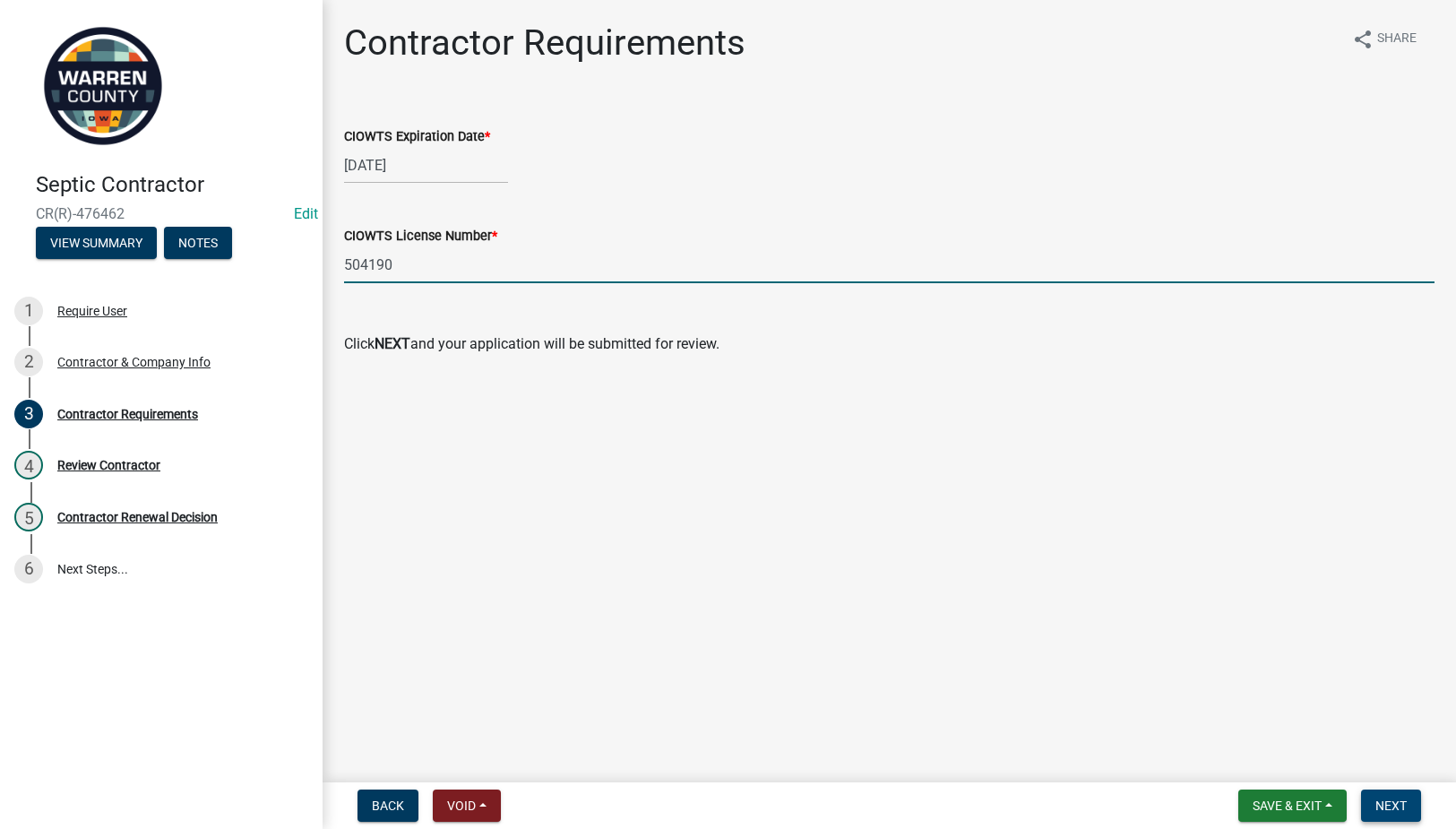
type input "504190"
click at [1371, 797] on button "Next" at bounding box center [1391, 806] width 60 height 33
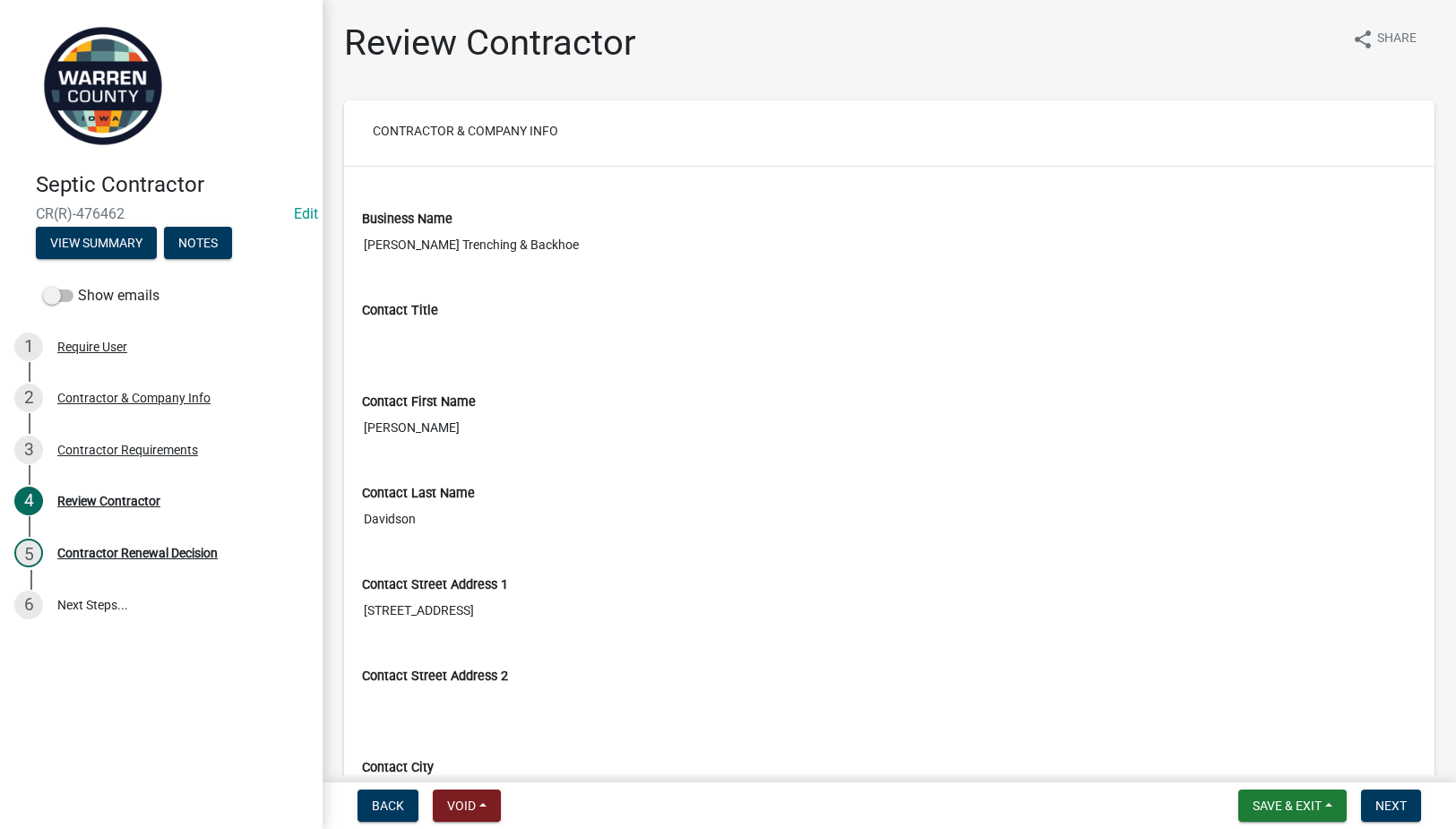
scroll to position [1143, 0]
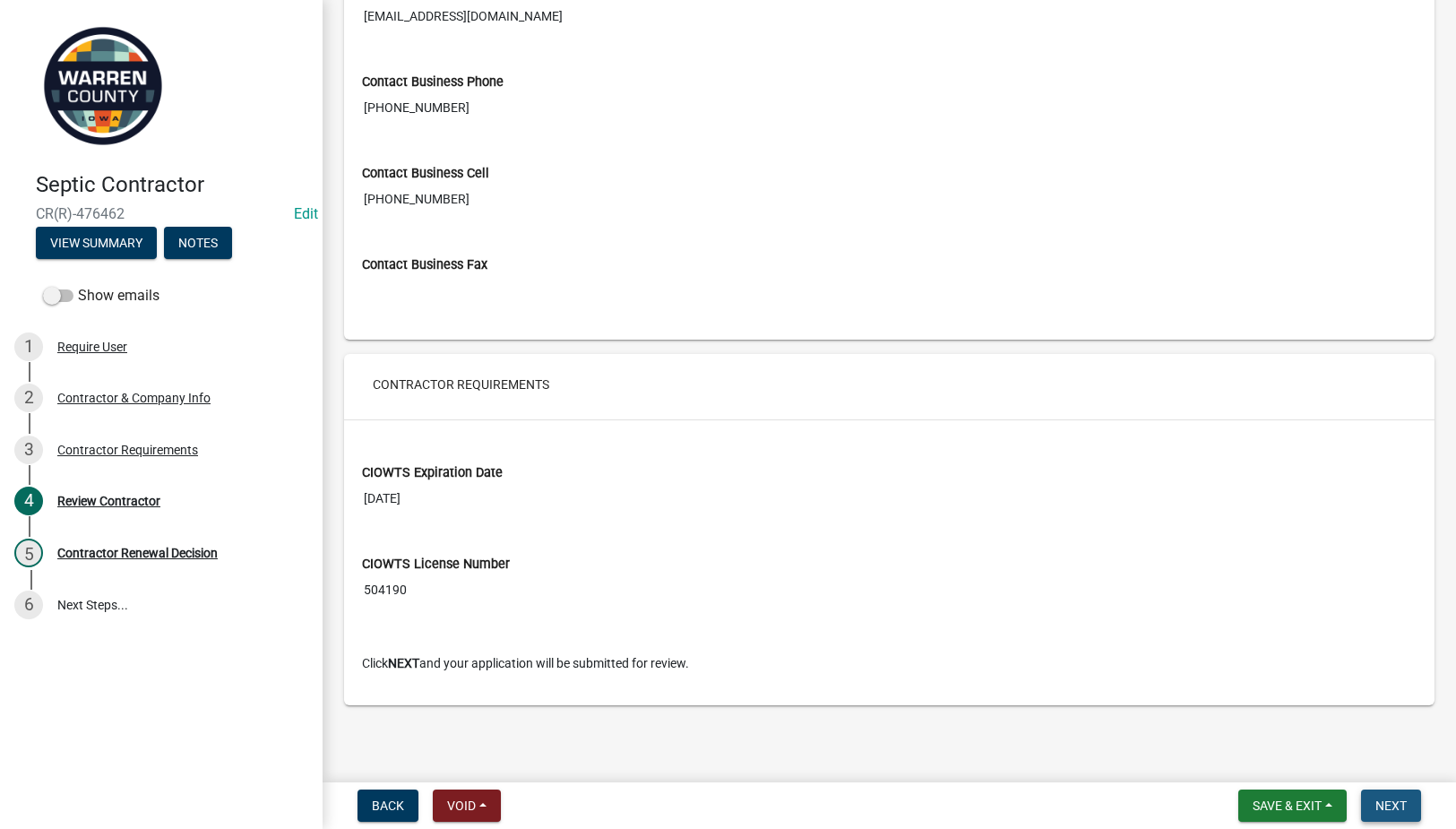
click at [1362, 806] on button "Next" at bounding box center [1391, 806] width 60 height 33
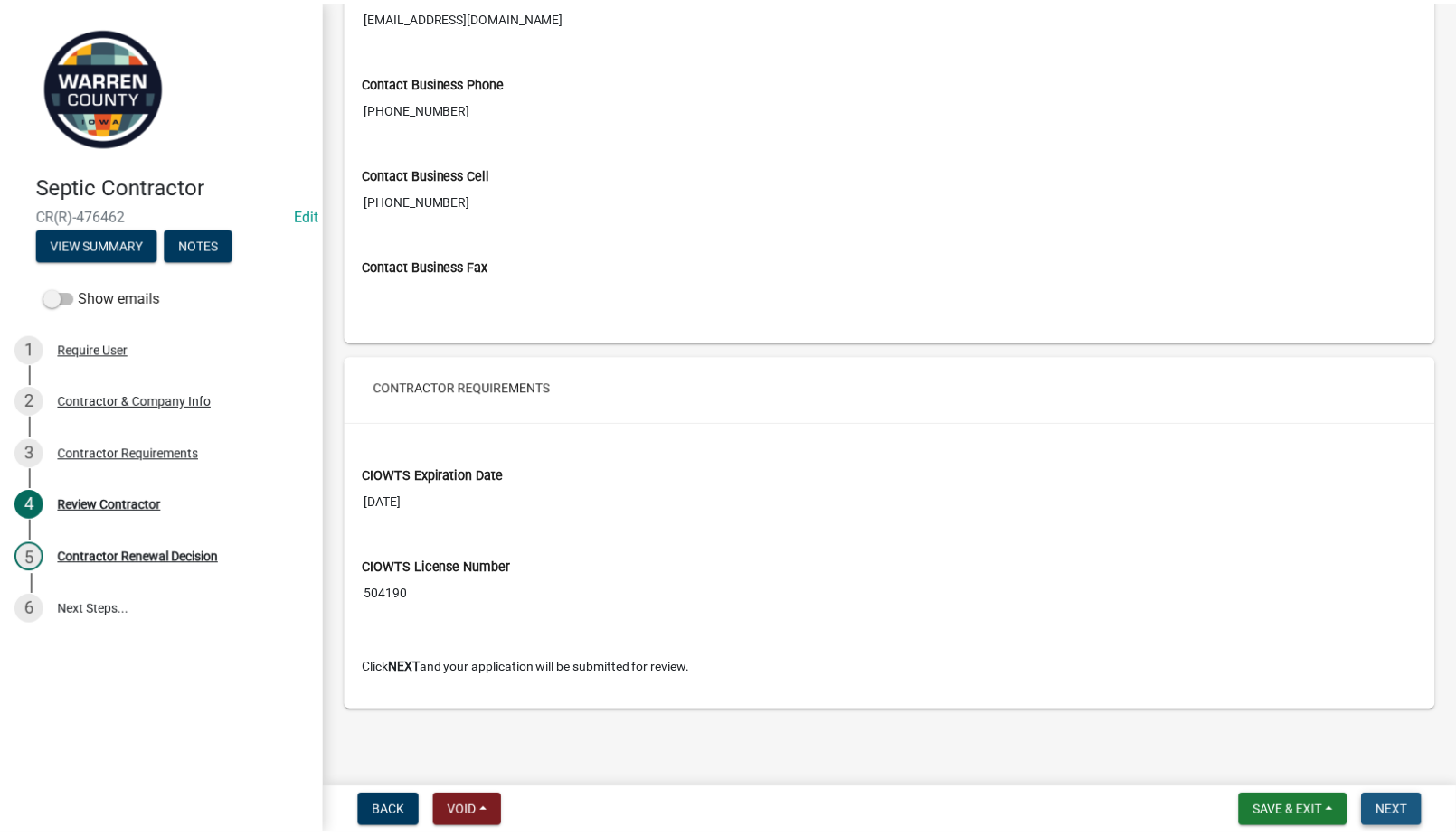
scroll to position [0, 0]
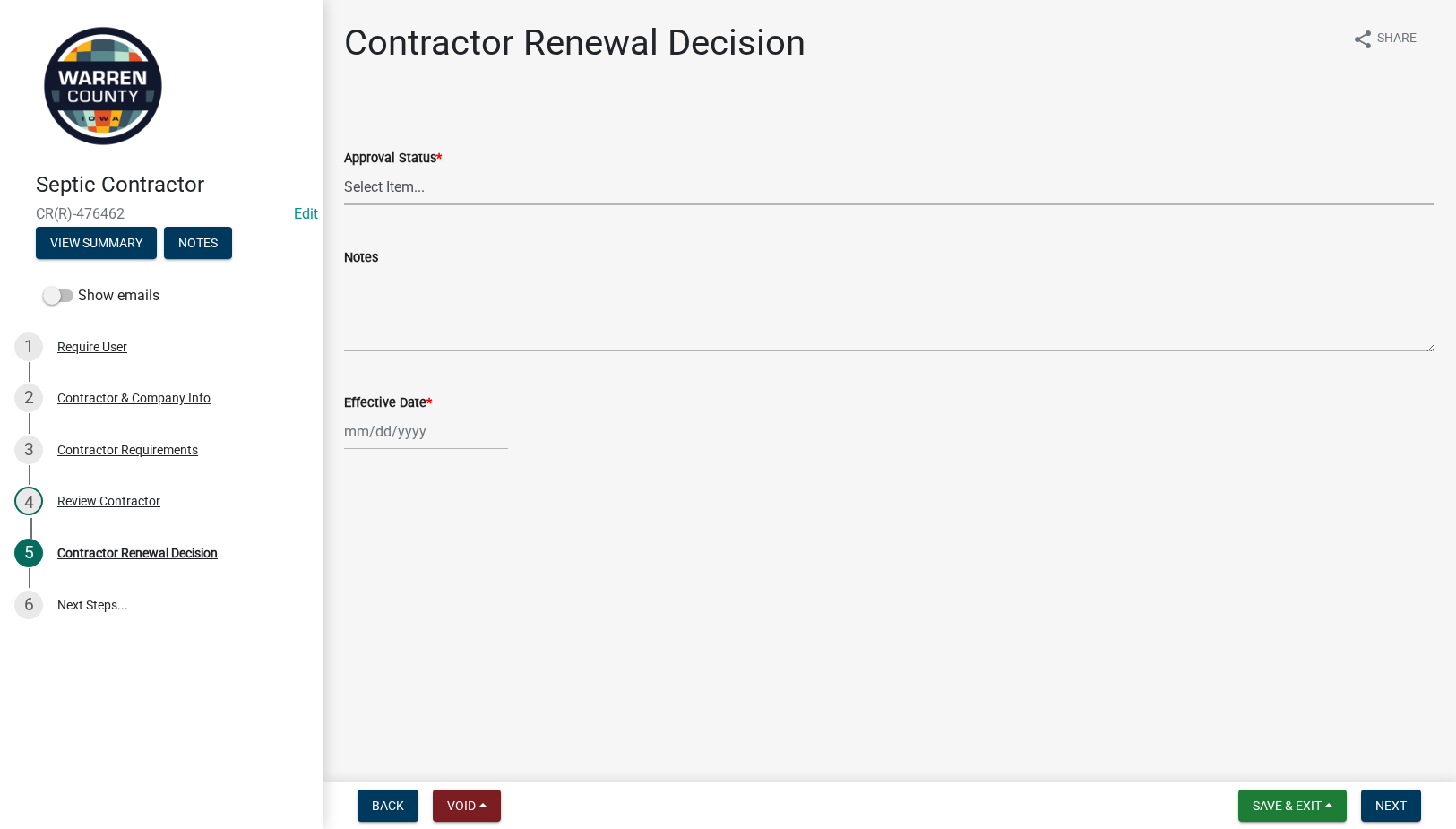
click at [424, 180] on select "Select Item... Approved Denied" at bounding box center [889, 186] width 1090 height 36
click at [344, 168] on select "Select Item... Approved Denied" at bounding box center [889, 186] width 1090 height 36
select select "30db8998-795d-4bbe-8e49-f1ade8865815"
click at [434, 425] on div at bounding box center [425, 431] width 164 height 36
select select "9"
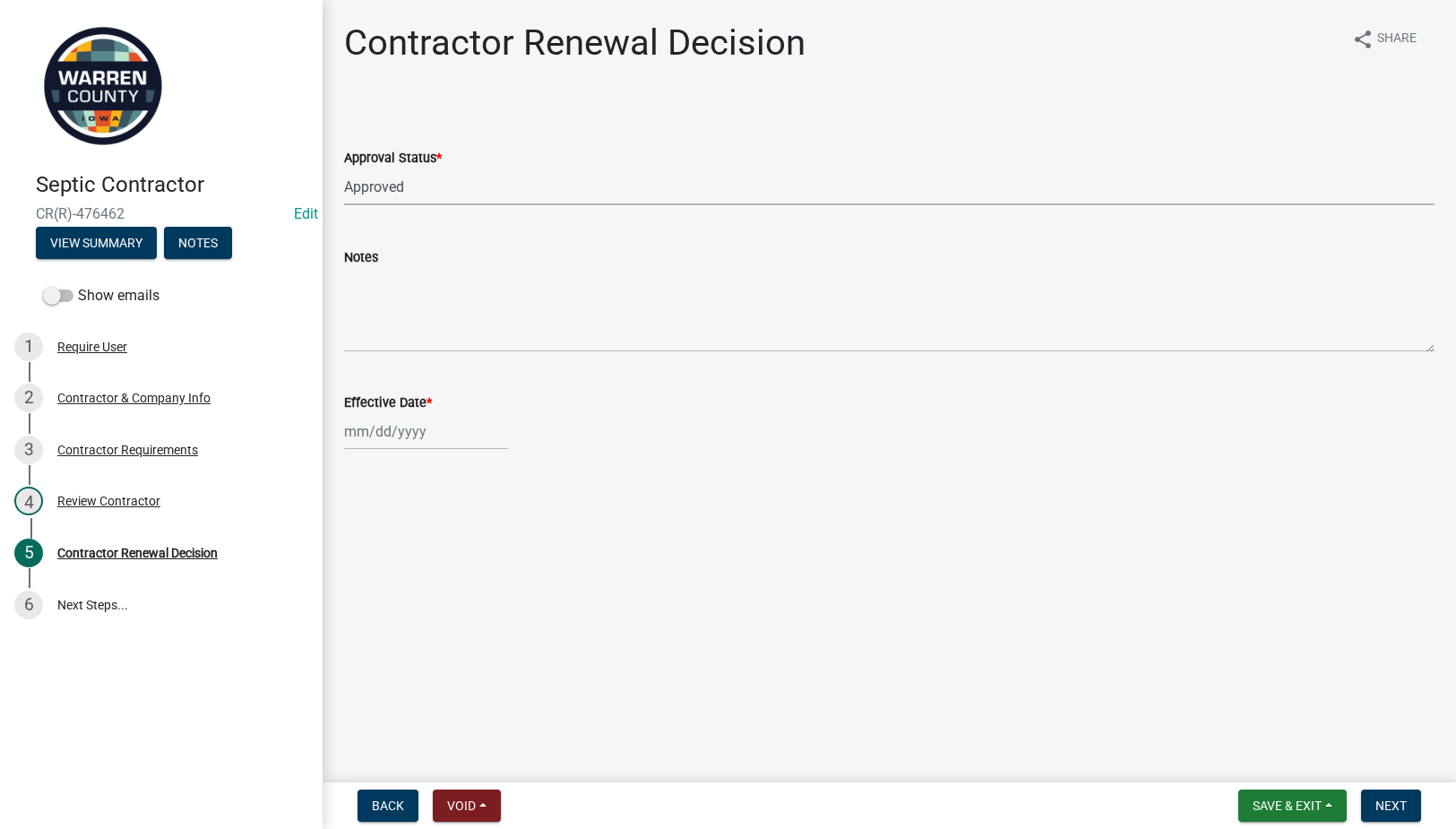
select select "2025"
click at [359, 525] on div "1" at bounding box center [362, 527] width 29 height 29
type input "09/01/2025"
click at [1415, 802] on button "Next" at bounding box center [1391, 806] width 60 height 33
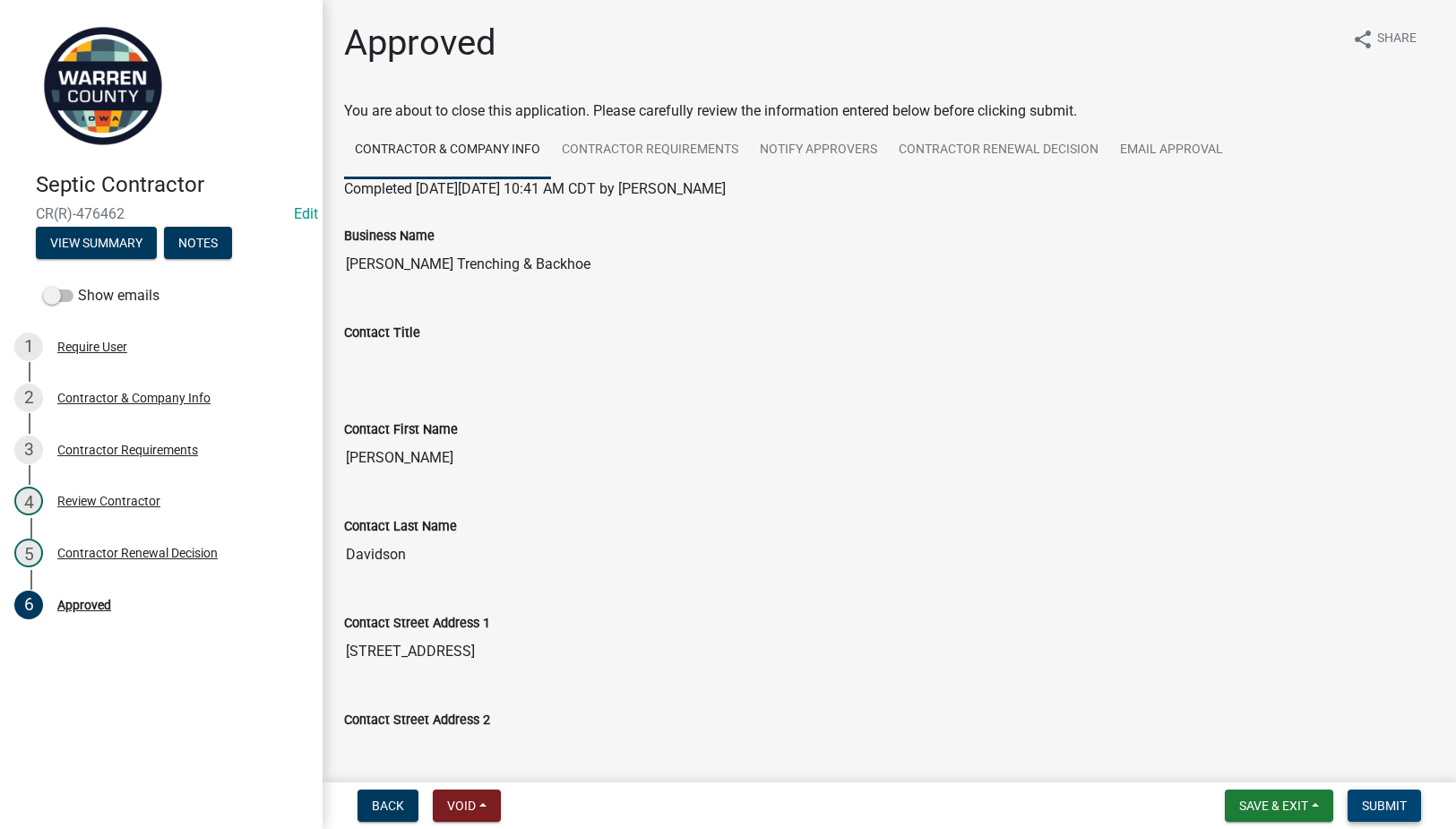
click at [1379, 804] on span "Submit" at bounding box center [1385, 806] width 45 height 14
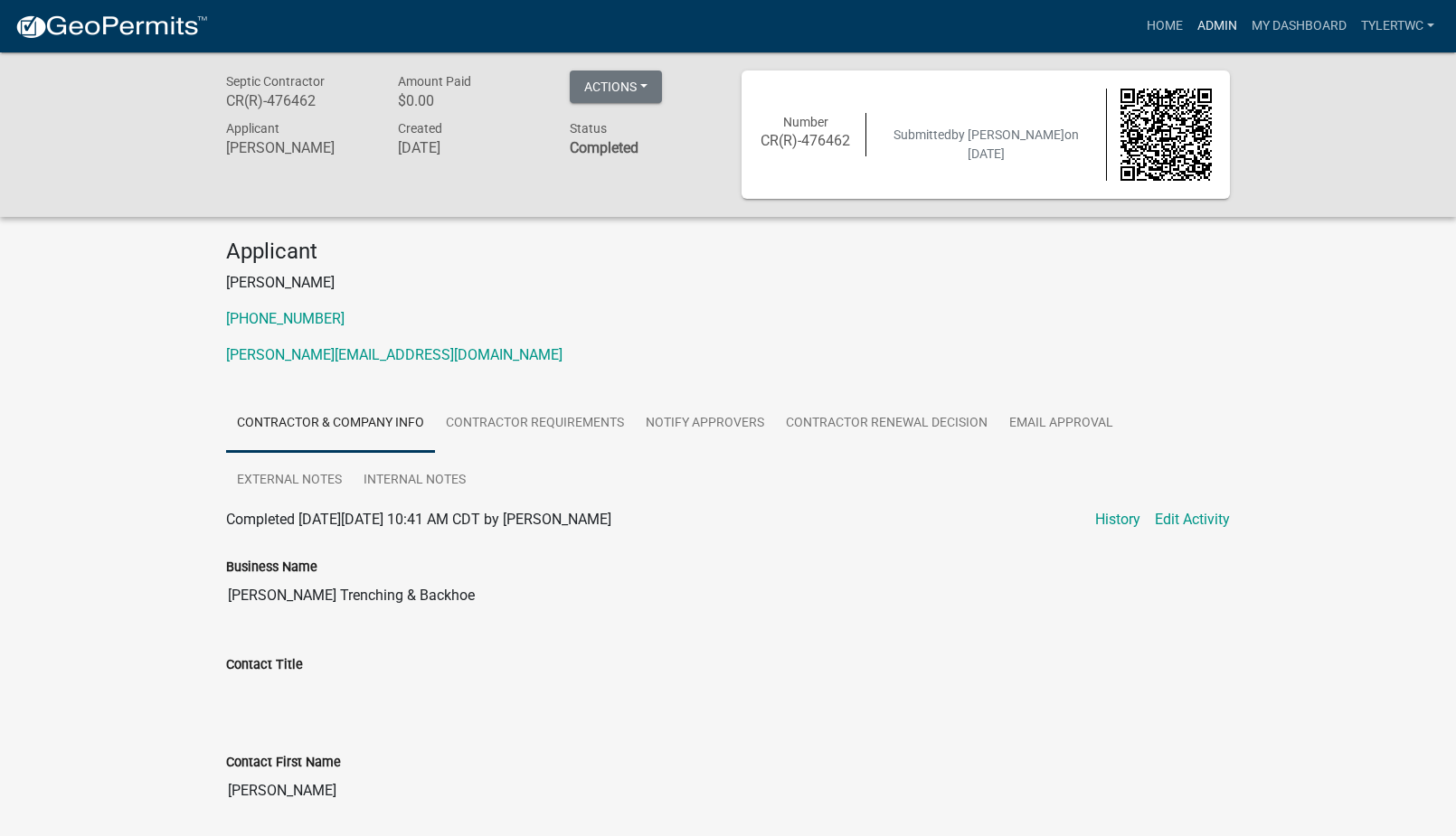
click at [1205, 21] on link "Admin" at bounding box center [1217, 26] width 55 height 34
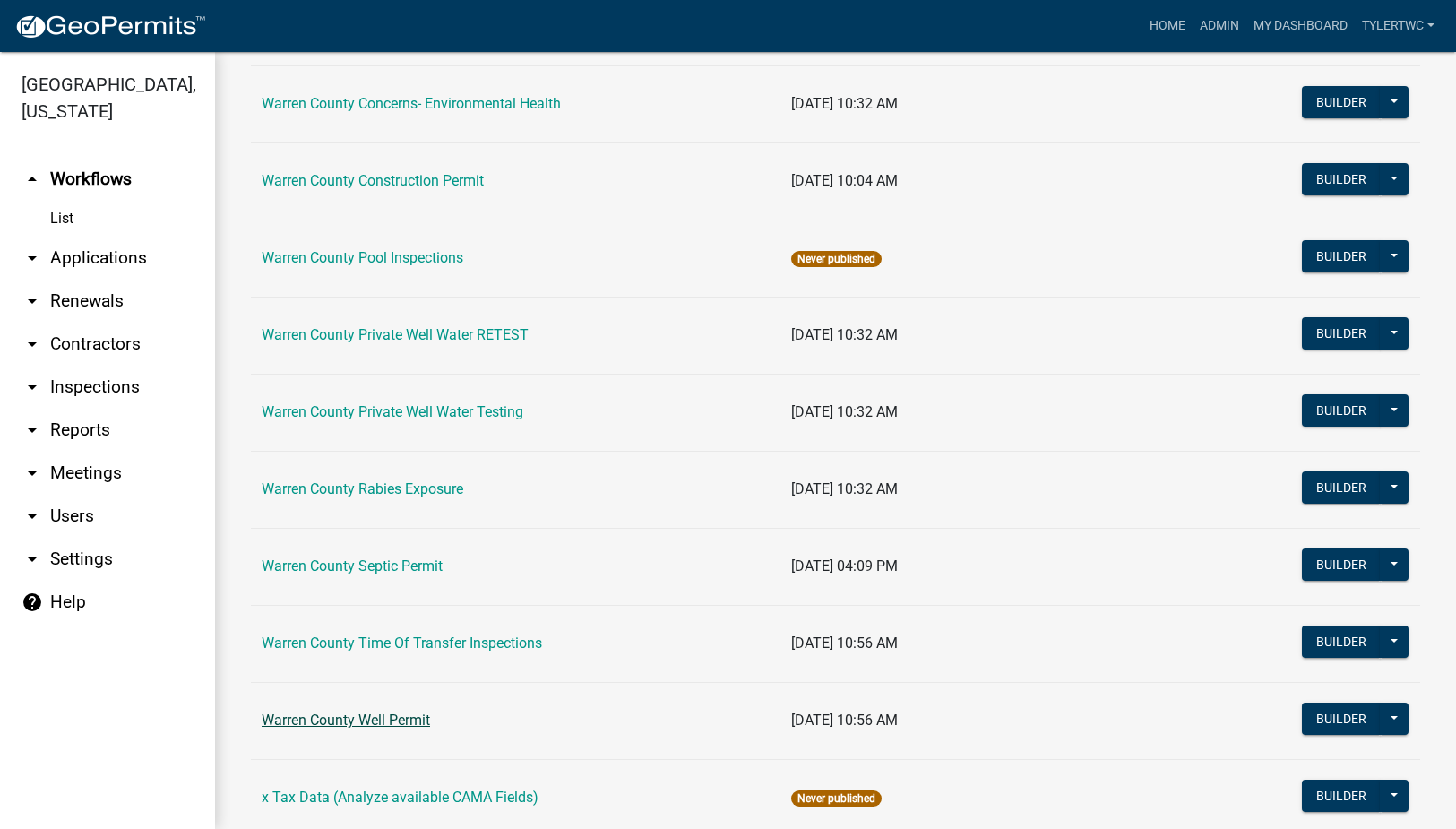
scroll to position [1046, 0]
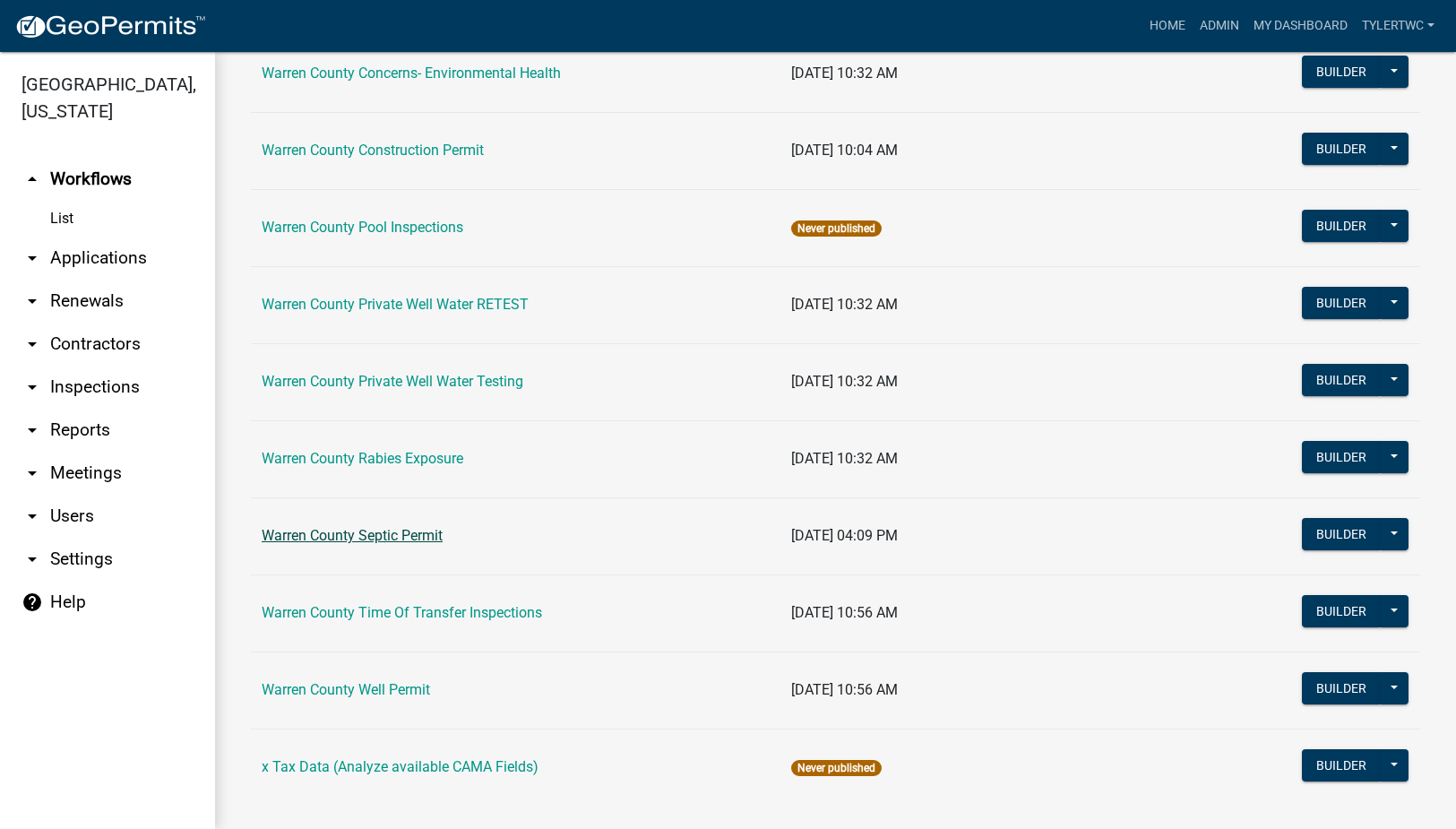
click at [329, 542] on link "Warren County Septic Permit" at bounding box center [353, 536] width 181 height 17
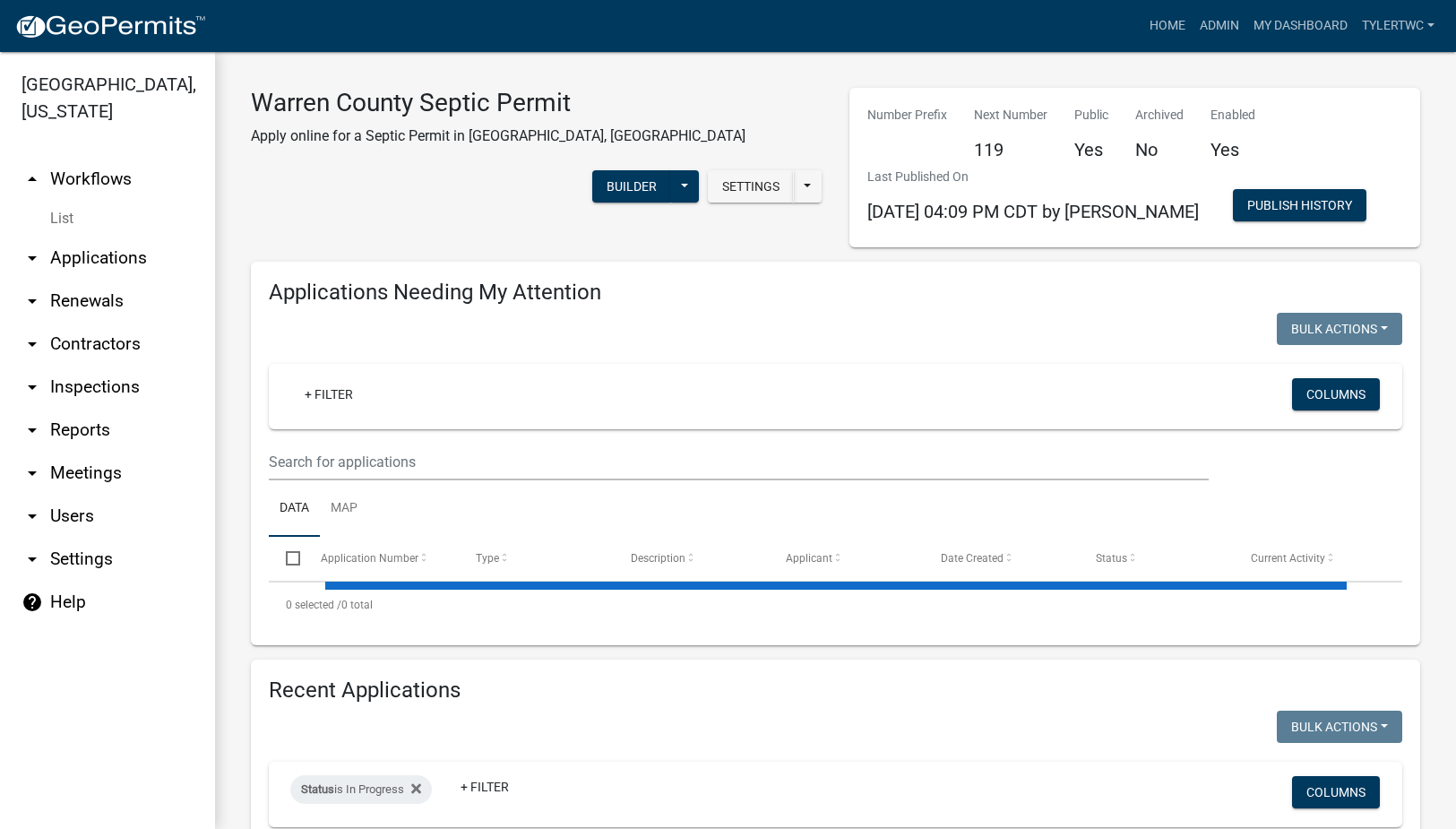
select select "2: 50"
select select "3: 100"
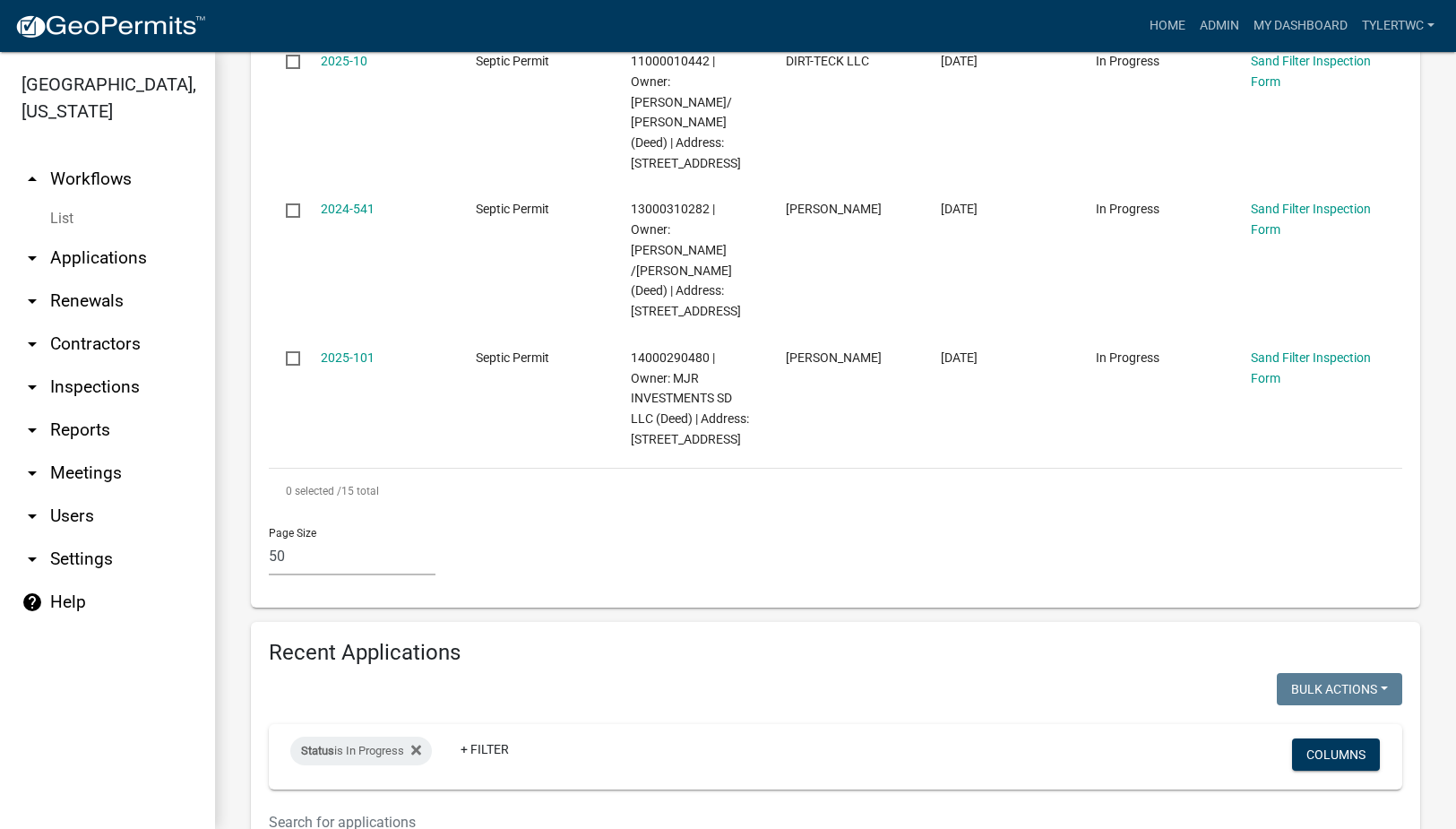
scroll to position [3138, 0]
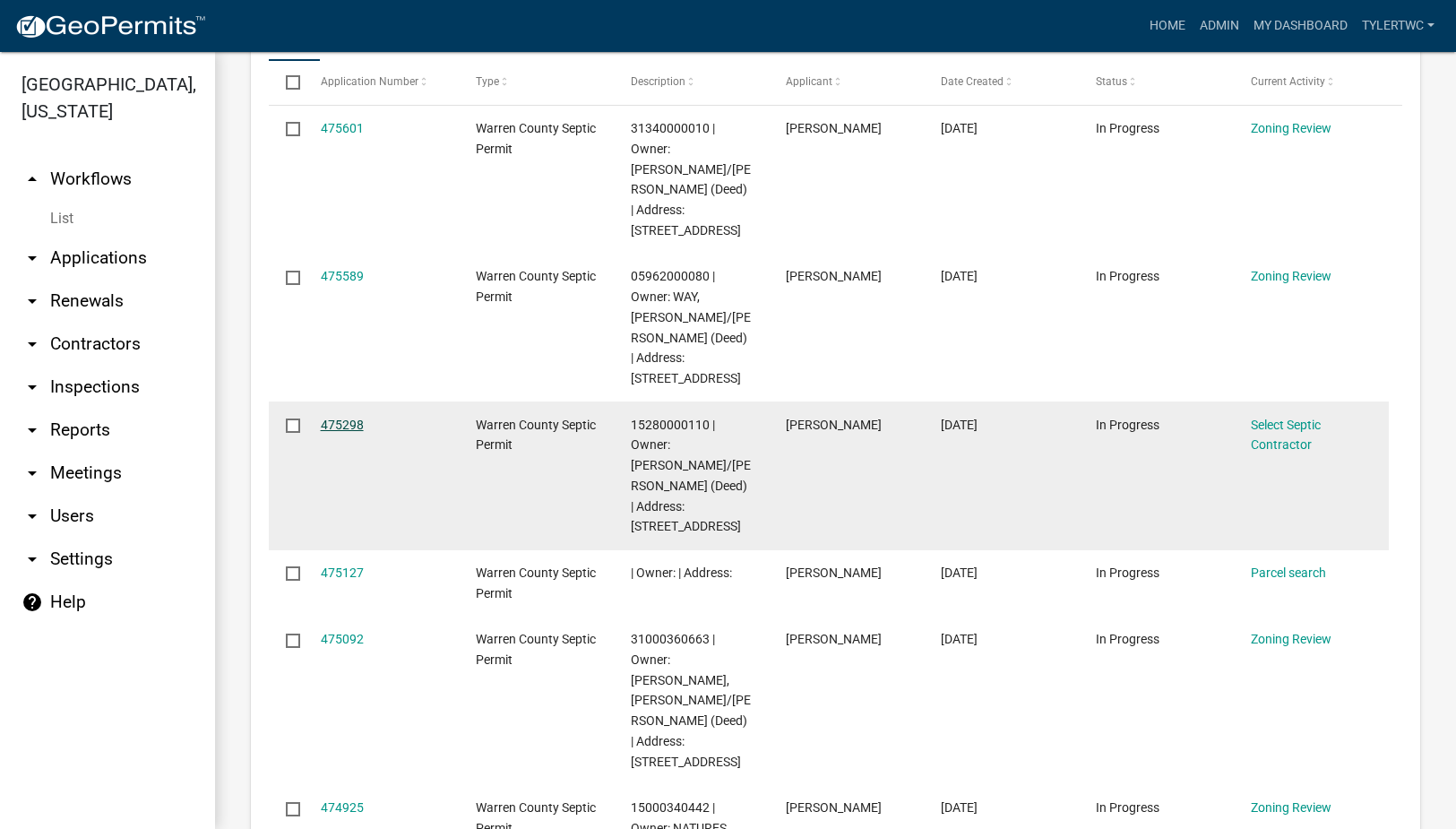
click at [345, 418] on link "475298" at bounding box center [342, 425] width 43 height 14
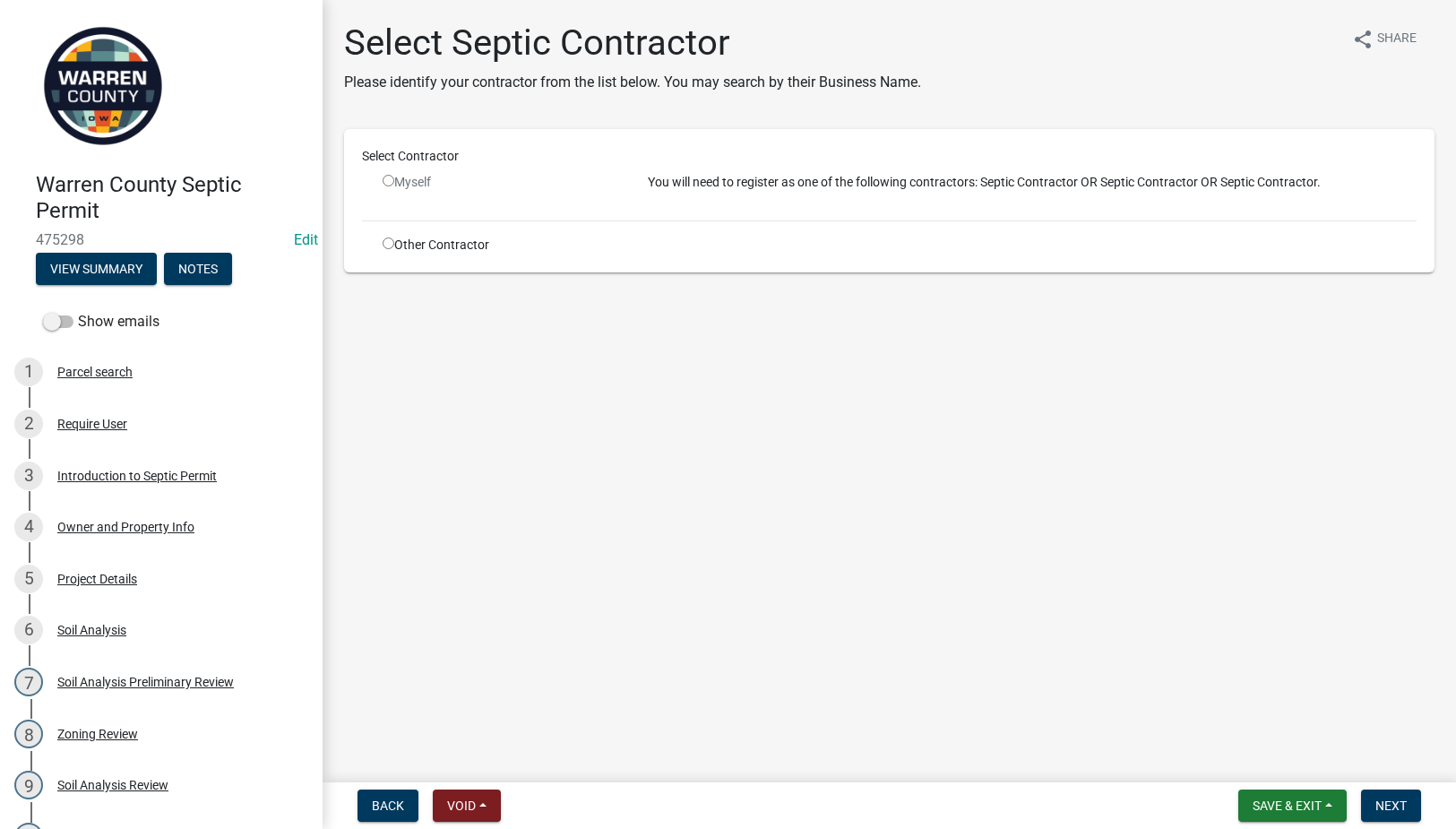
click at [386, 241] on input "radio" at bounding box center [388, 243] width 11 height 11
radio input "true"
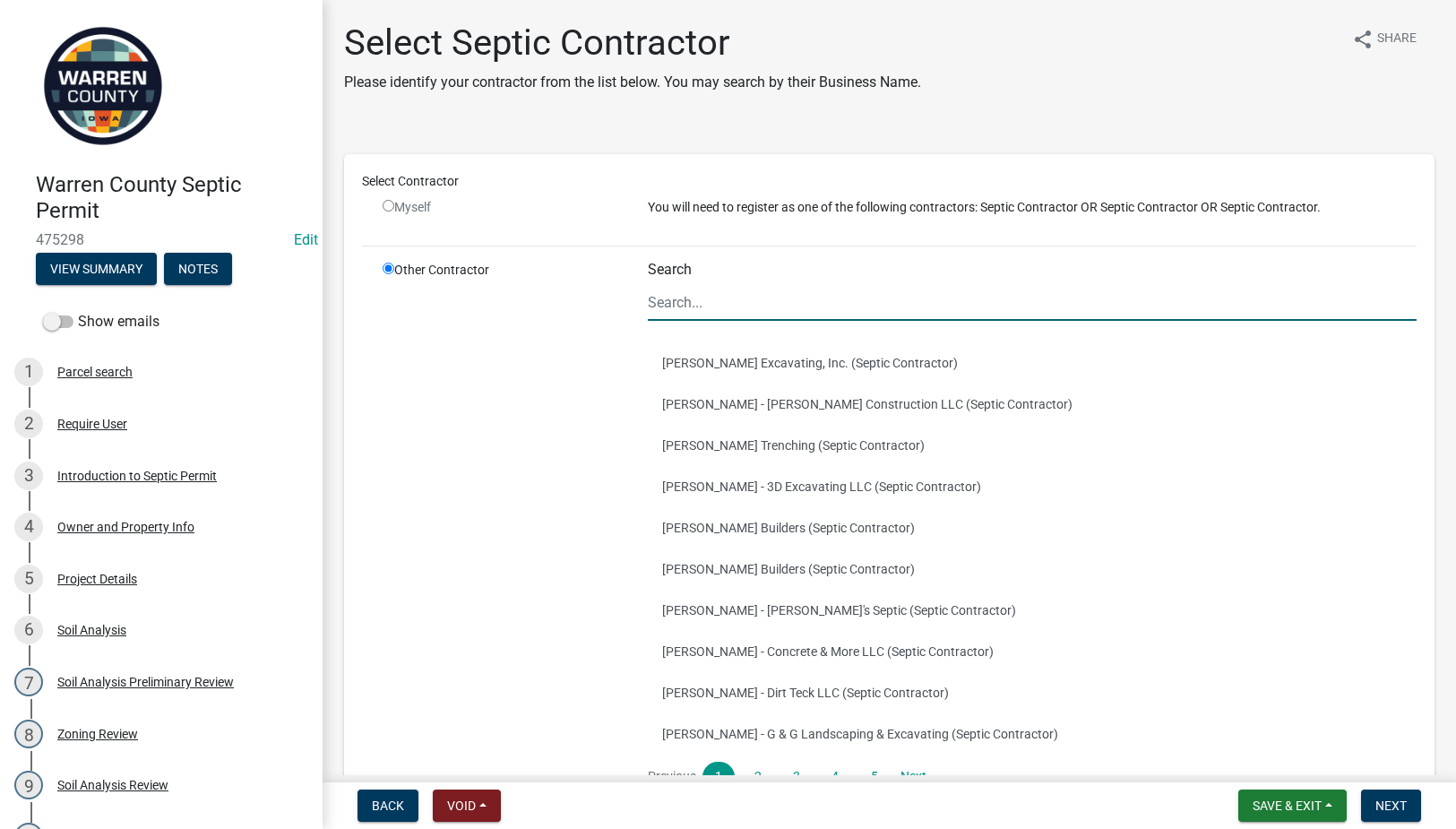
click at [759, 298] on input "Search" at bounding box center [1032, 302] width 769 height 36
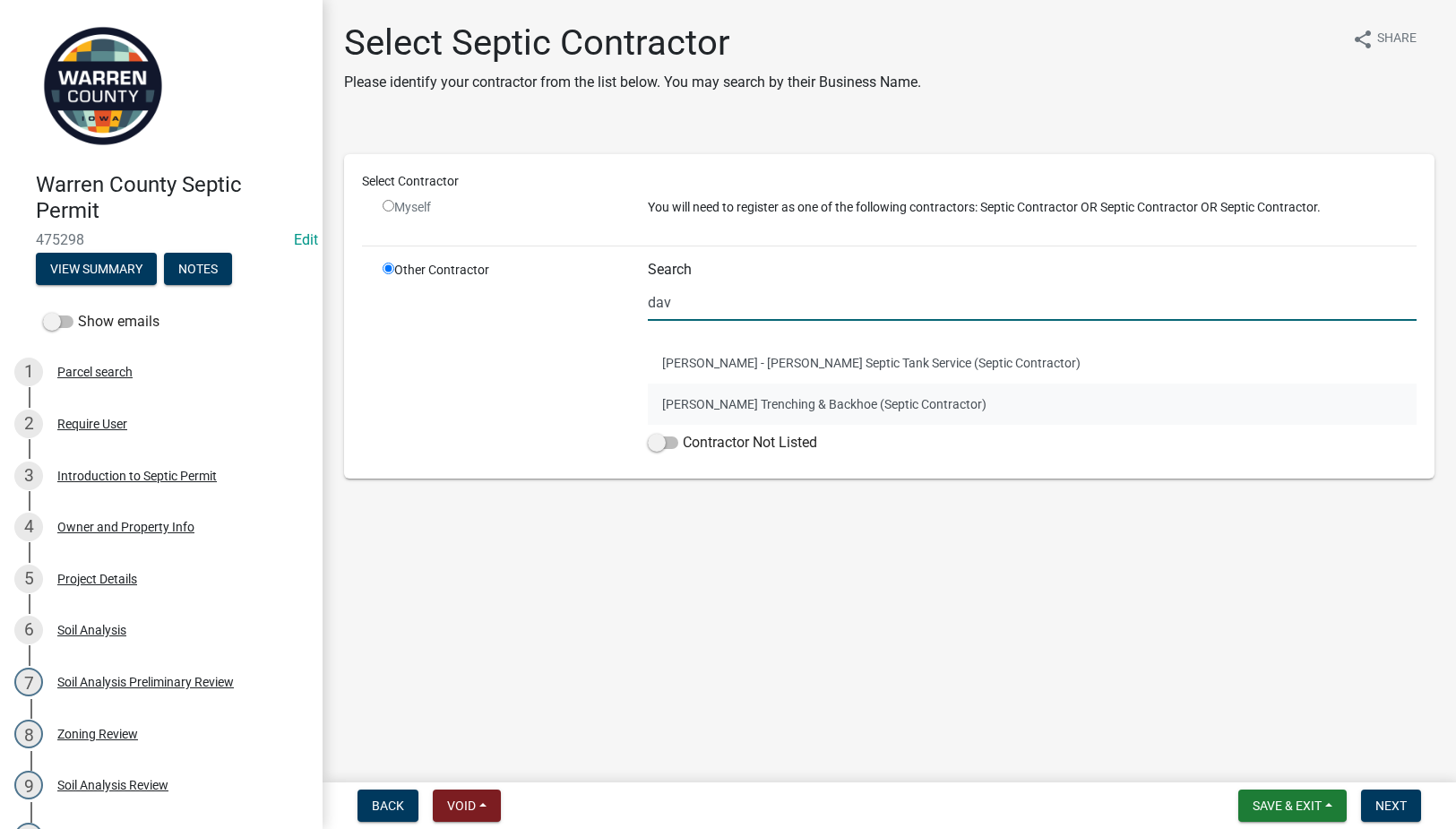
type input "dav"
click at [758, 399] on button "Chad Davidson - Davidson Trenching & Backhoe (Septic Contractor)" at bounding box center [1032, 404] width 769 height 41
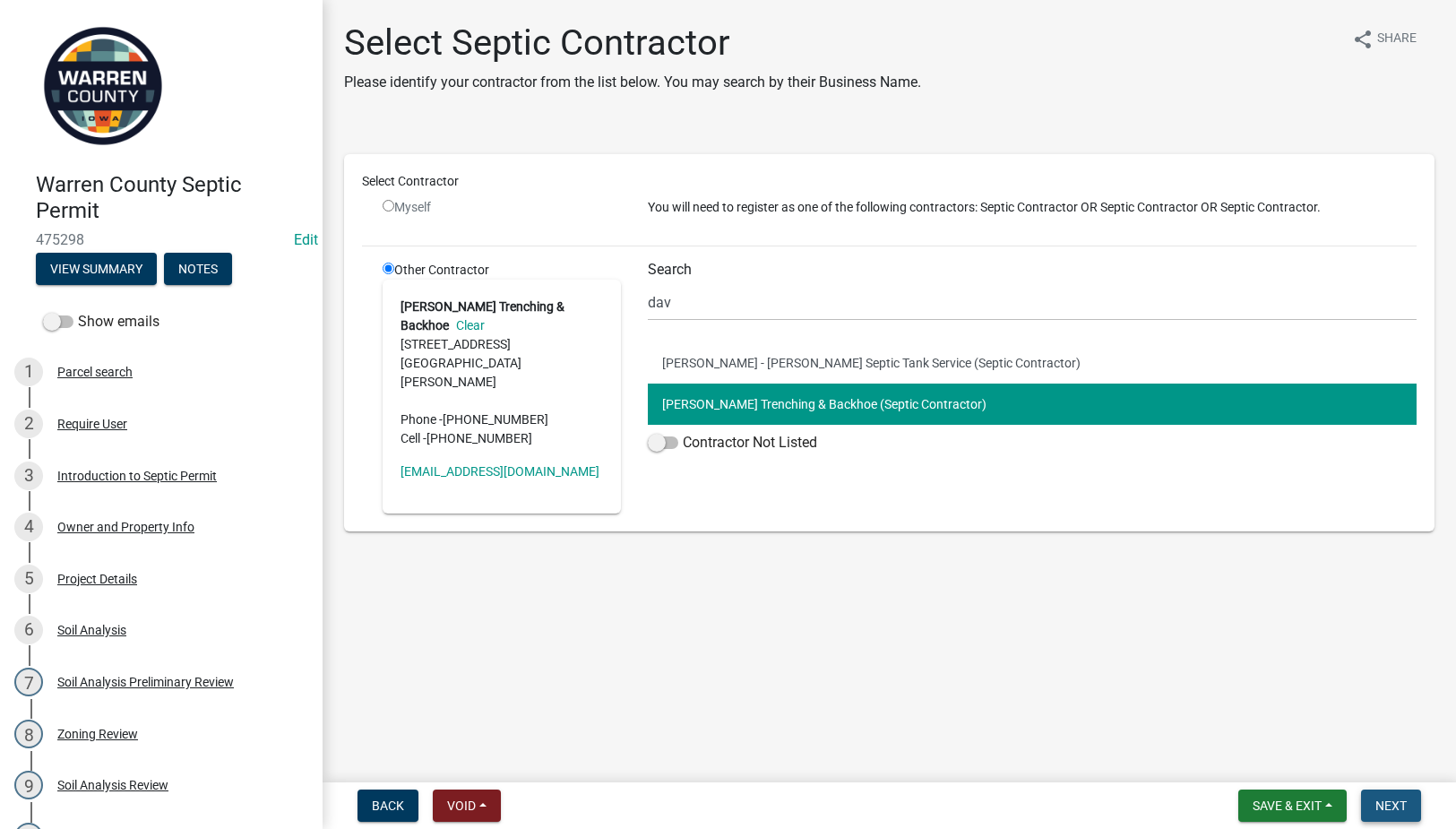
click at [1395, 809] on span "Next" at bounding box center [1391, 806] width 32 height 14
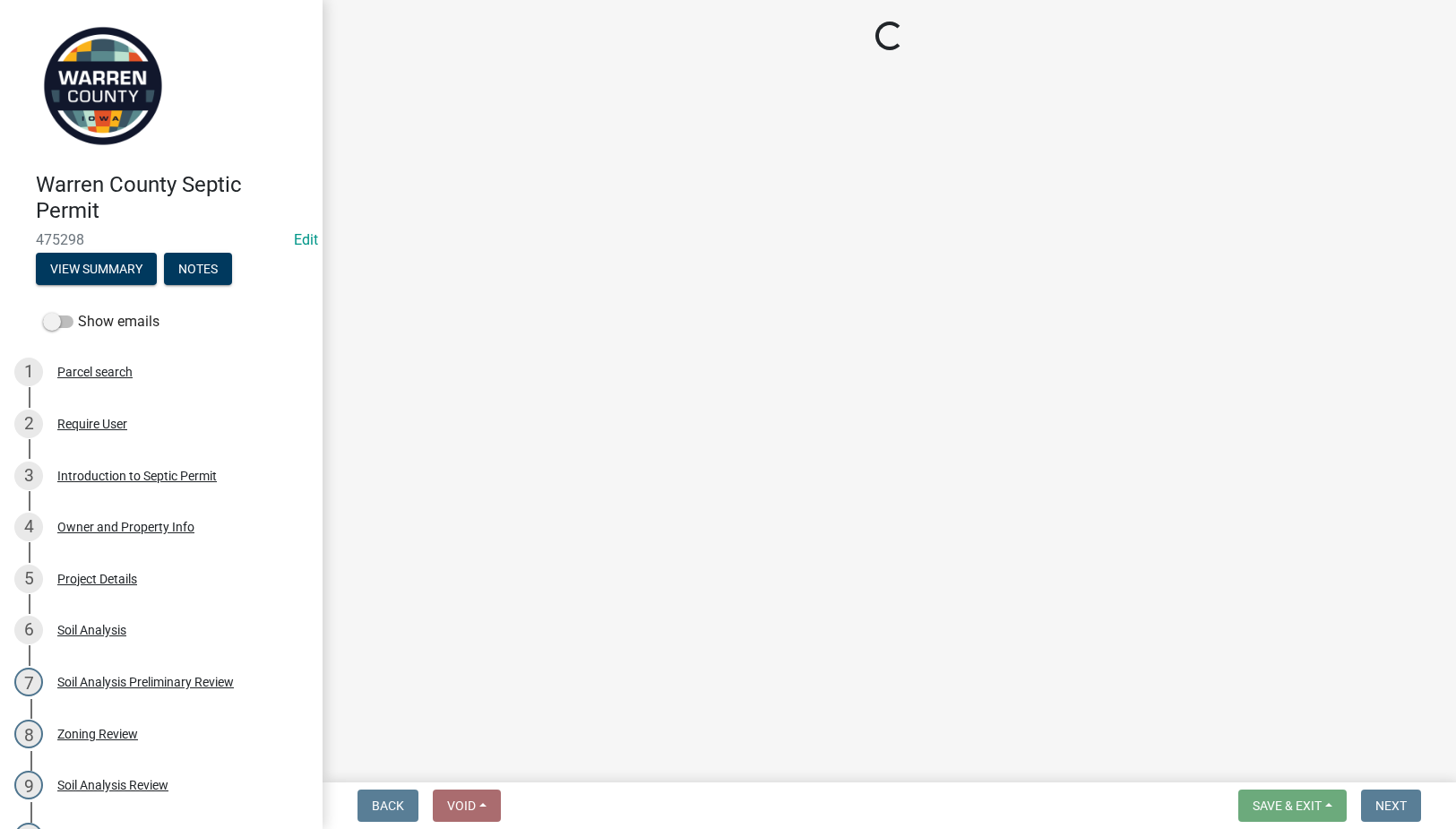
select select "3: 3"
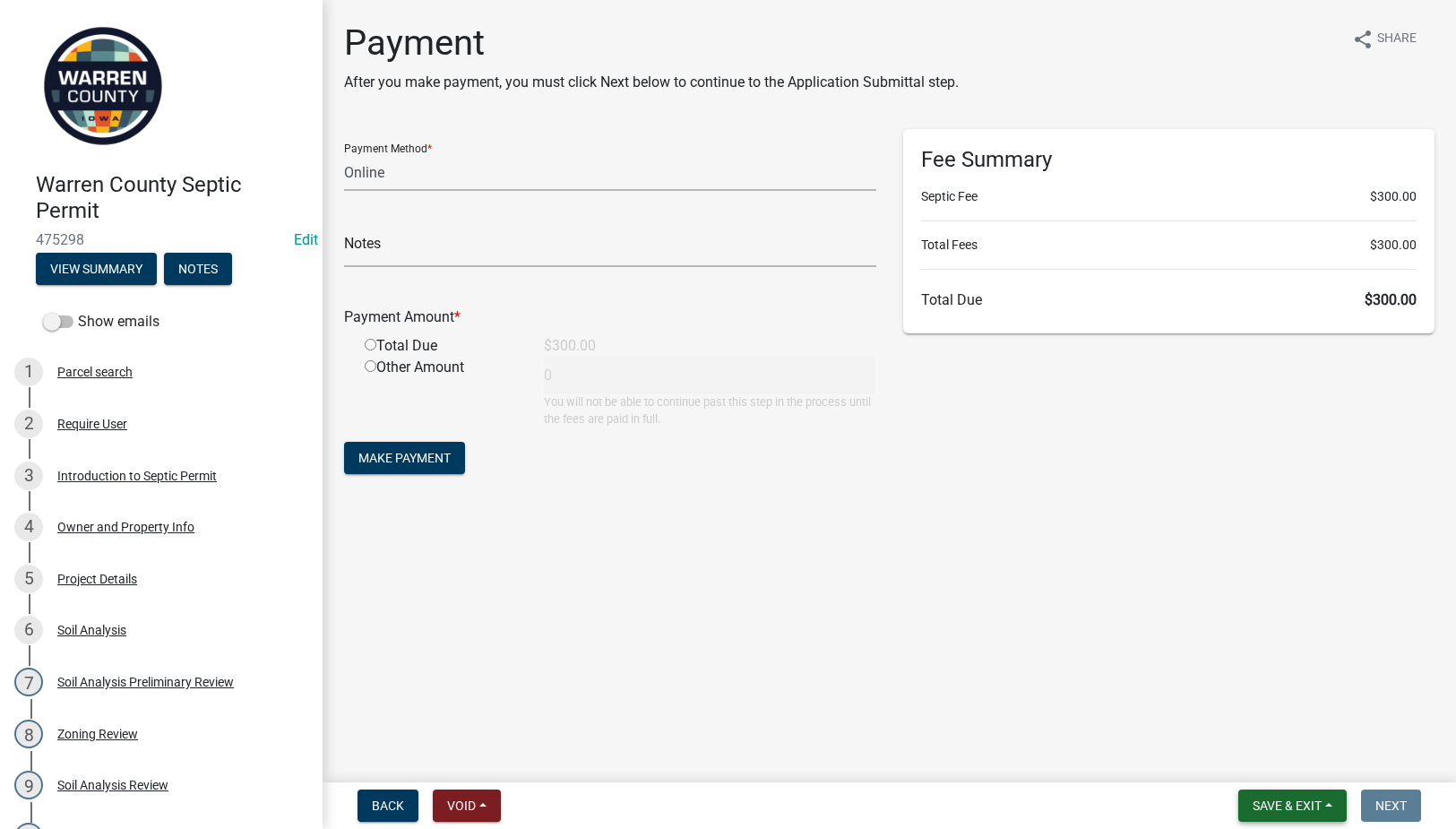
click at [1291, 807] on span "Save & Exit" at bounding box center [1288, 806] width 69 height 14
click at [1260, 747] on button "Save & Exit" at bounding box center [1275, 760] width 143 height 43
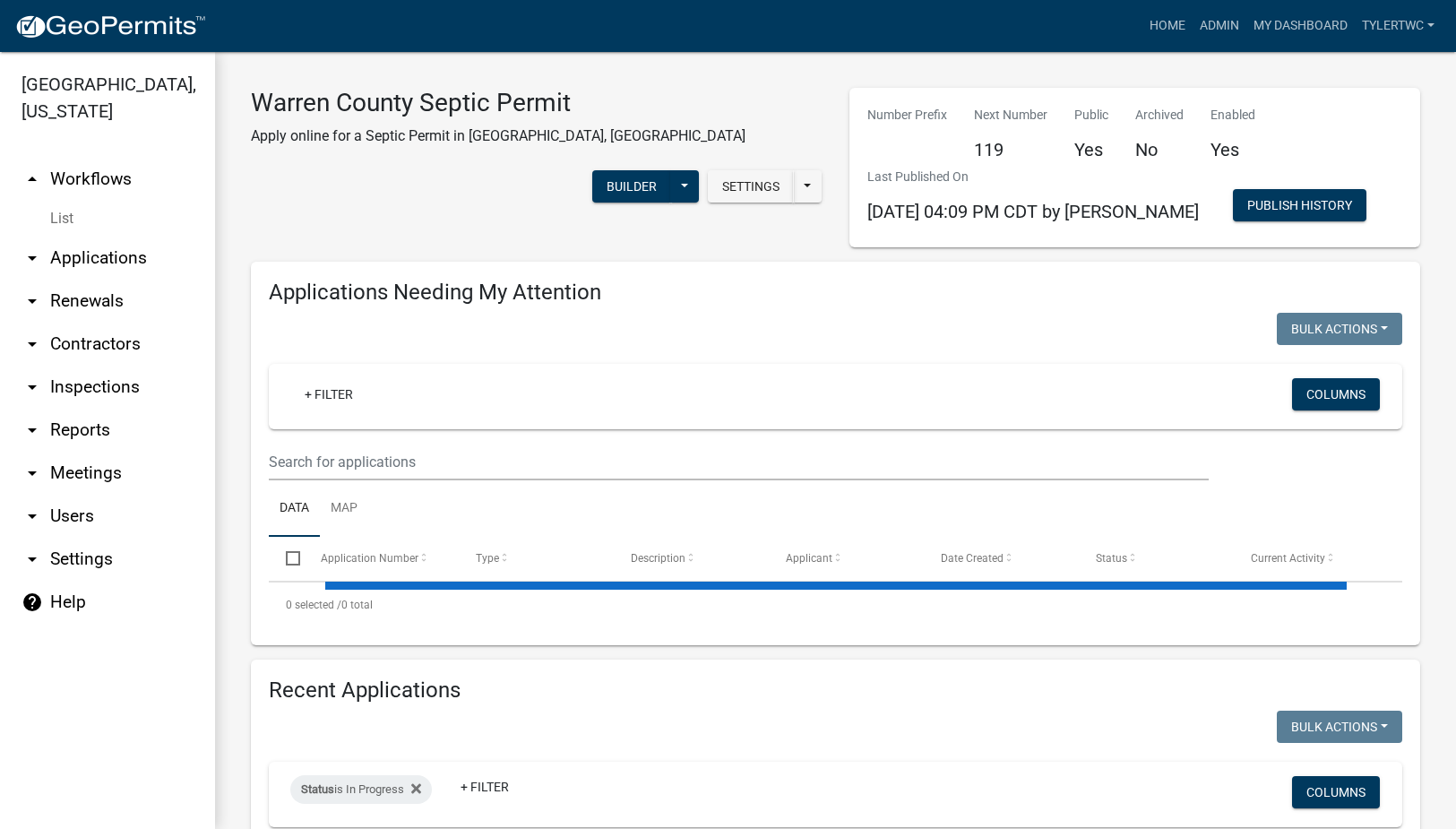
select select "2: 50"
select select "3: 100"
